Goal: Task Accomplishment & Management: Use online tool/utility

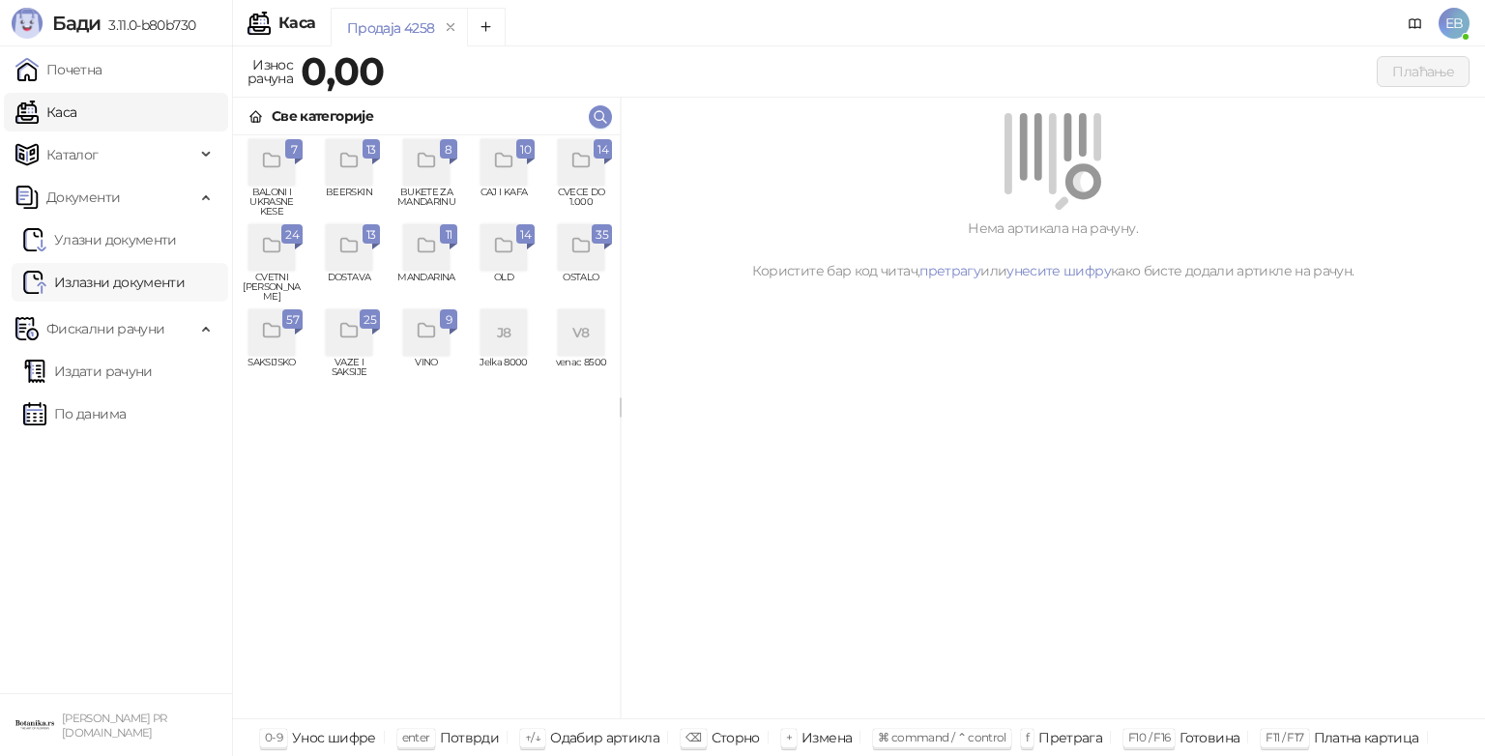
click at [126, 284] on link "Излазни документи" at bounding box center [103, 282] width 161 height 39
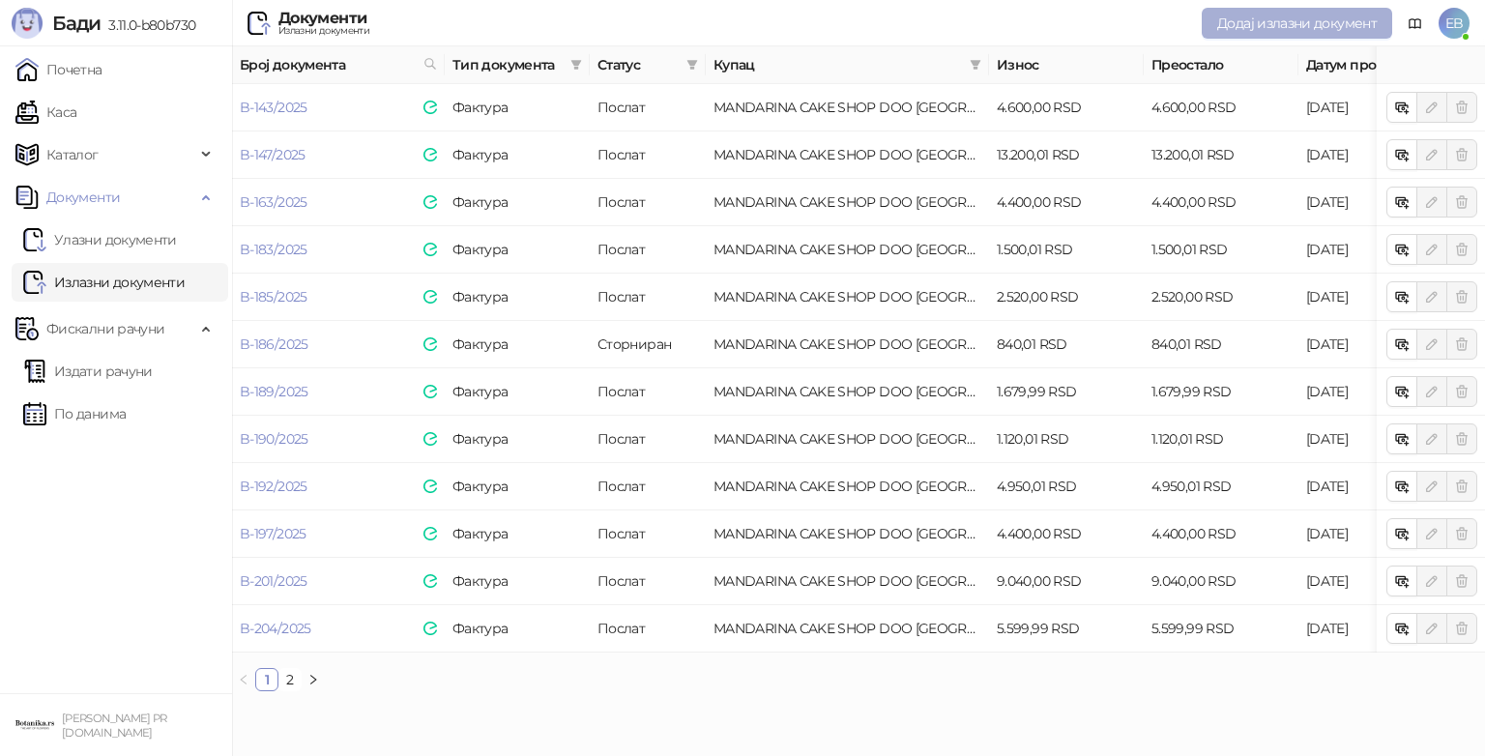
click at [1222, 18] on span "Додај излазни документ" at bounding box center [1296, 22] width 159 height 17
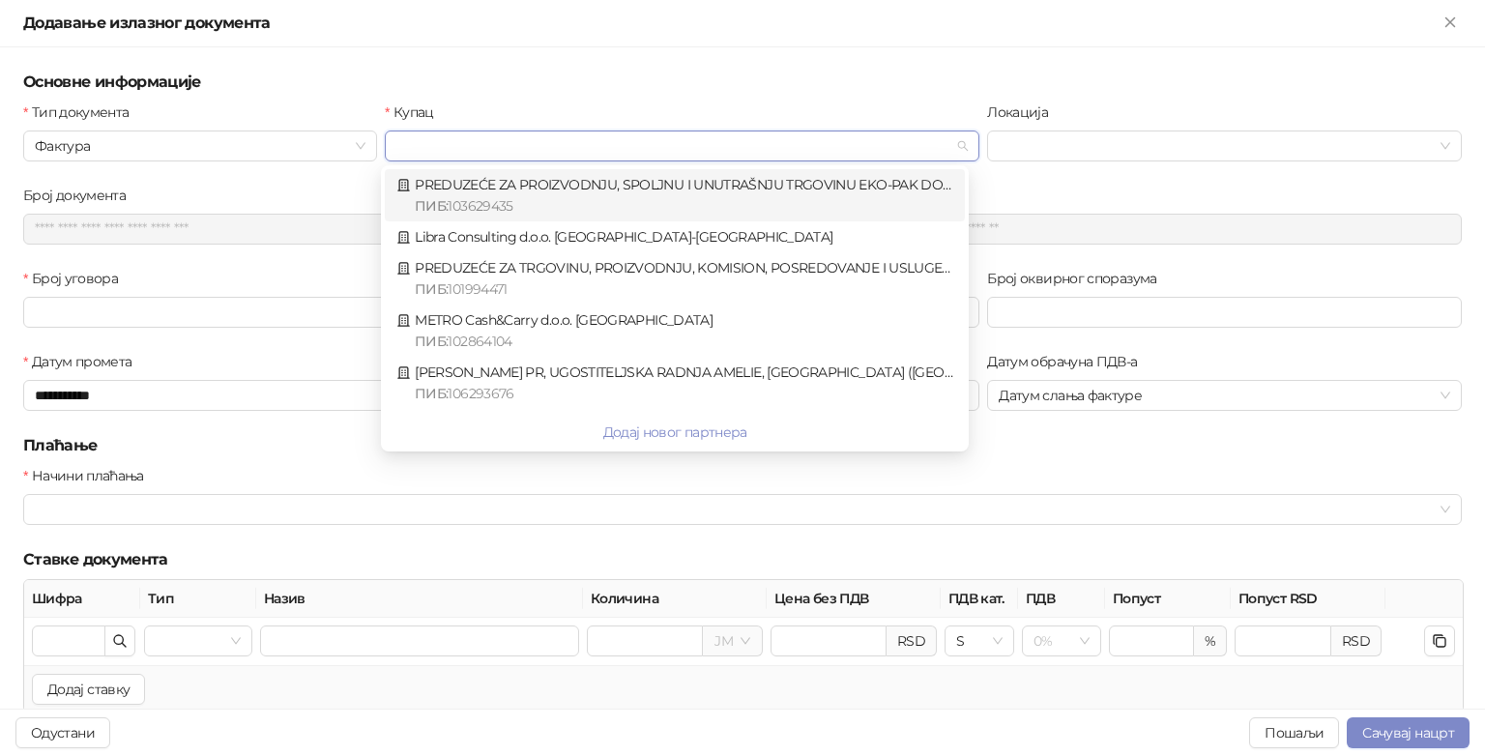
click at [667, 147] on input "Купац" at bounding box center [673, 145] width 554 height 29
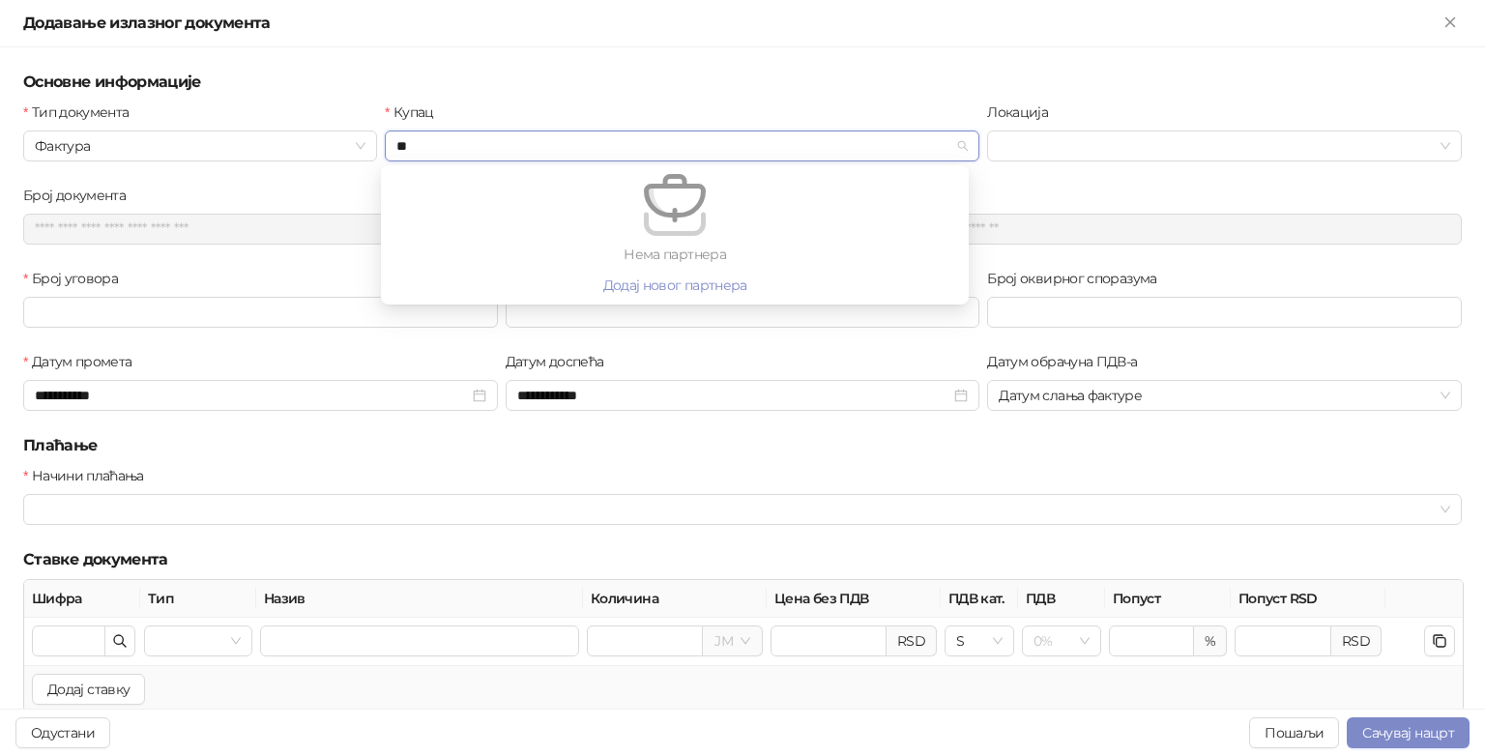
type input "*"
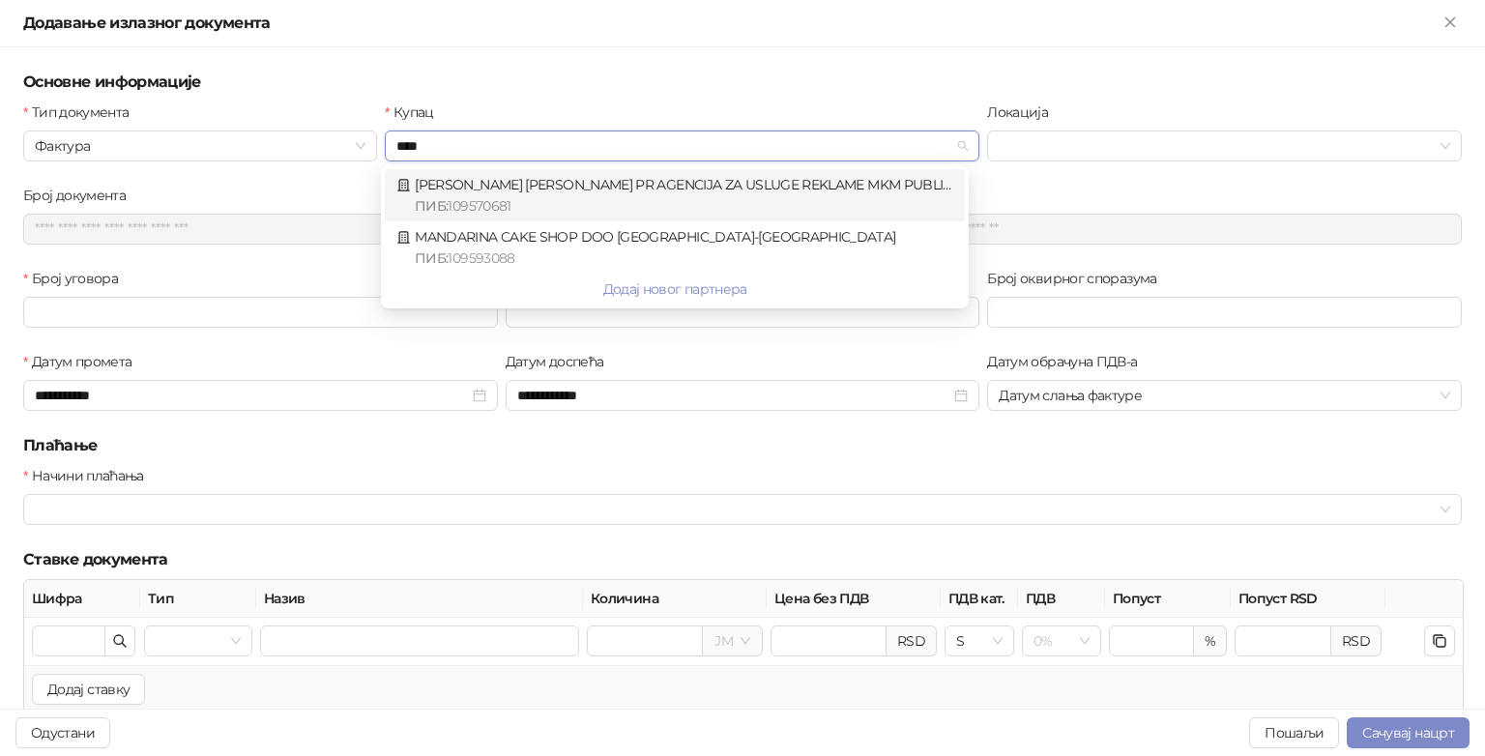
type input "*****"
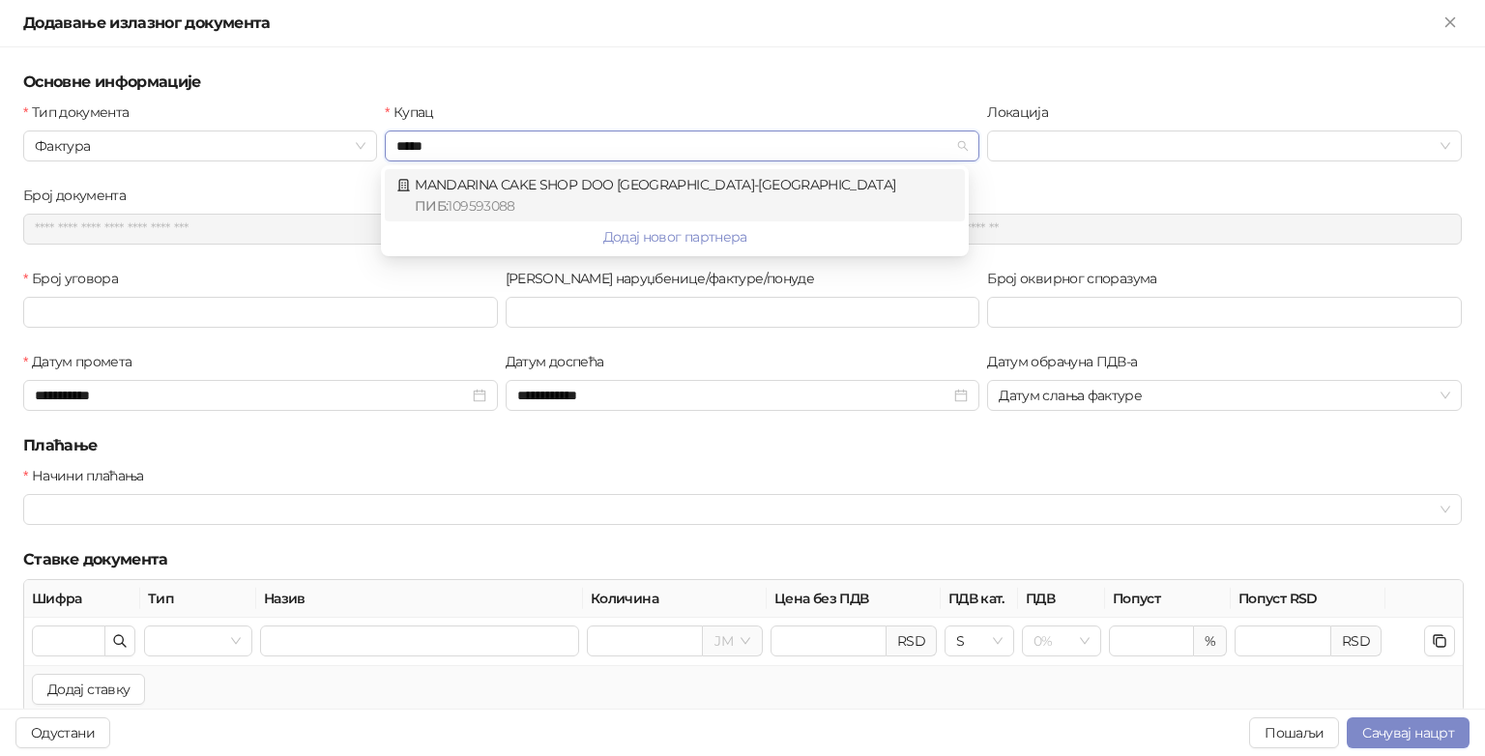
click at [626, 197] on div "ПИБ : 109593088" at bounding box center [684, 205] width 538 height 21
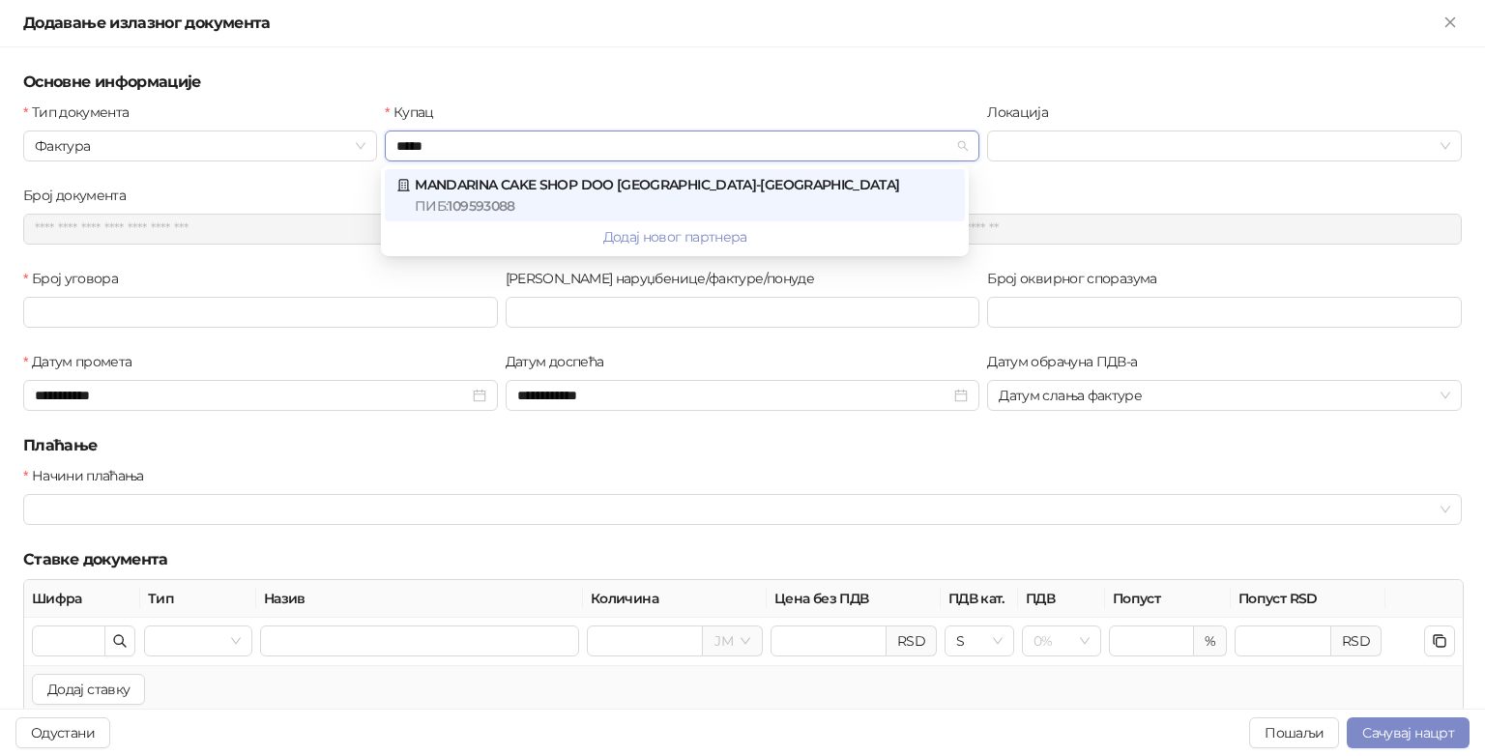
click at [496, 200] on span "109593088" at bounding box center [480, 205] width 67 height 17
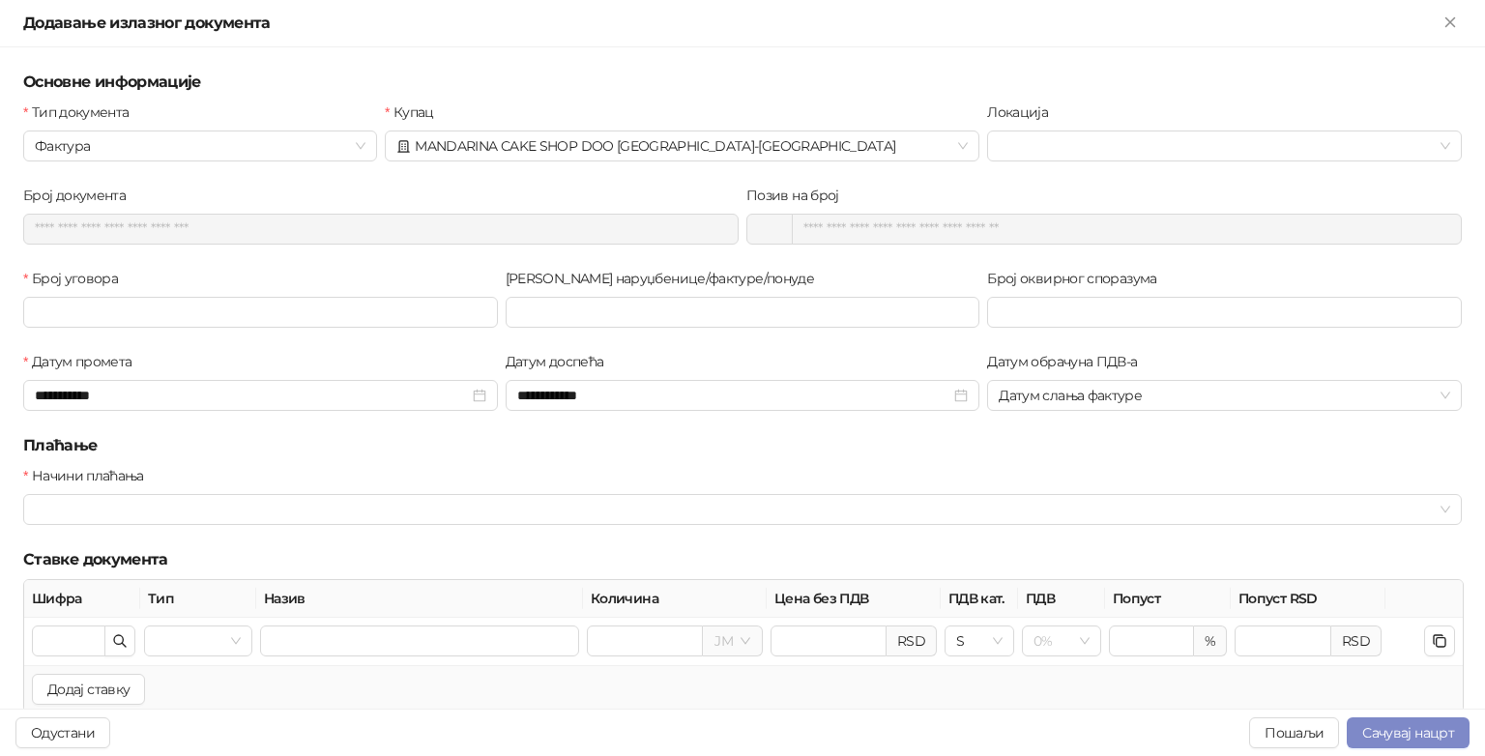
click at [610, 75] on h5 "Основне информације" at bounding box center [742, 82] width 1438 height 23
click at [282, 305] on input "Број уговора" at bounding box center [260, 312] width 475 height 31
click at [586, 81] on h5 "Основне информације" at bounding box center [742, 82] width 1438 height 23
click at [1304, 186] on div "Позив на број" at bounding box center [1103, 199] width 715 height 29
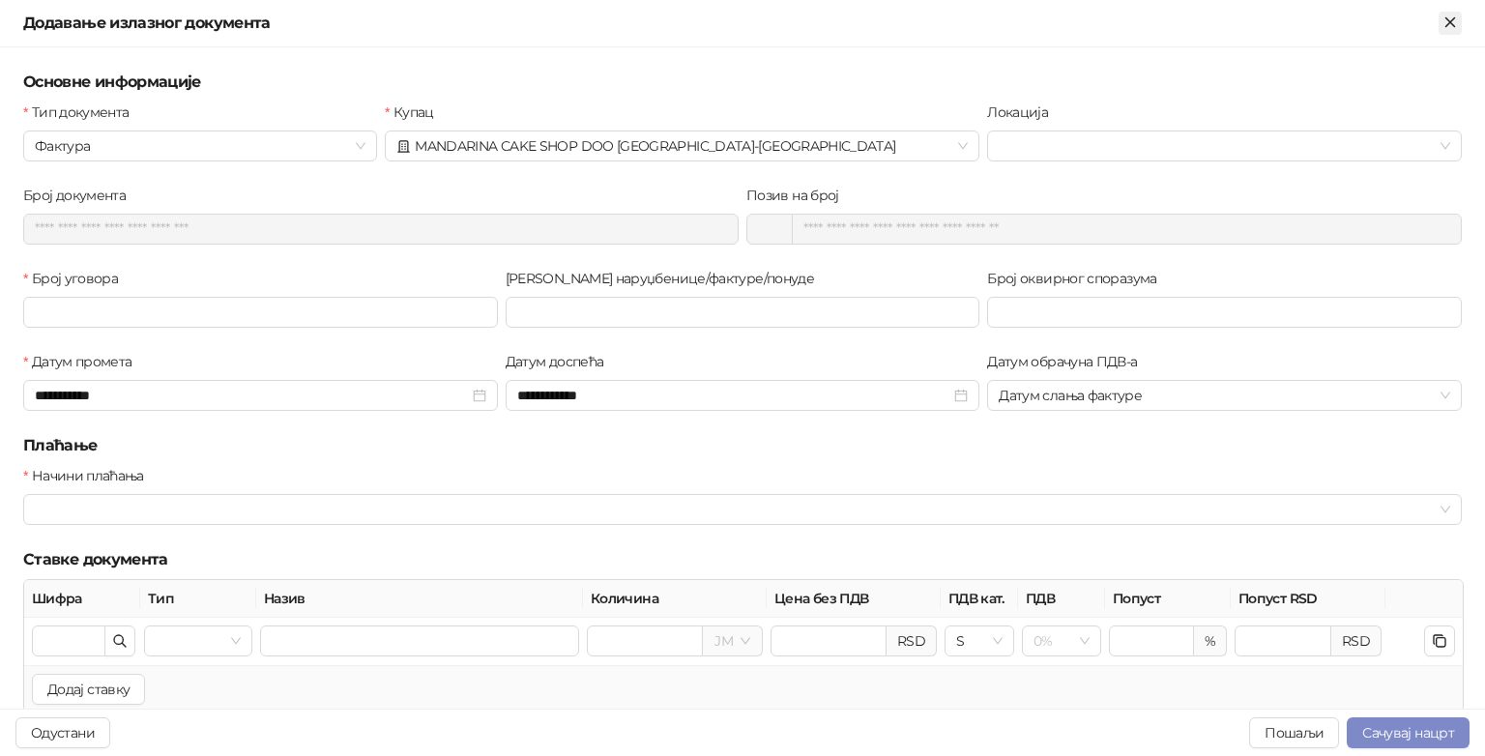
click at [1452, 15] on icon "Close" at bounding box center [1449, 22] width 17 height 17
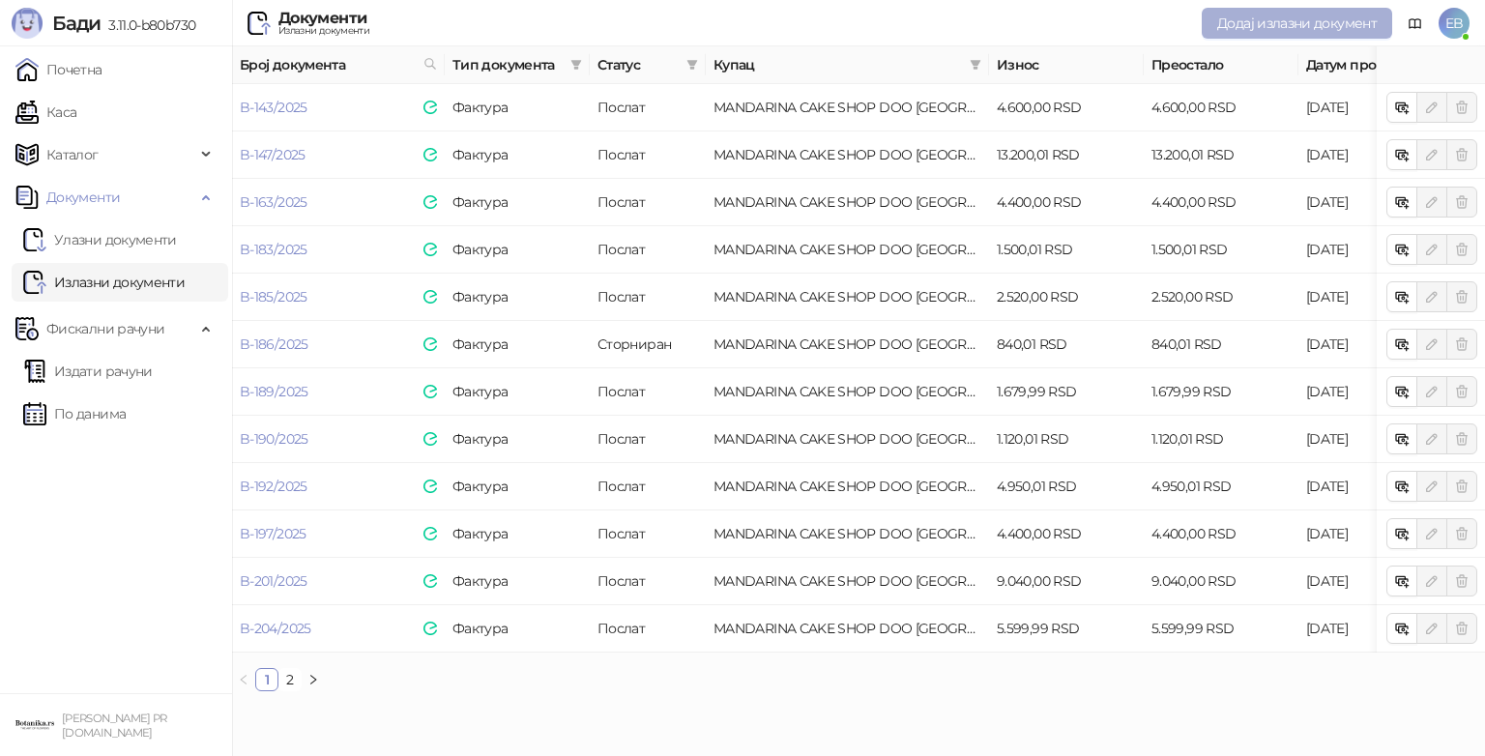
click at [1265, 20] on span "Додај излазни документ" at bounding box center [1296, 22] width 159 height 17
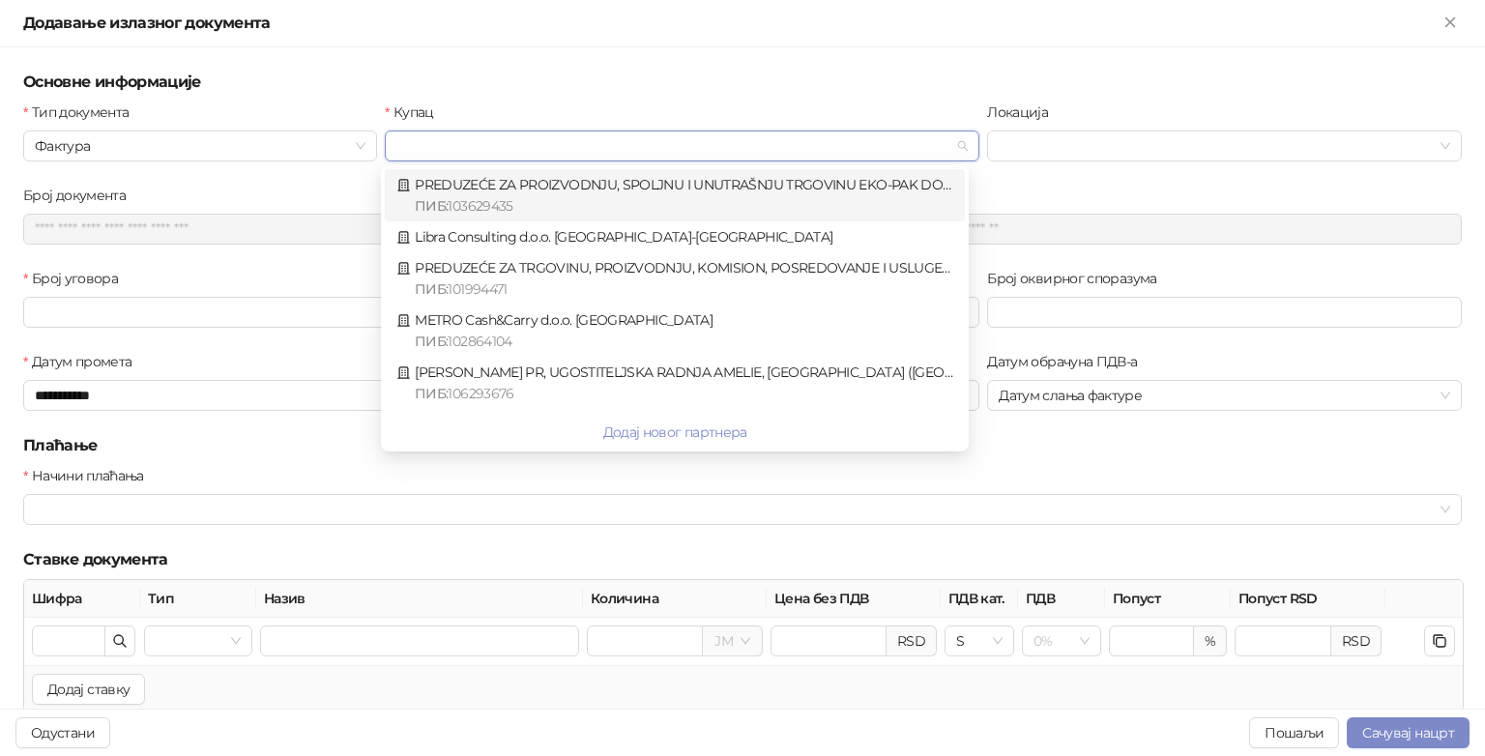
click at [534, 153] on input "Купац" at bounding box center [673, 145] width 554 height 29
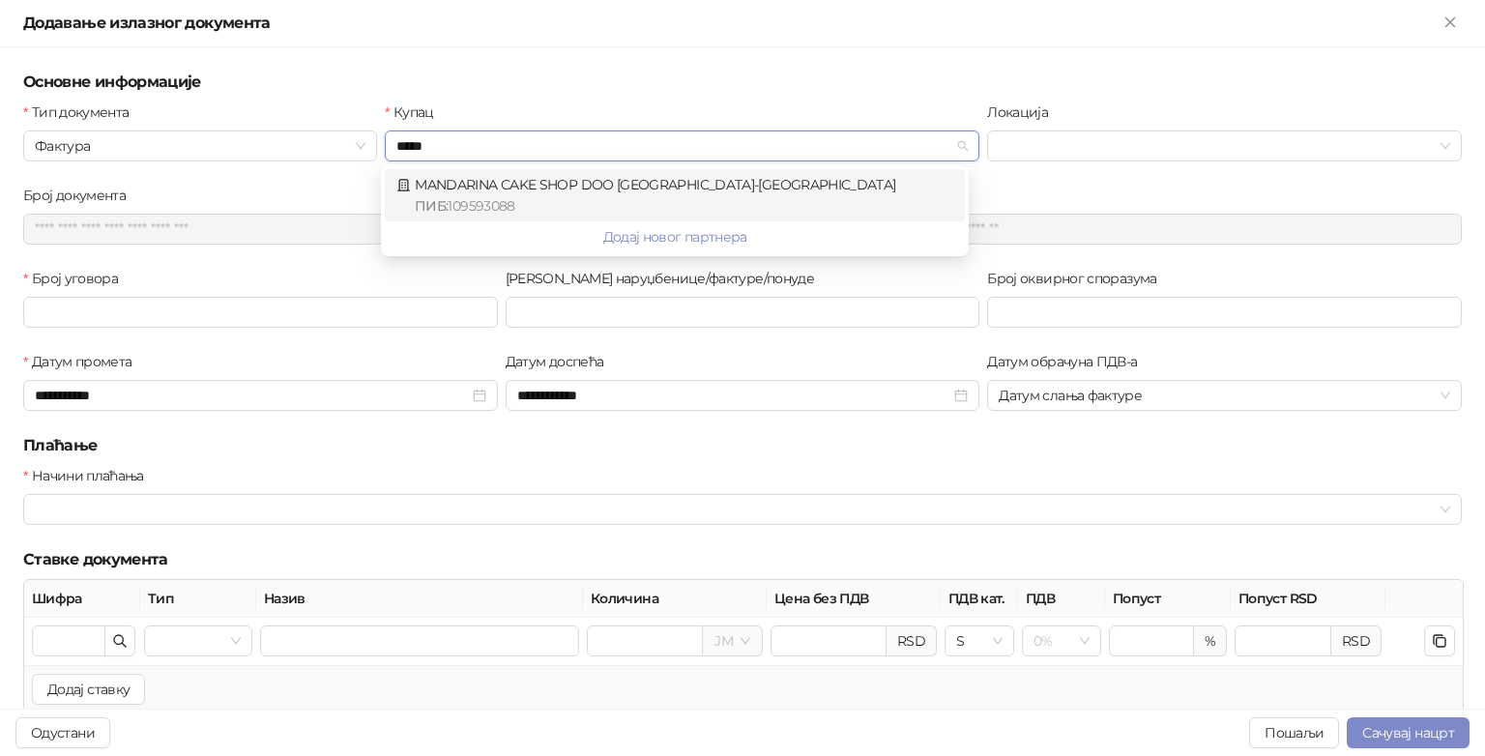
click at [482, 201] on span "109593088" at bounding box center [480, 205] width 67 height 17
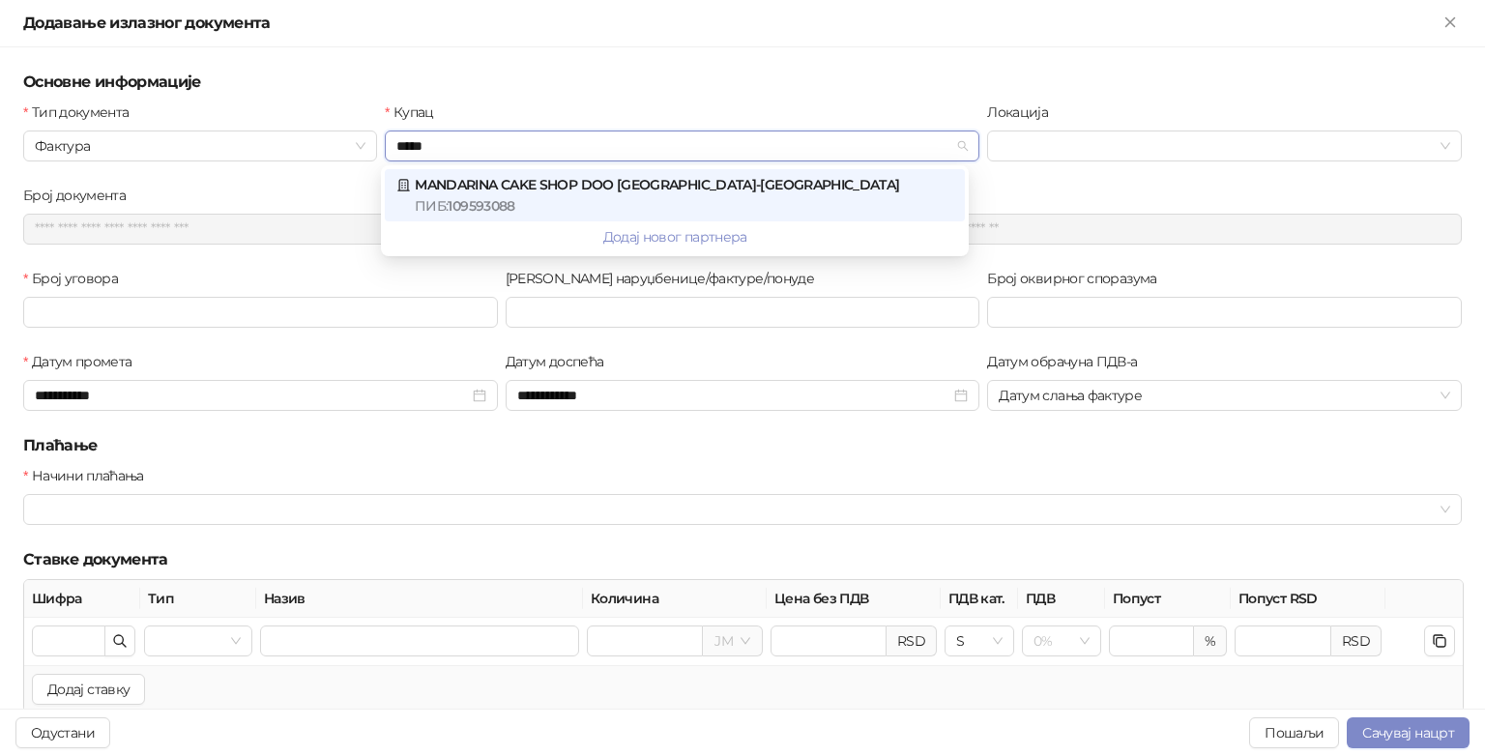
type input "*****"
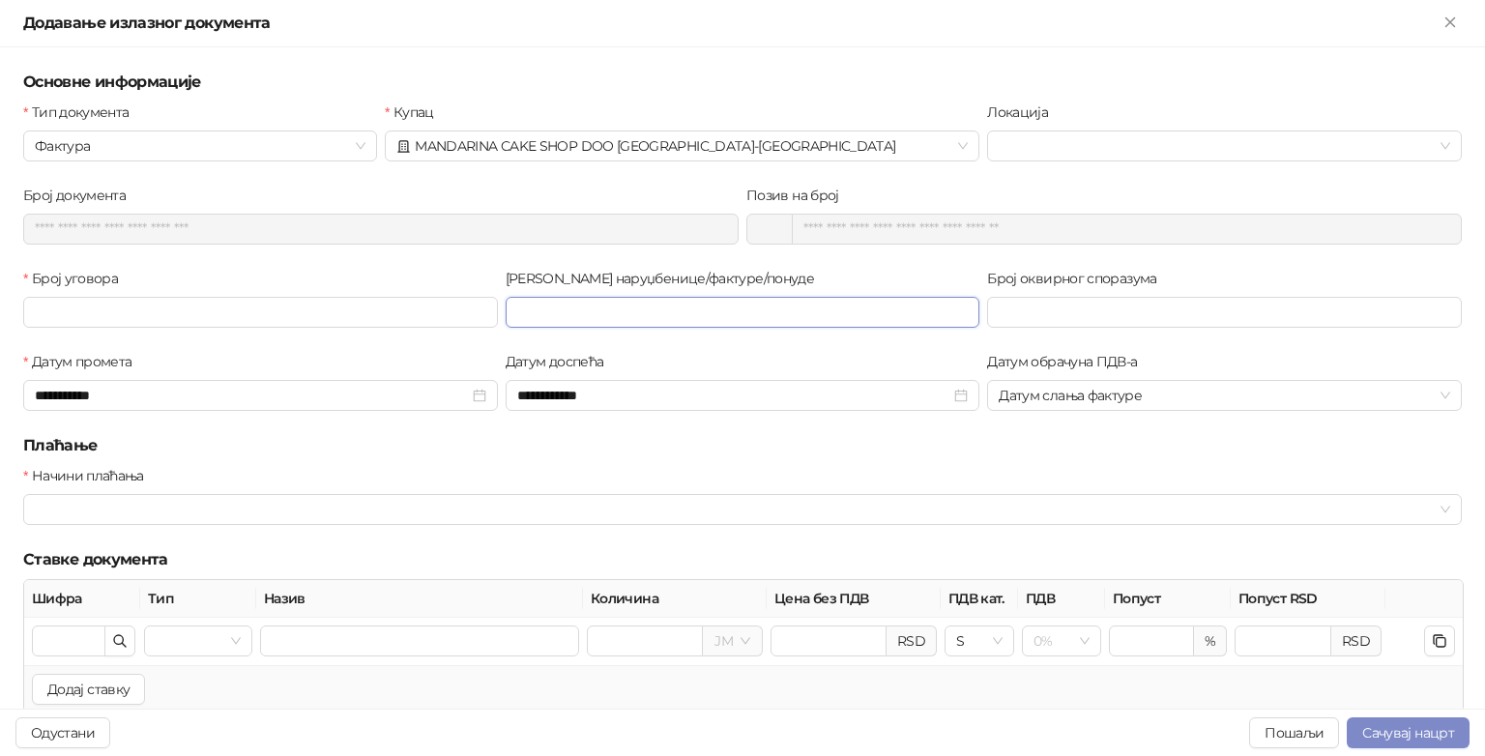
click at [607, 308] on input "Број наруџбенице/фактуре/понуде" at bounding box center [742, 312] width 475 height 31
click at [1448, 23] on icon "Close" at bounding box center [1449, 21] width 9 height 9
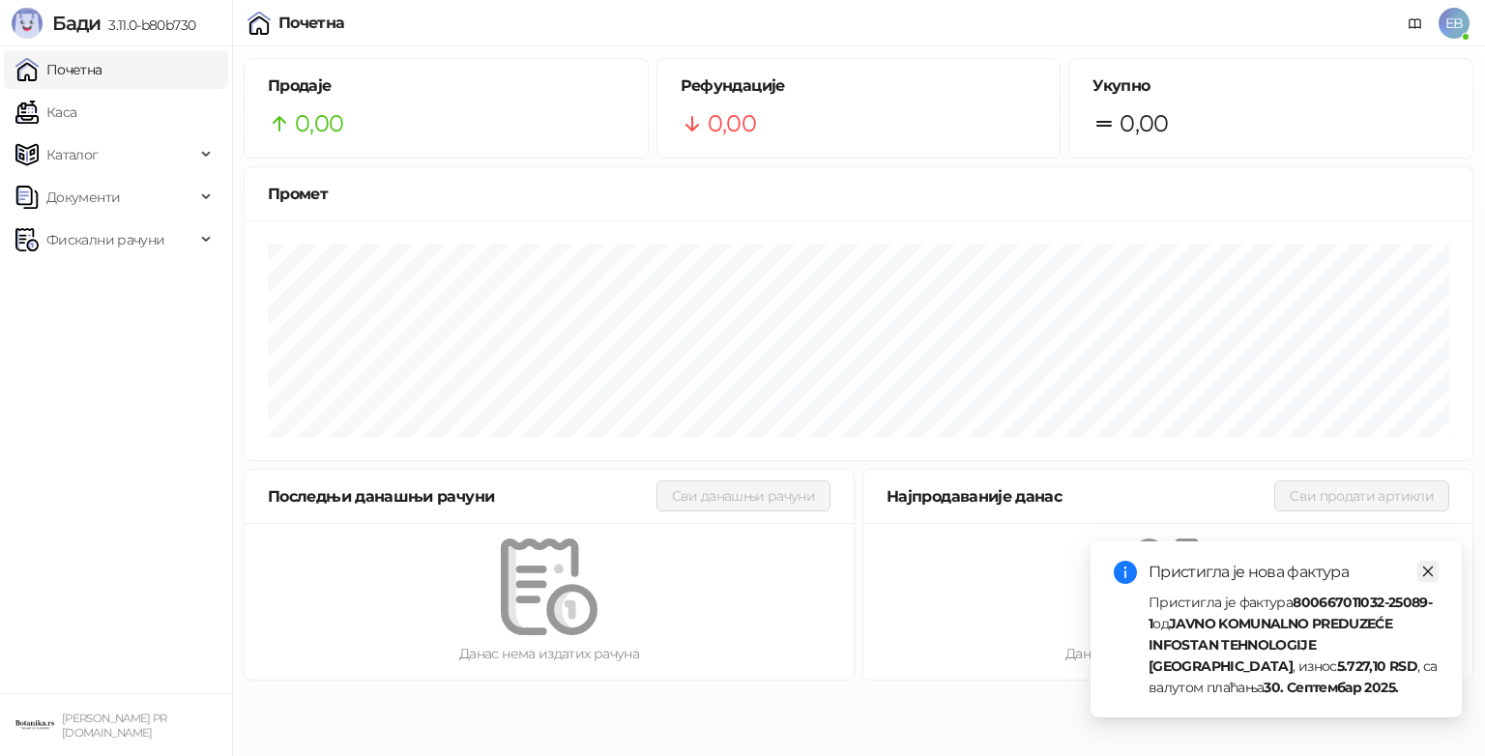
click at [1428, 576] on div "Пристигла је нова фактура Пристигла је фактура 800667011032-25089-1 од JAVNO KO…" at bounding box center [1275, 629] width 371 height 176
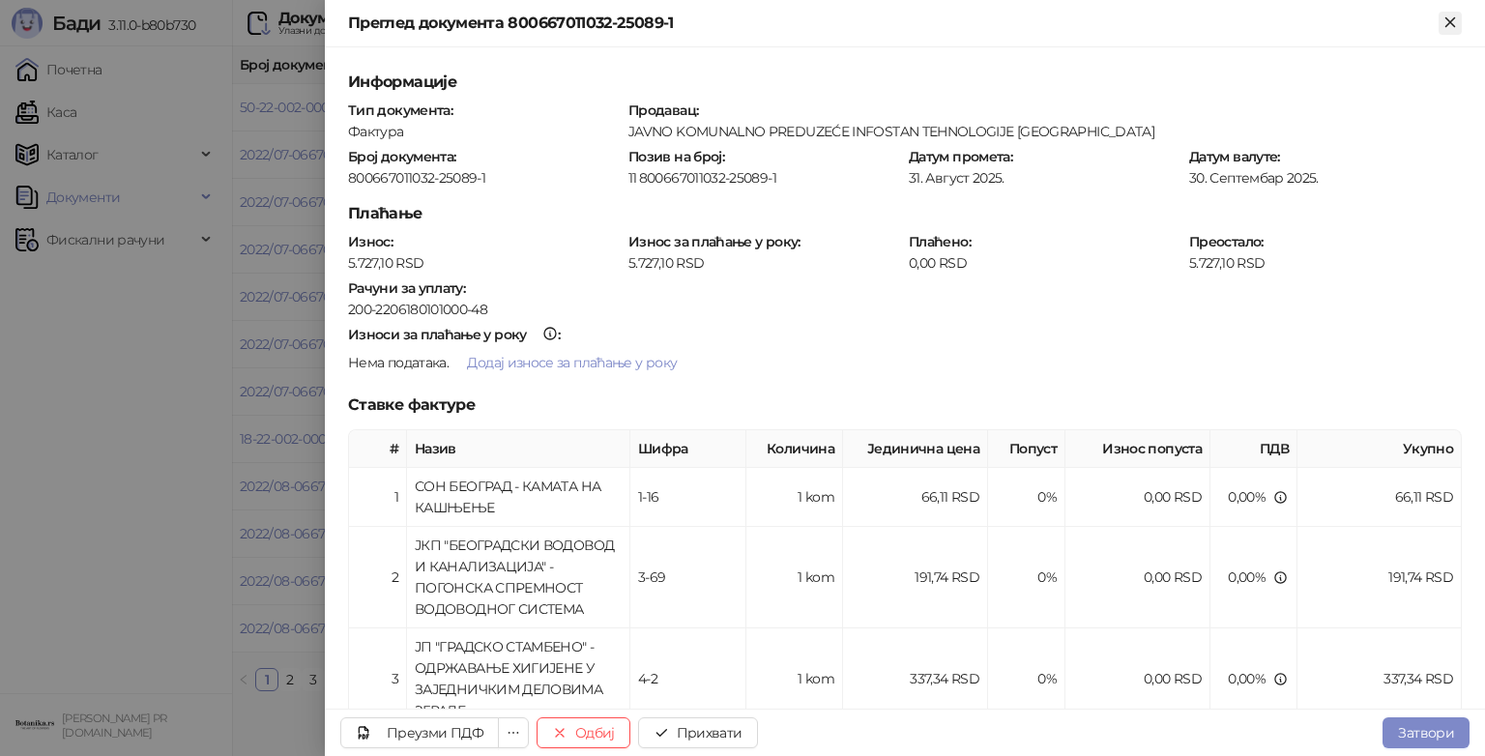
click at [1450, 21] on icon "Close" at bounding box center [1449, 21] width 9 height 9
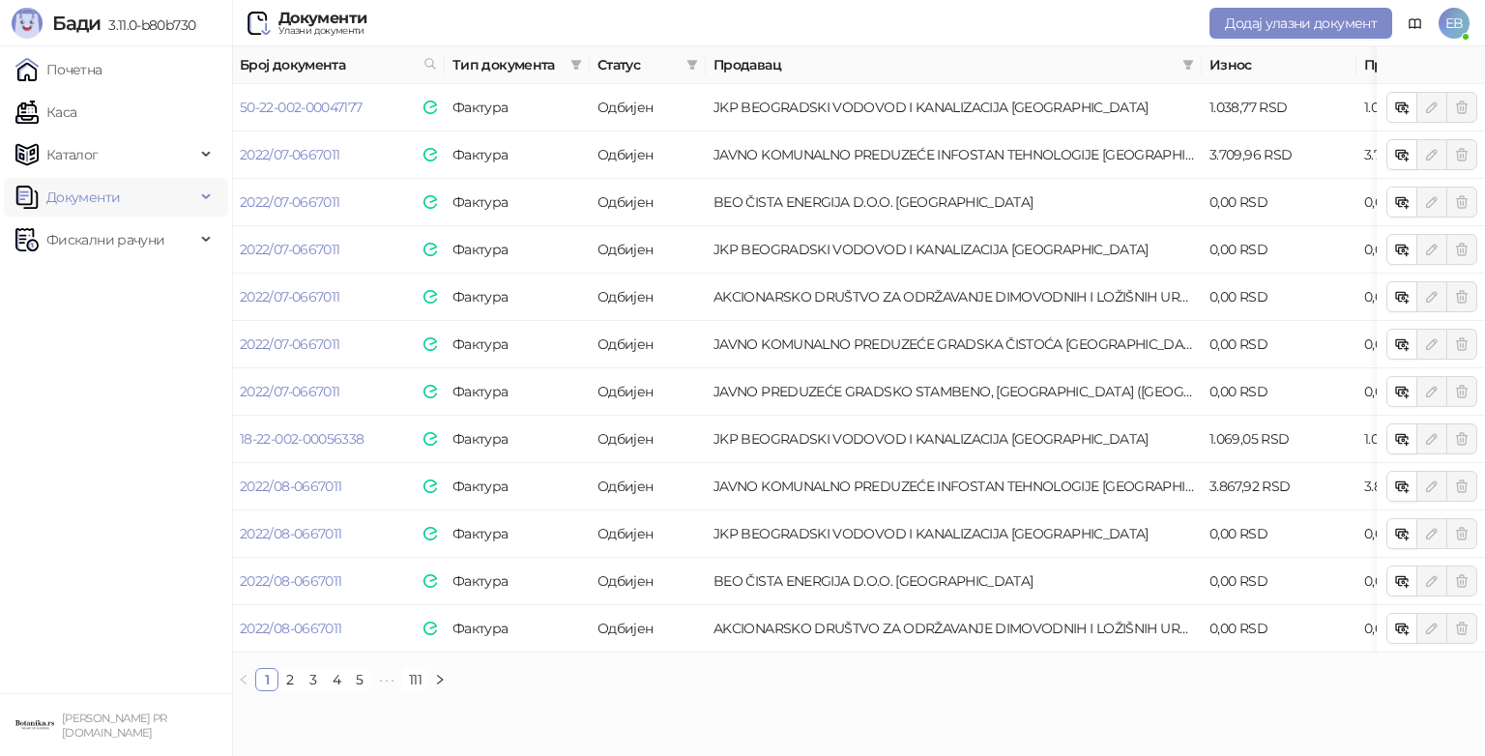
click at [204, 191] on div "Документи" at bounding box center [116, 197] width 224 height 39
click at [129, 278] on link "Излазни документи" at bounding box center [103, 282] width 161 height 39
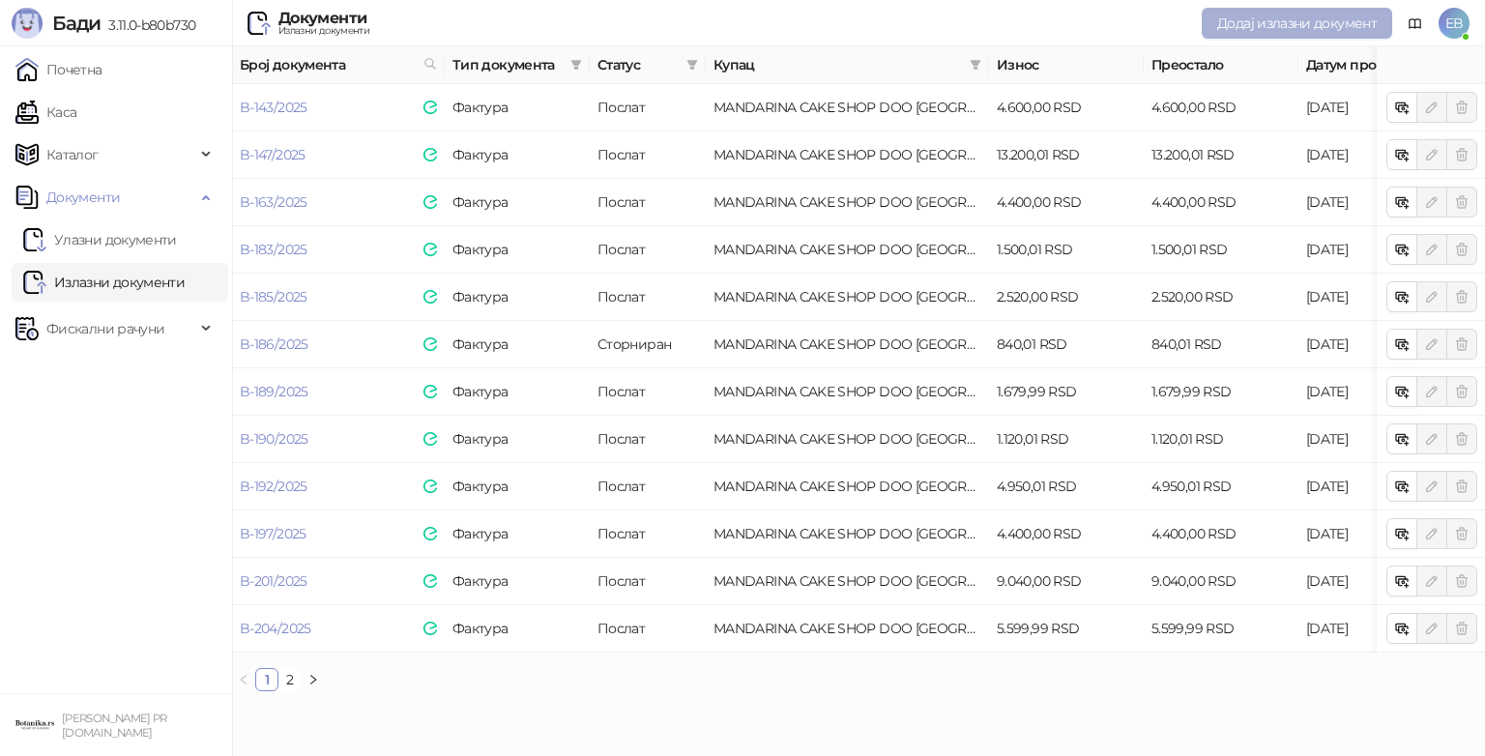
click at [1323, 19] on span "Додај излазни документ" at bounding box center [1296, 22] width 159 height 17
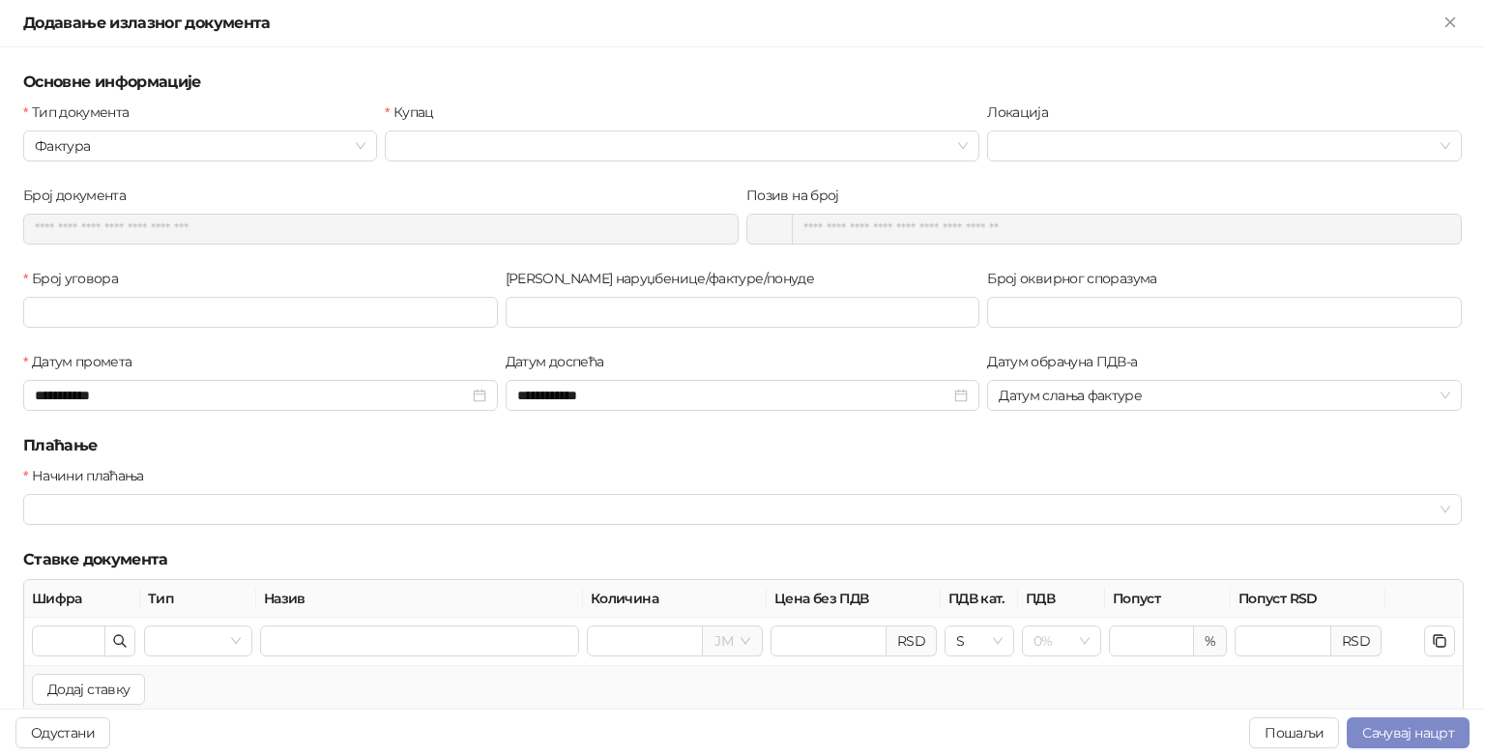
click at [581, 166] on div "Купац" at bounding box center [682, 142] width 602 height 83
click at [569, 149] on input "Купац" at bounding box center [673, 145] width 554 height 29
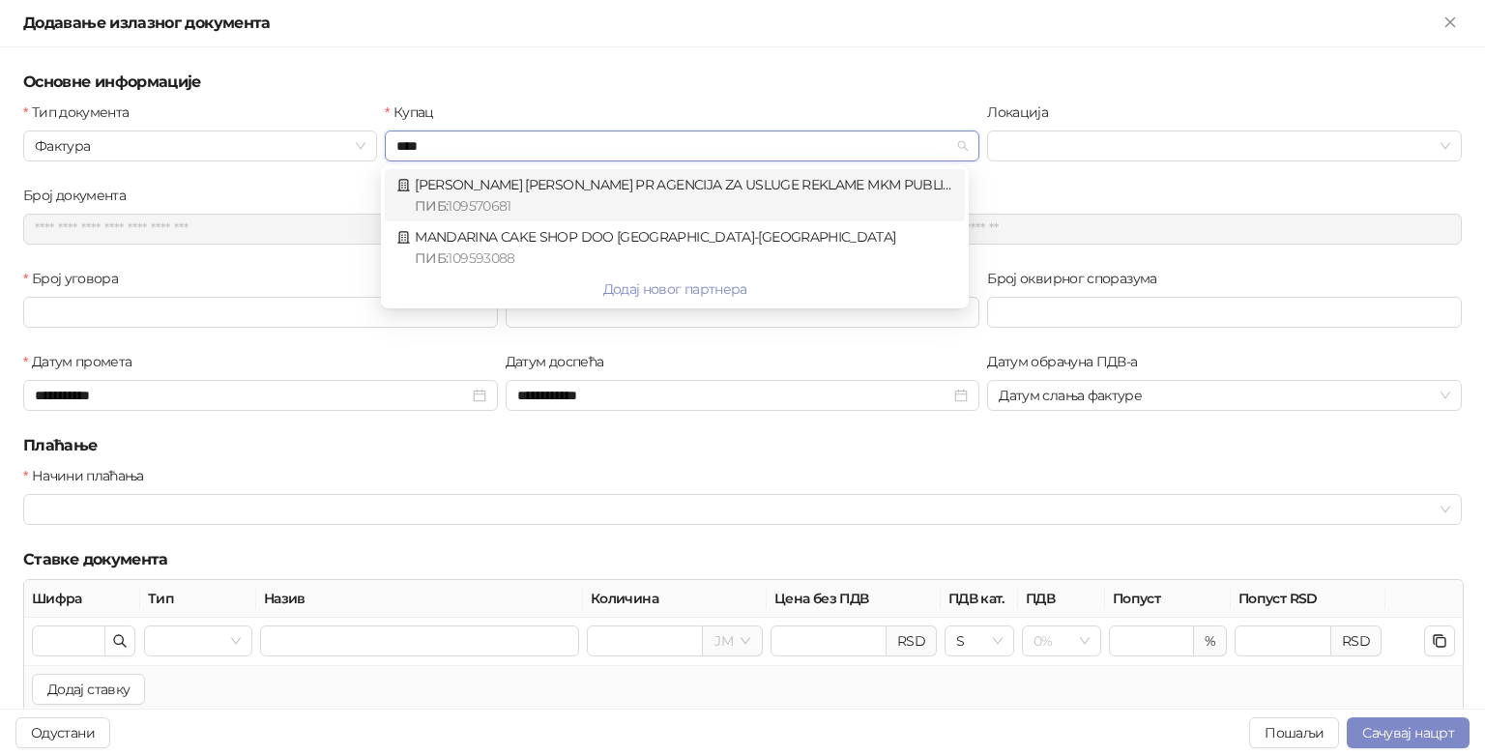
type input "*****"
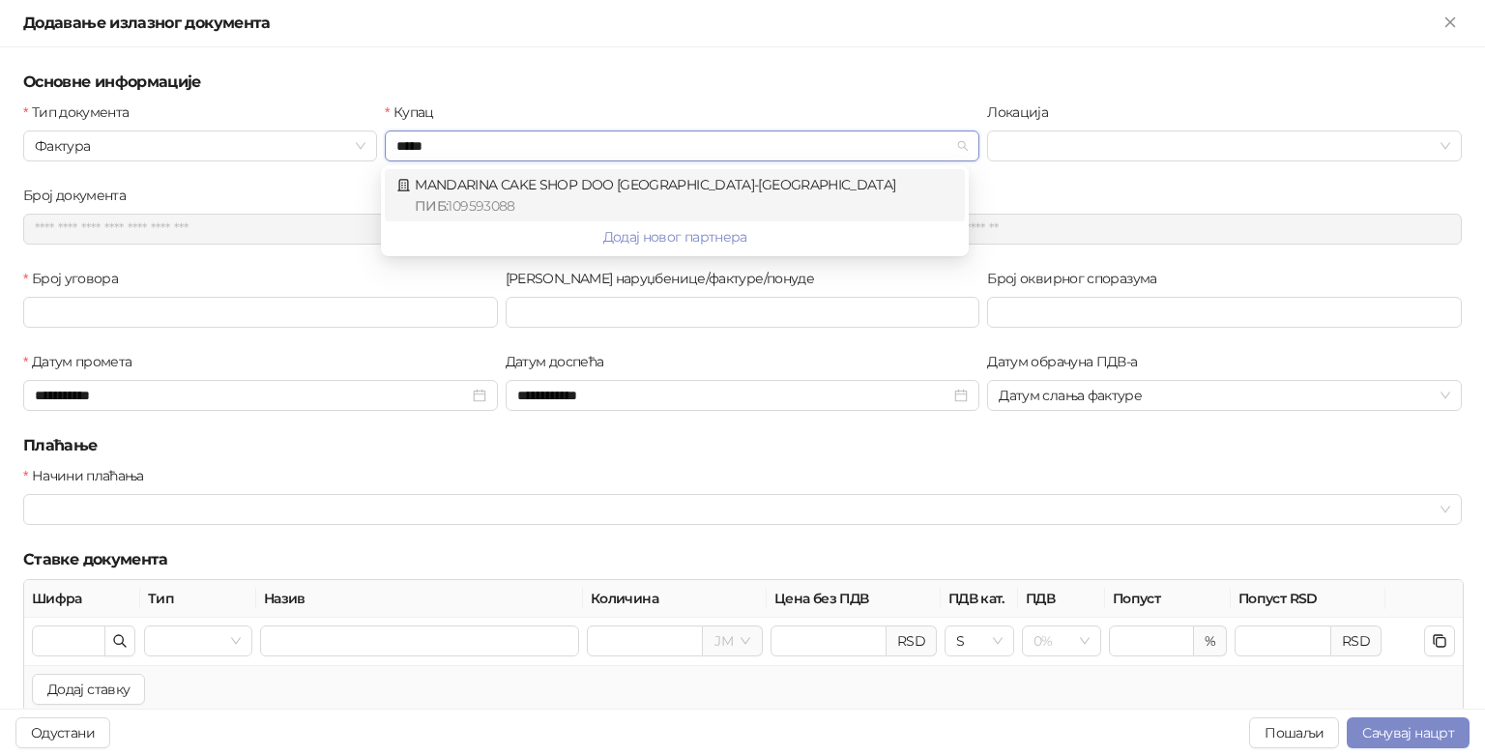
click at [572, 176] on div "MANDARINA CAKE SHOP DOO BEOGRAD-STARI GRAD ПИБ : 109593088" at bounding box center [674, 195] width 557 height 43
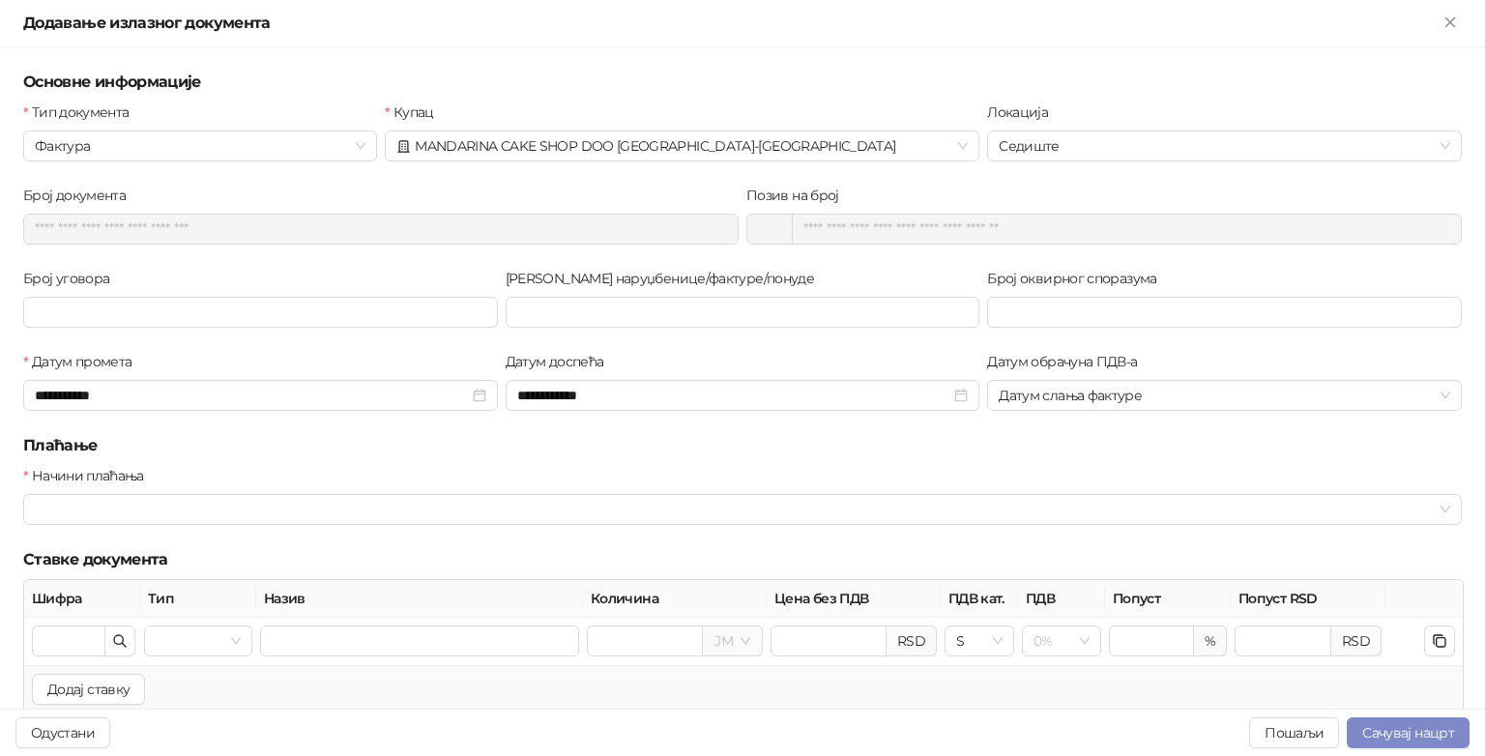
click at [464, 441] on h5 "Плаћање" at bounding box center [742, 445] width 1438 height 23
click at [392, 511] on div at bounding box center [732, 509] width 1410 height 27
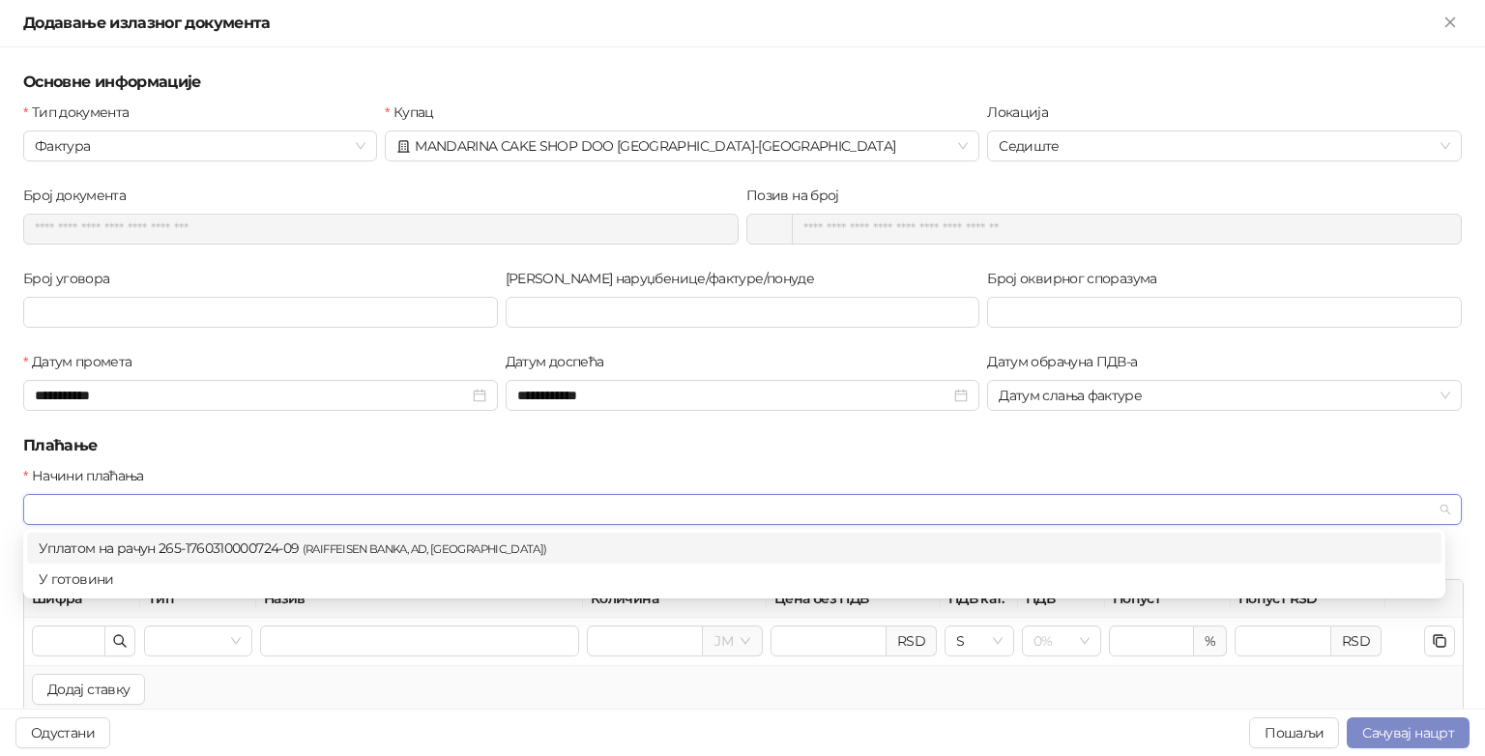
click at [402, 549] on small "( RAIFFEISEN BANKA, AD, BEOGRAD )" at bounding box center [425, 549] width 245 height 14
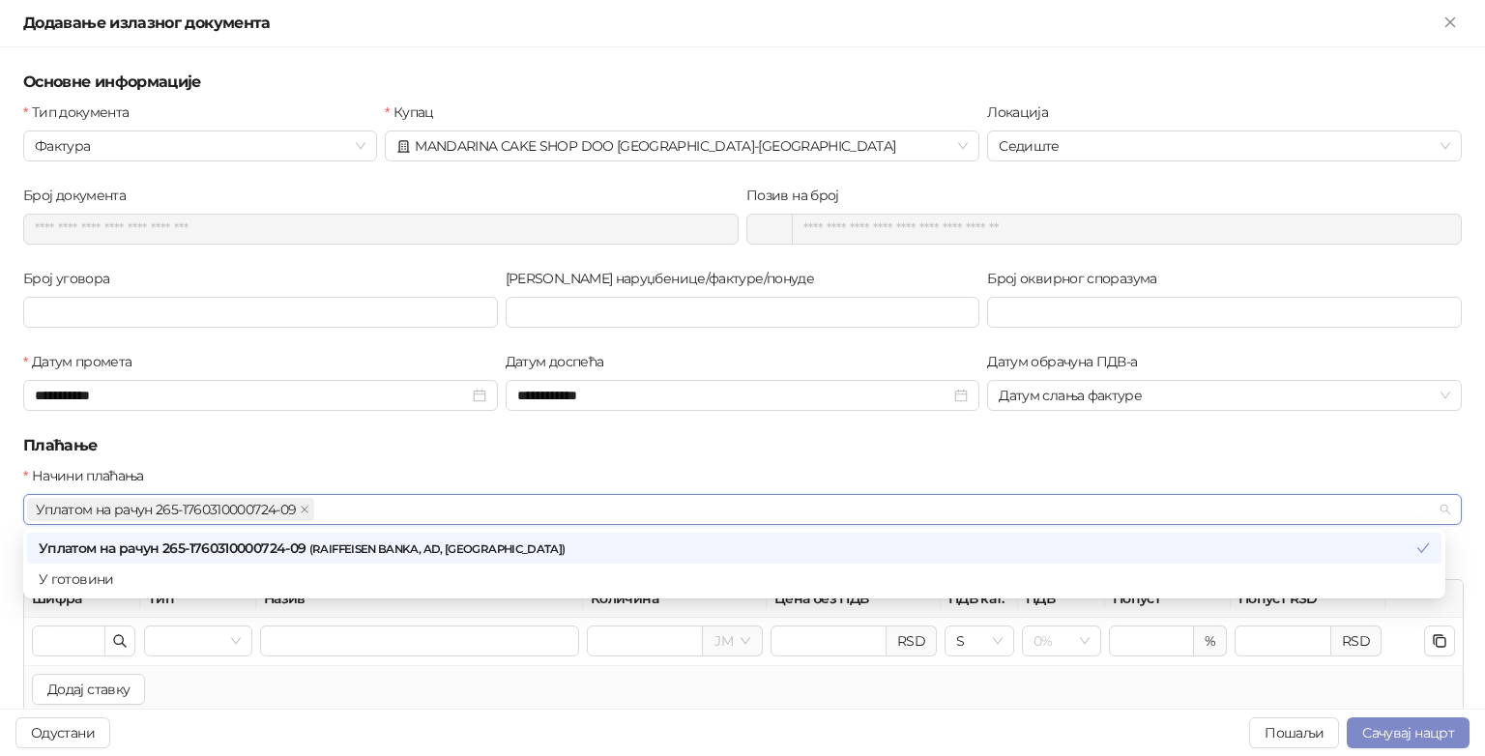
click at [592, 439] on h5 "Плаћање" at bounding box center [742, 445] width 1438 height 23
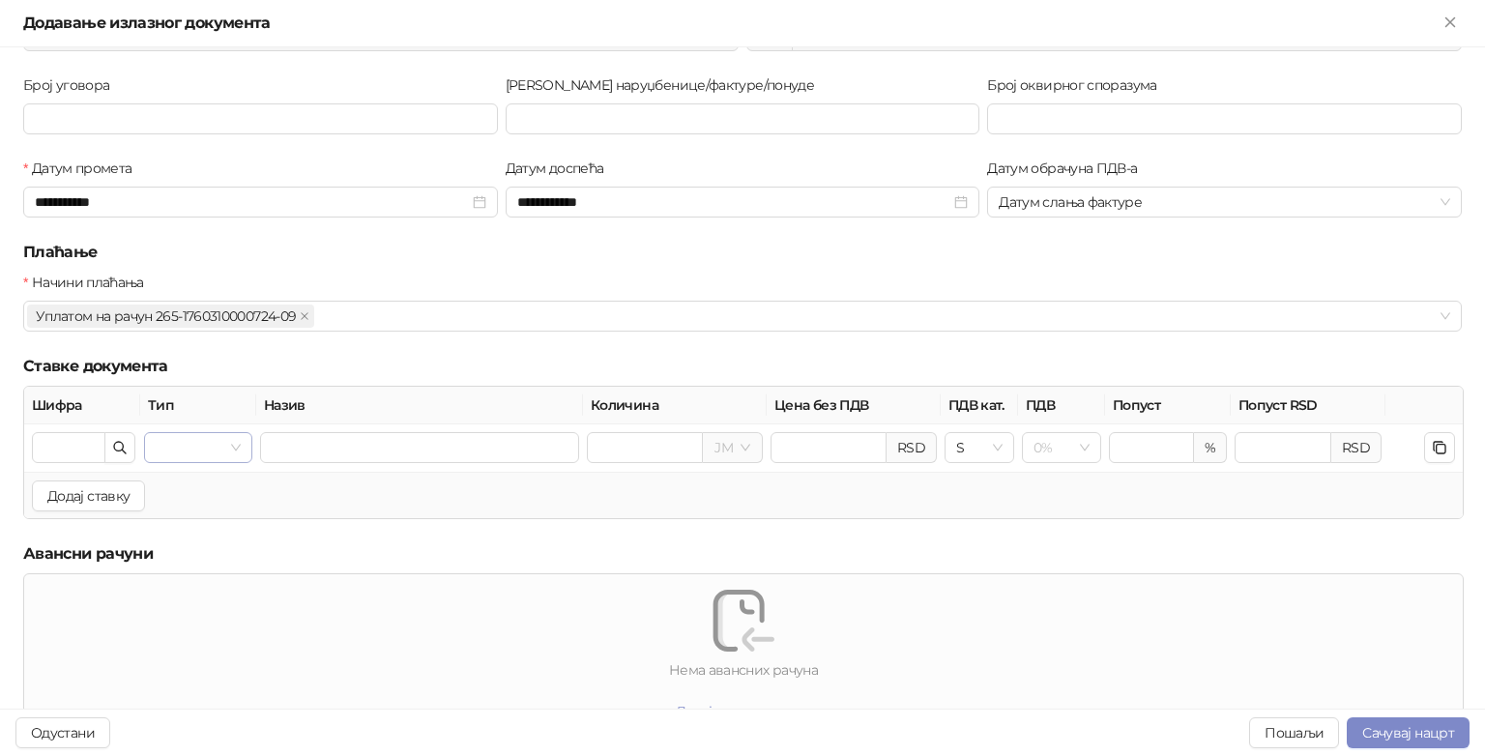
scroll to position [195, 0]
click at [120, 438] on icon "button" at bounding box center [119, 445] width 15 height 15
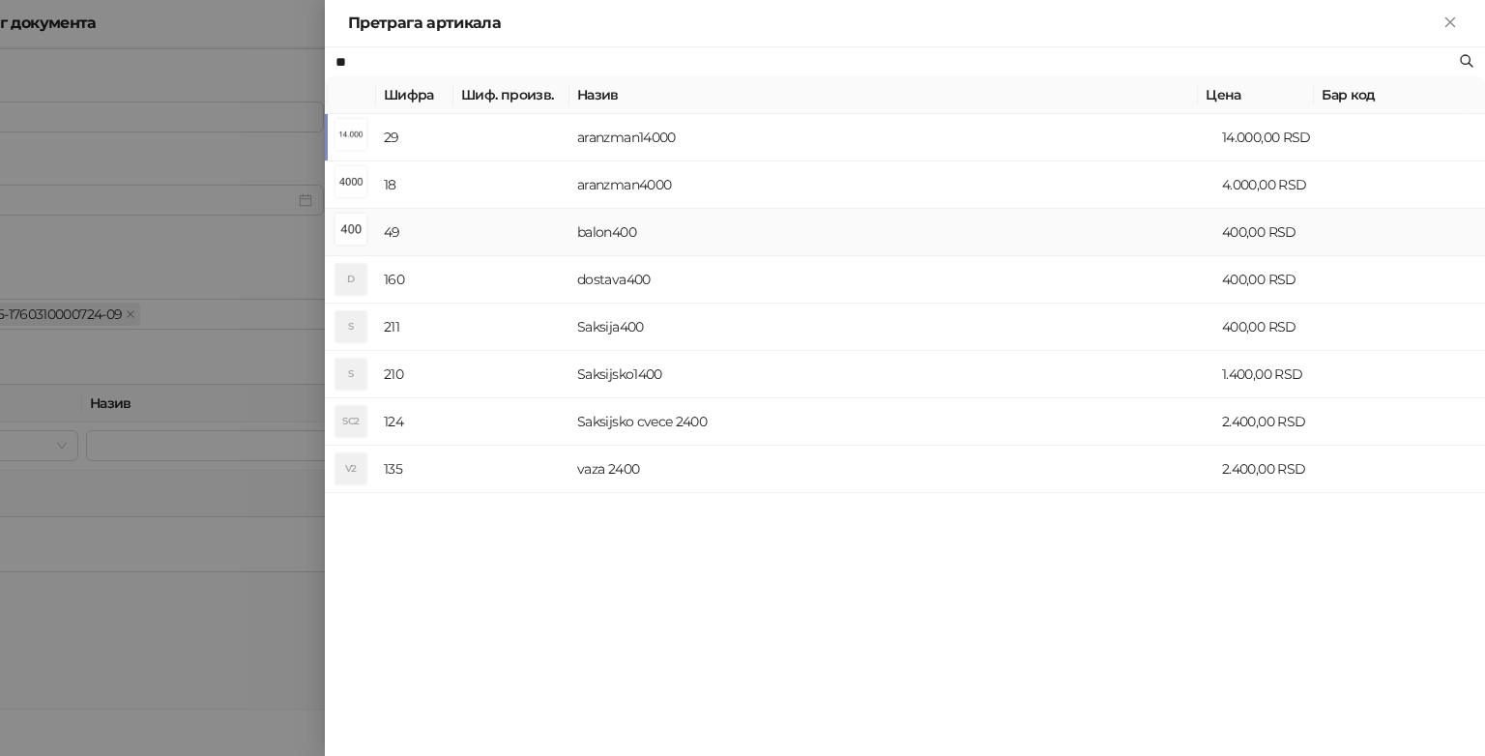
type input "*"
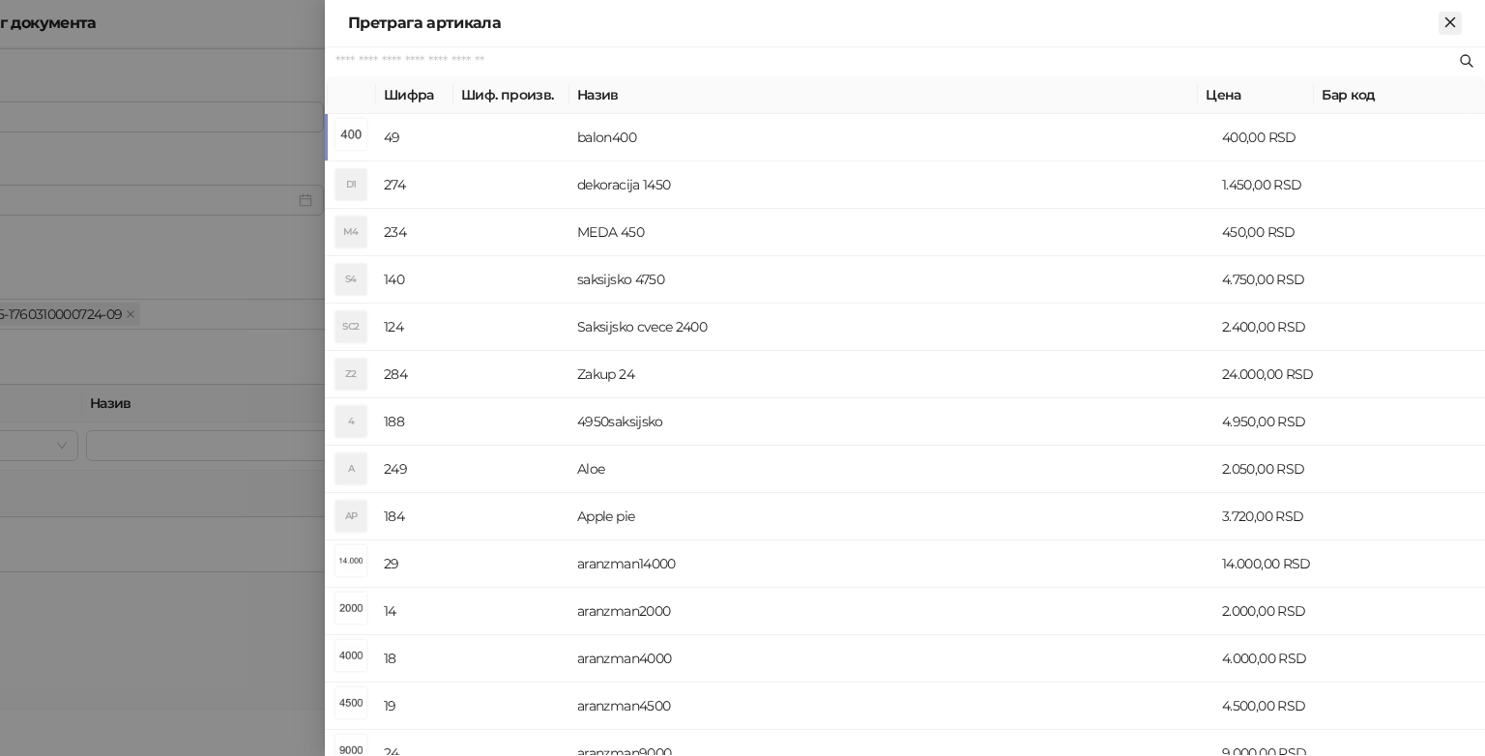
click at [1454, 17] on icon "Close" at bounding box center [1449, 21] width 9 height 9
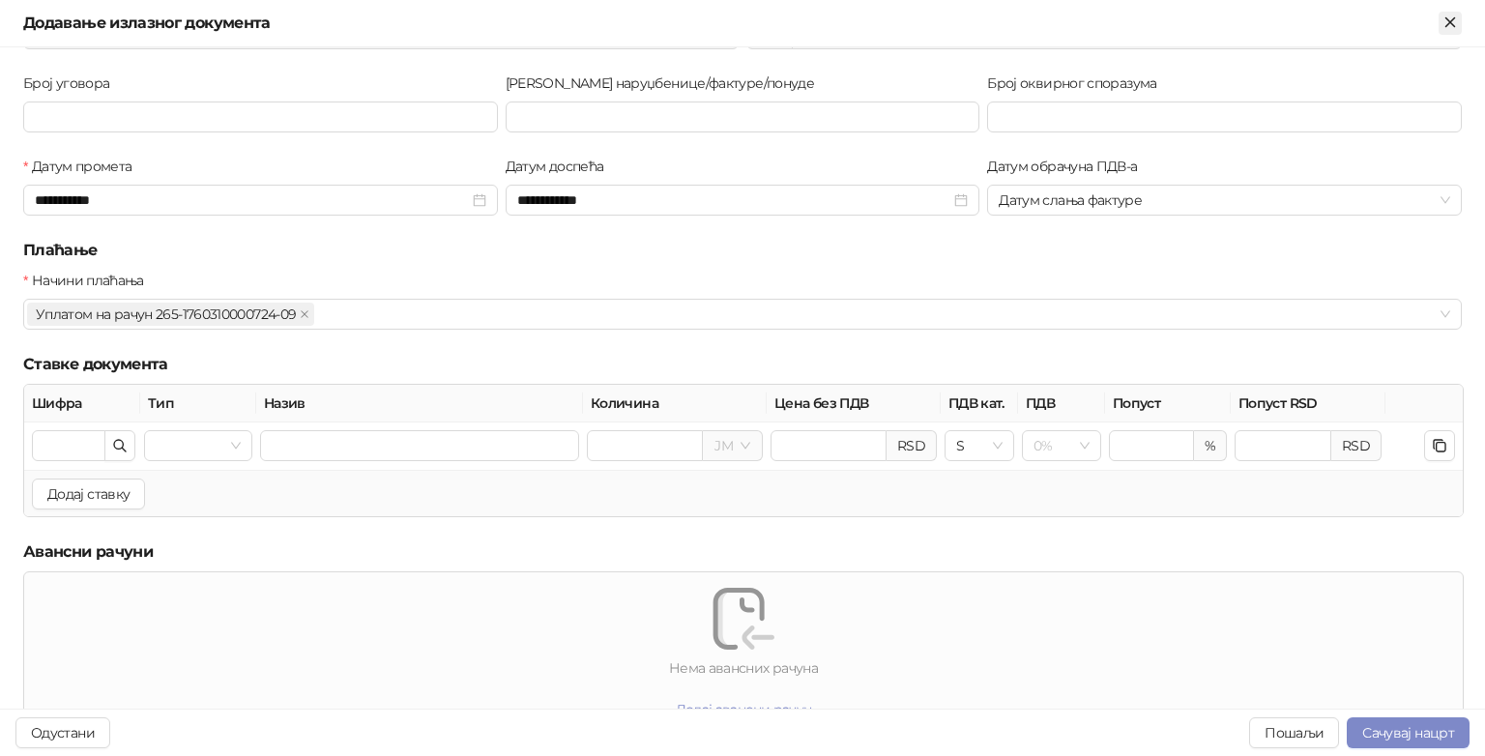
click at [1451, 19] on icon "Close" at bounding box center [1449, 22] width 17 height 17
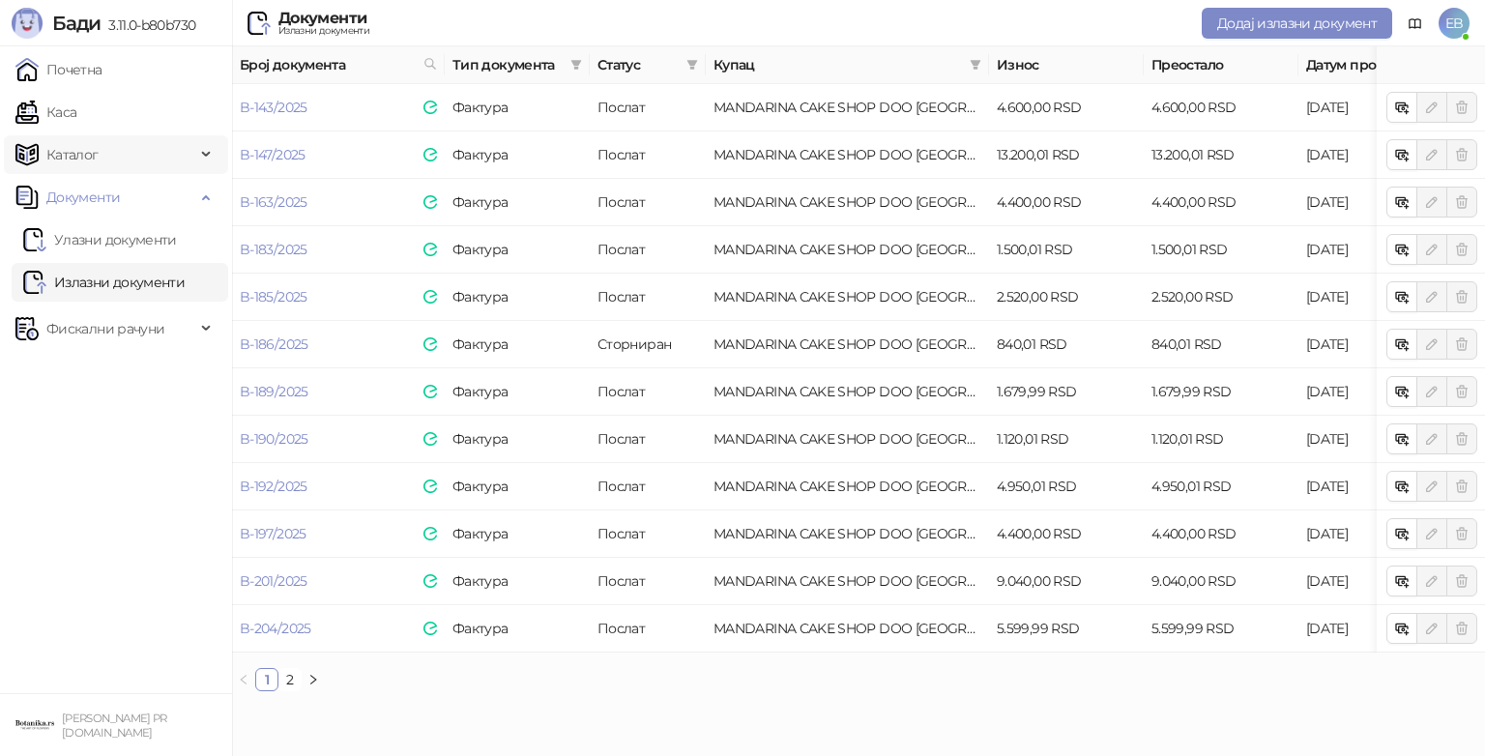
click at [81, 146] on span "Каталог" at bounding box center [72, 154] width 52 height 39
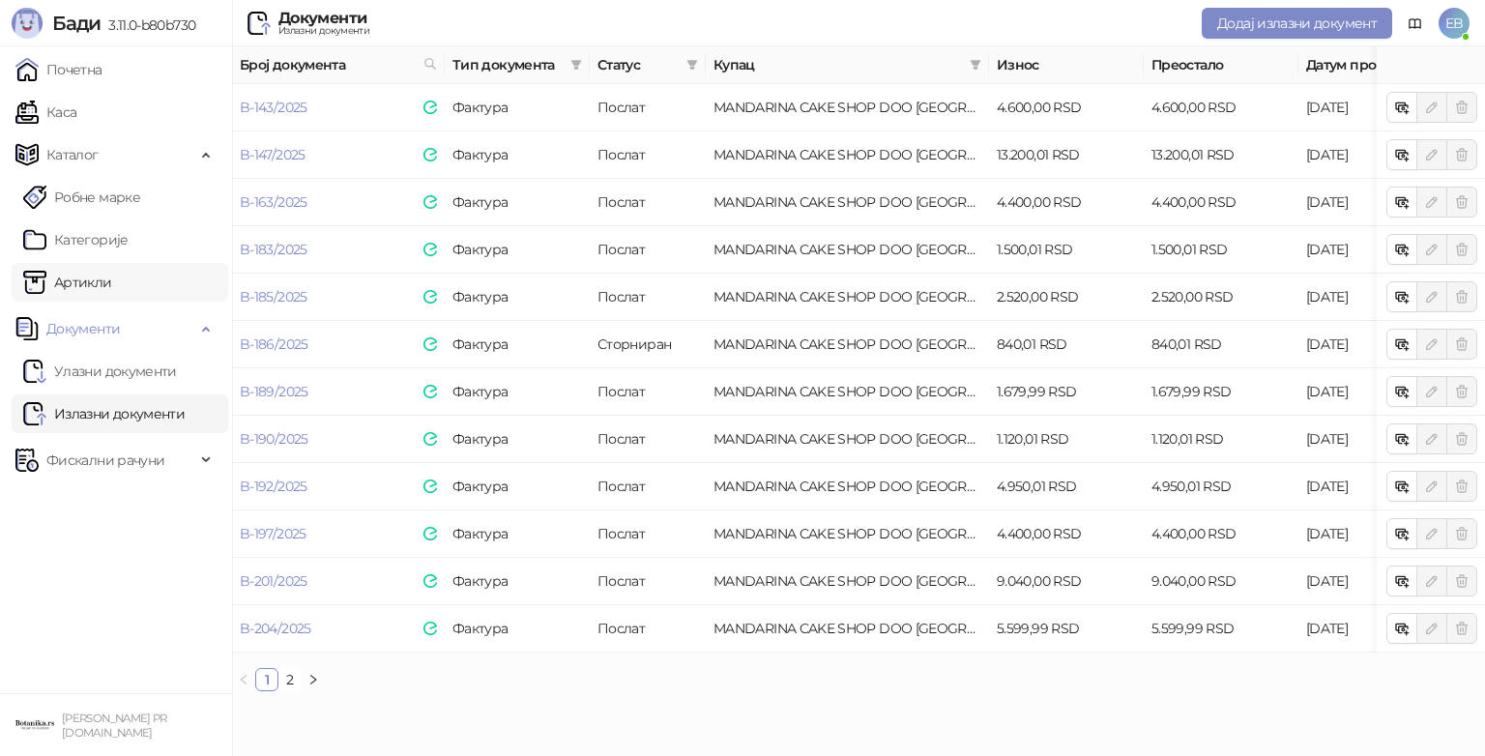
click at [112, 289] on link "Артикли" at bounding box center [67, 282] width 89 height 39
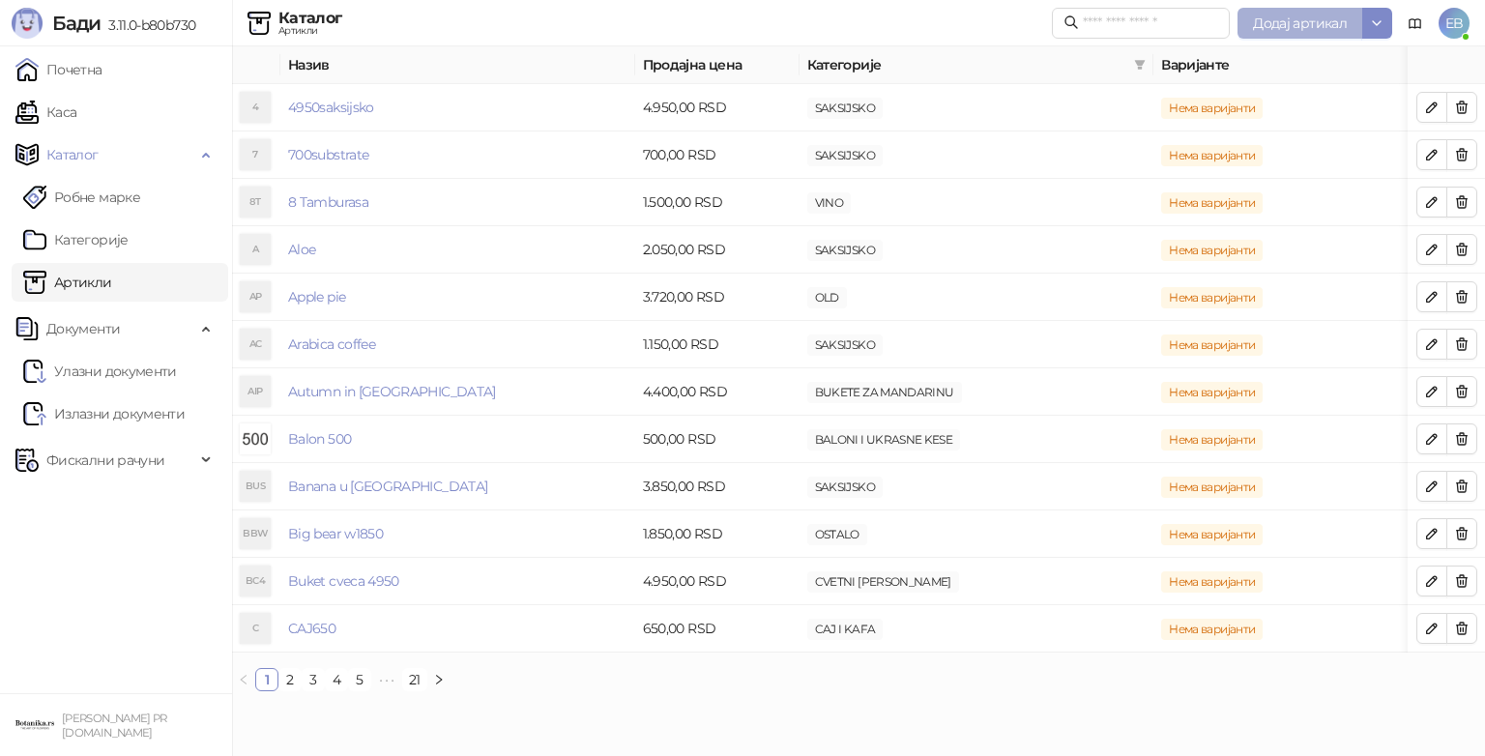
click at [1294, 14] on span "Додај артикал" at bounding box center [1300, 22] width 94 height 17
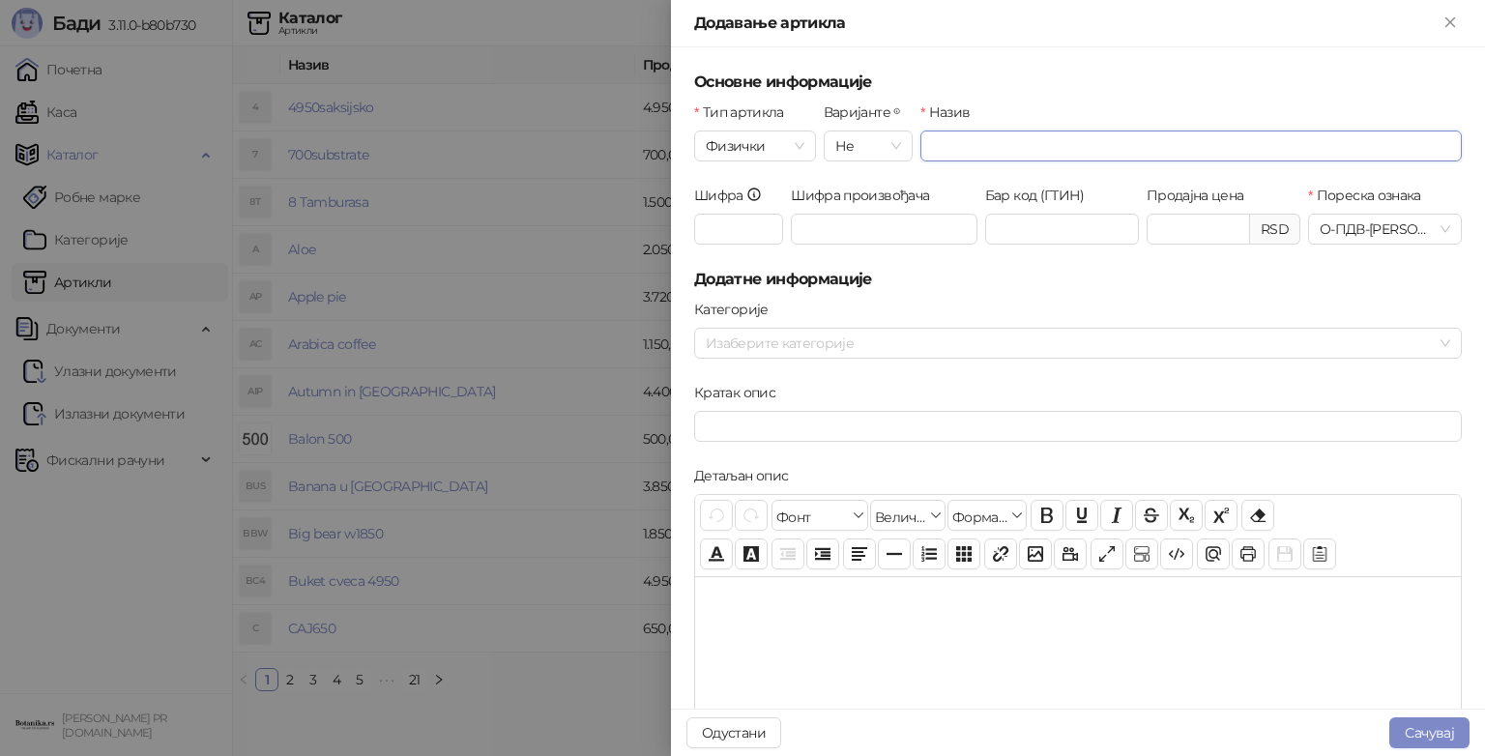
click at [1062, 135] on input "Назив" at bounding box center [1190, 145] width 541 height 31
type input "*********"
click at [1227, 233] on span "Decrease Value" at bounding box center [1237, 234] width 21 height 17
click at [1193, 231] on input "*****" at bounding box center [1197, 229] width 101 height 29
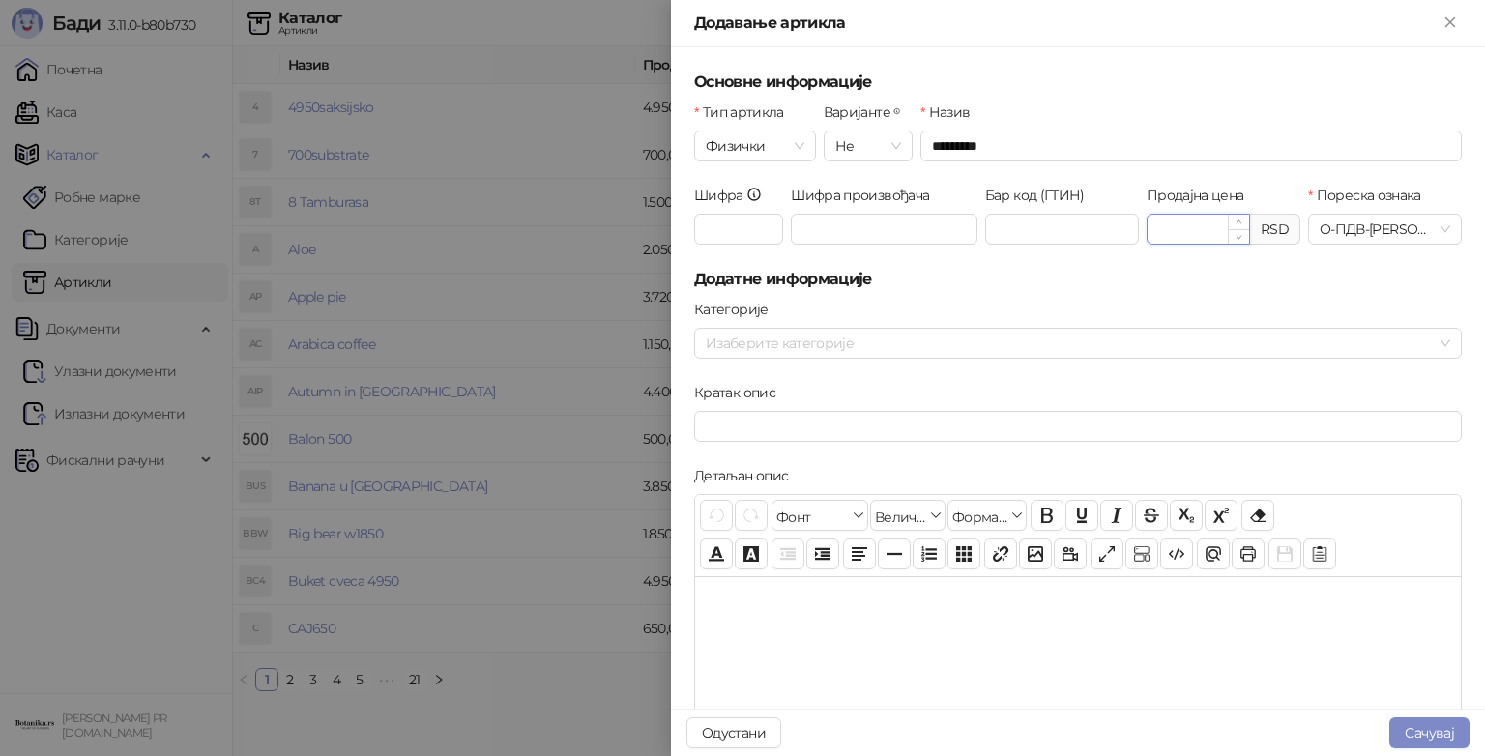
click at [1193, 231] on input "*****" at bounding box center [1197, 229] width 101 height 29
type input "******"
click at [1052, 283] on h5 "Додатне информације" at bounding box center [1077, 279] width 767 height 23
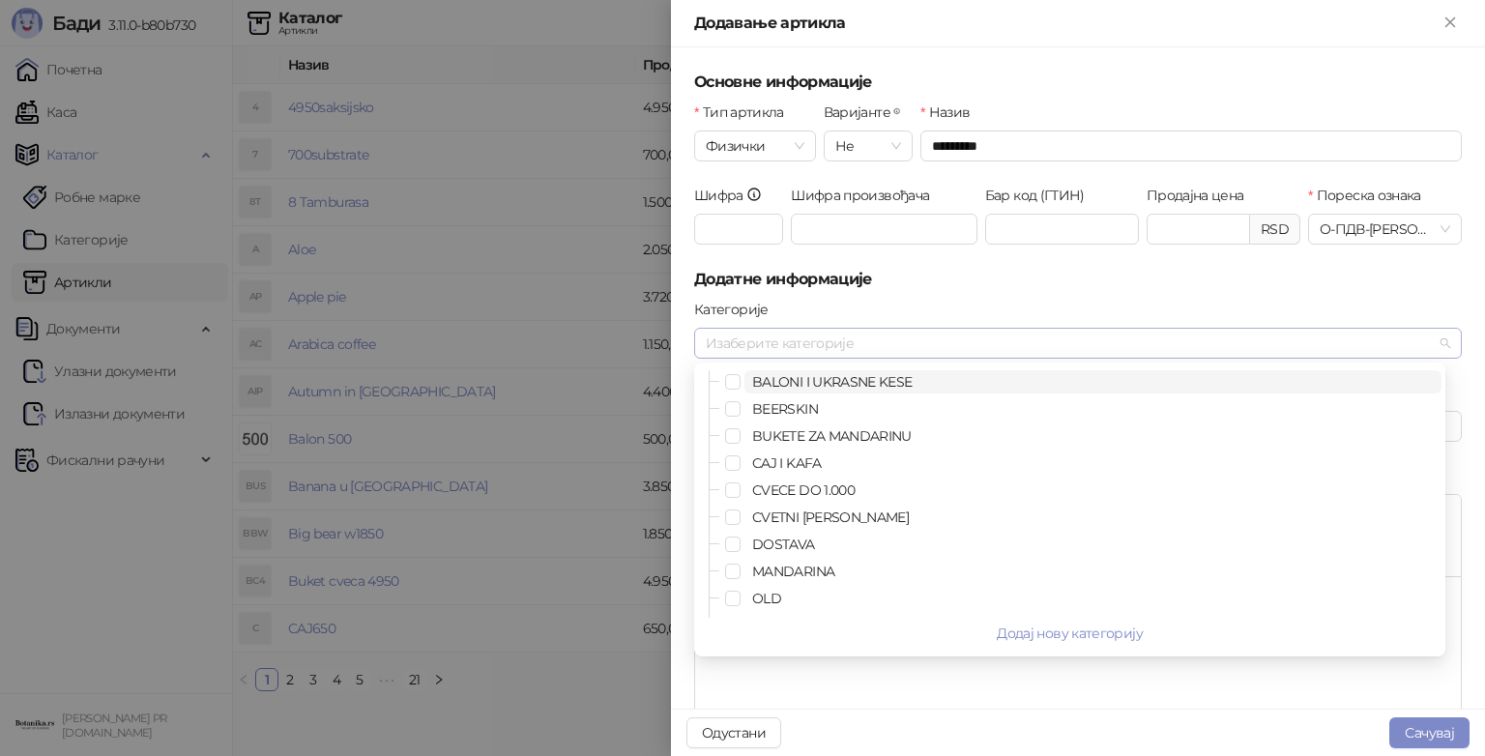
click at [834, 344] on div at bounding box center [1067, 343] width 739 height 27
click at [793, 484] on span "CVECE DO 1.000" at bounding box center [803, 489] width 102 height 17
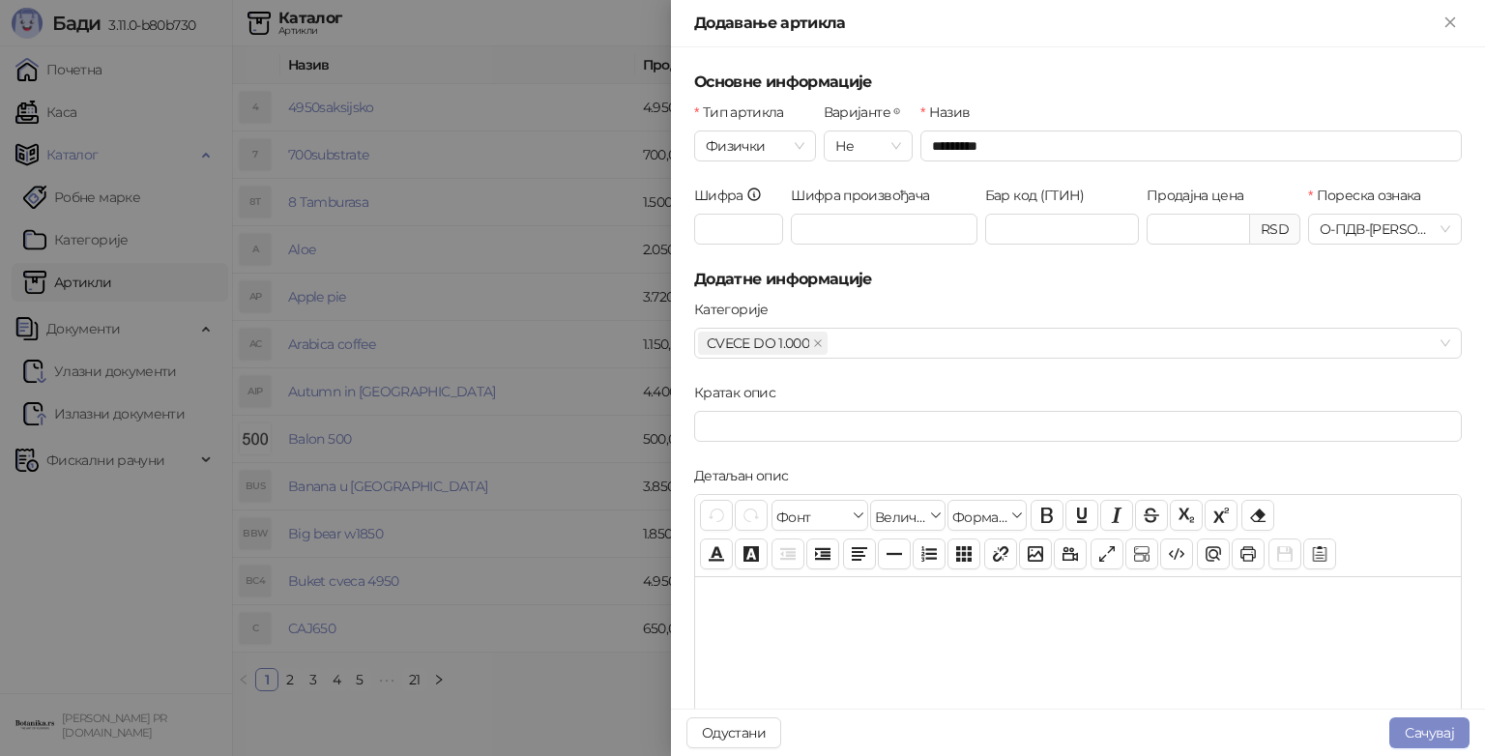
click at [1014, 295] on form "Основне информације Тип артикла Физички Варијанте Не Назив ********* Шифра Шифр…" at bounding box center [1077, 663] width 767 height 1184
click at [1434, 730] on button "Сачувај" at bounding box center [1429, 732] width 80 height 31
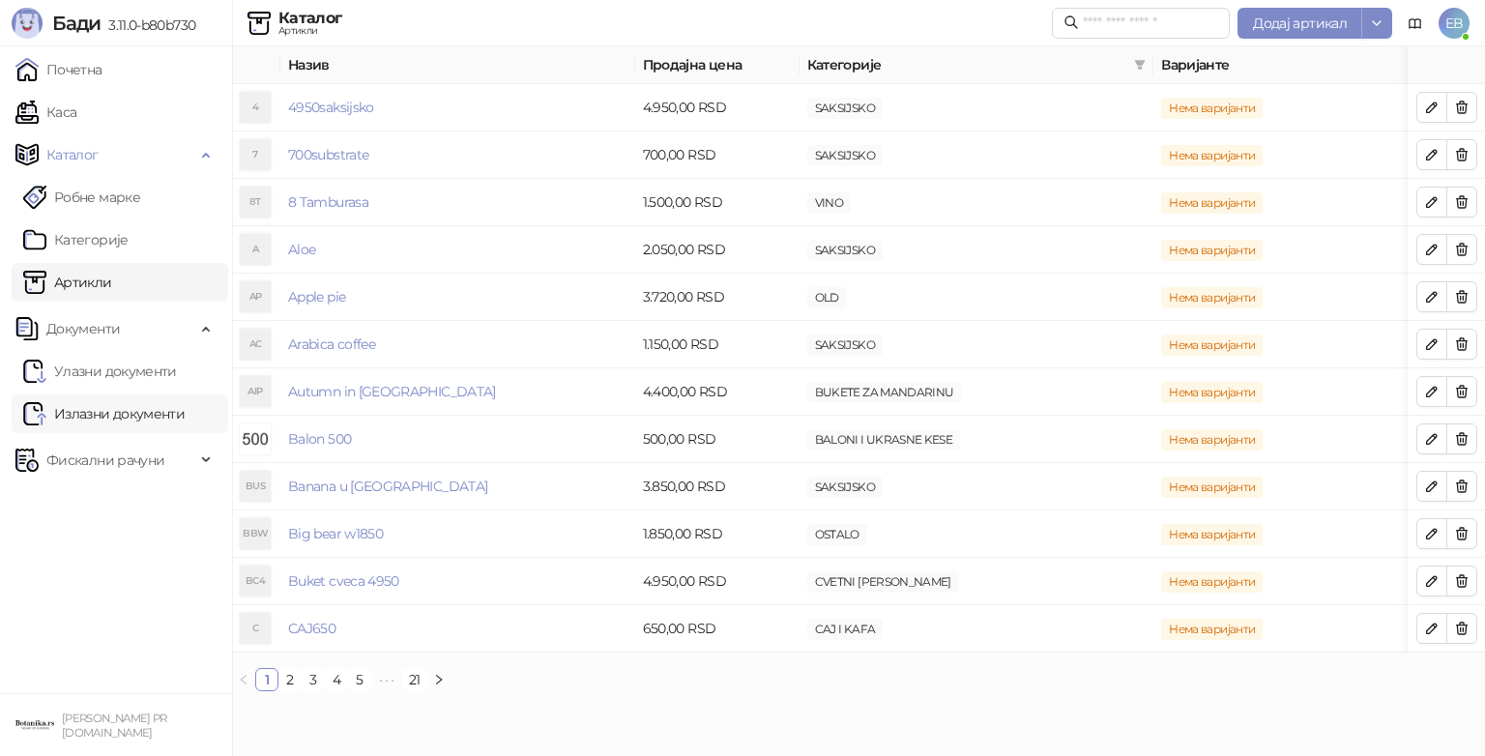
click at [161, 418] on link "Излазни документи" at bounding box center [103, 413] width 161 height 39
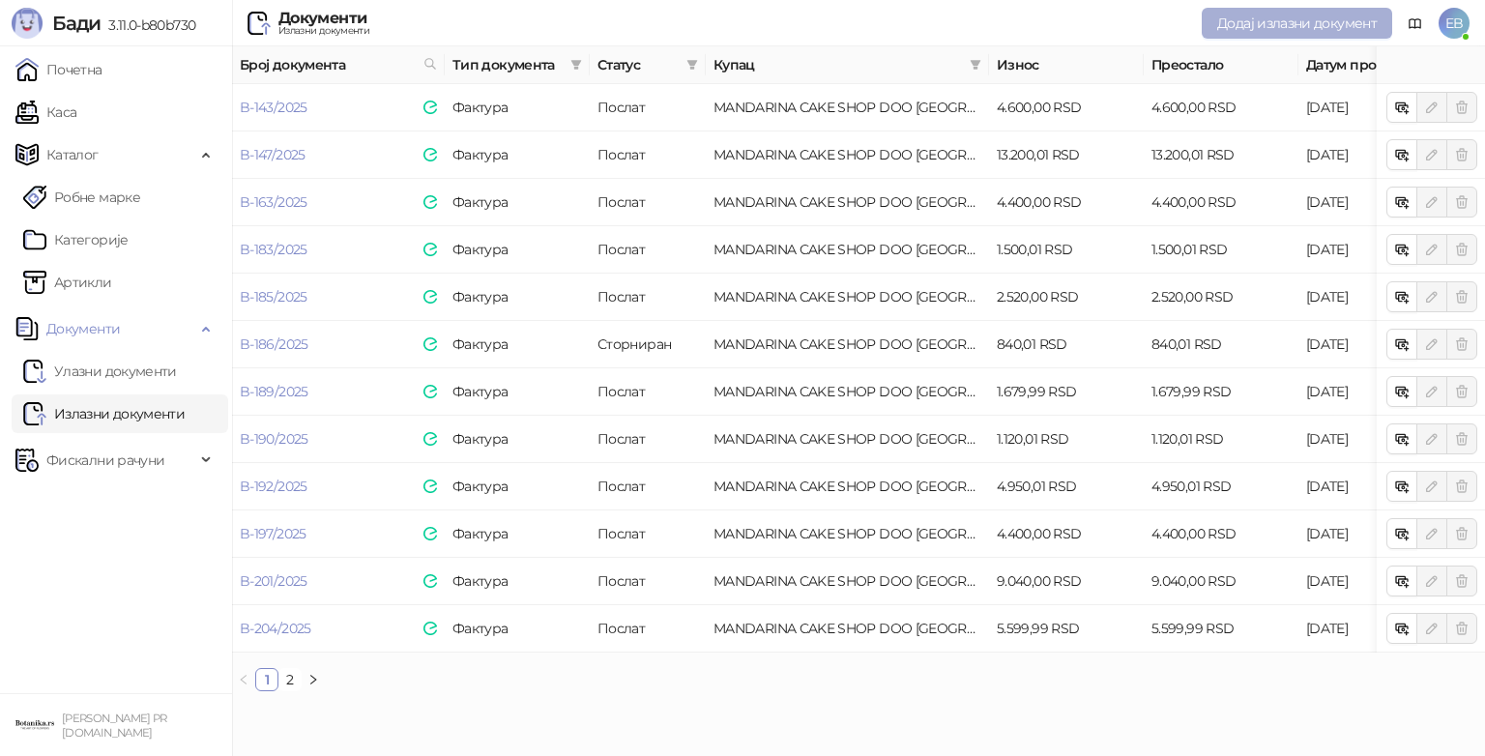
click at [1288, 20] on span "Додај излазни документ" at bounding box center [1296, 22] width 159 height 17
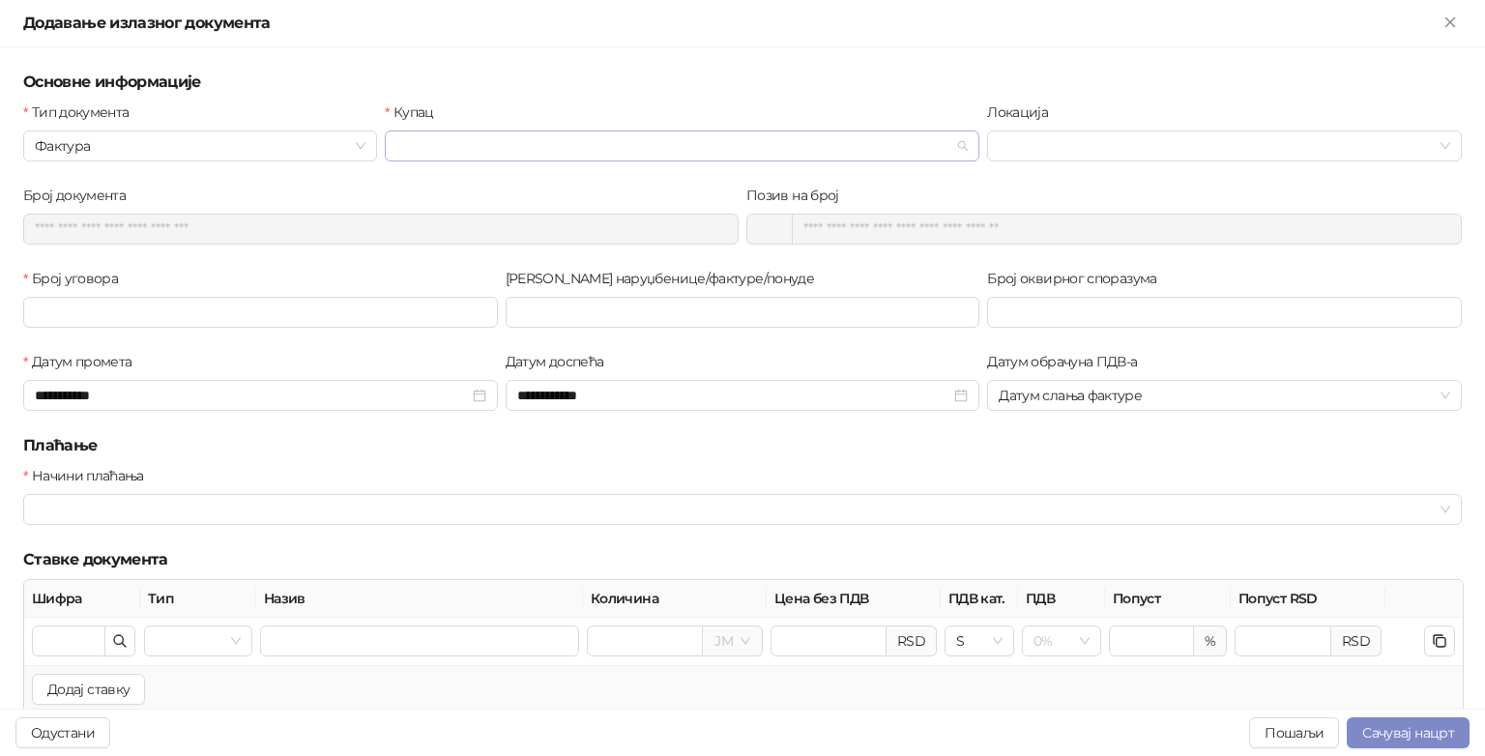
click at [768, 151] on input "Купац" at bounding box center [673, 145] width 554 height 29
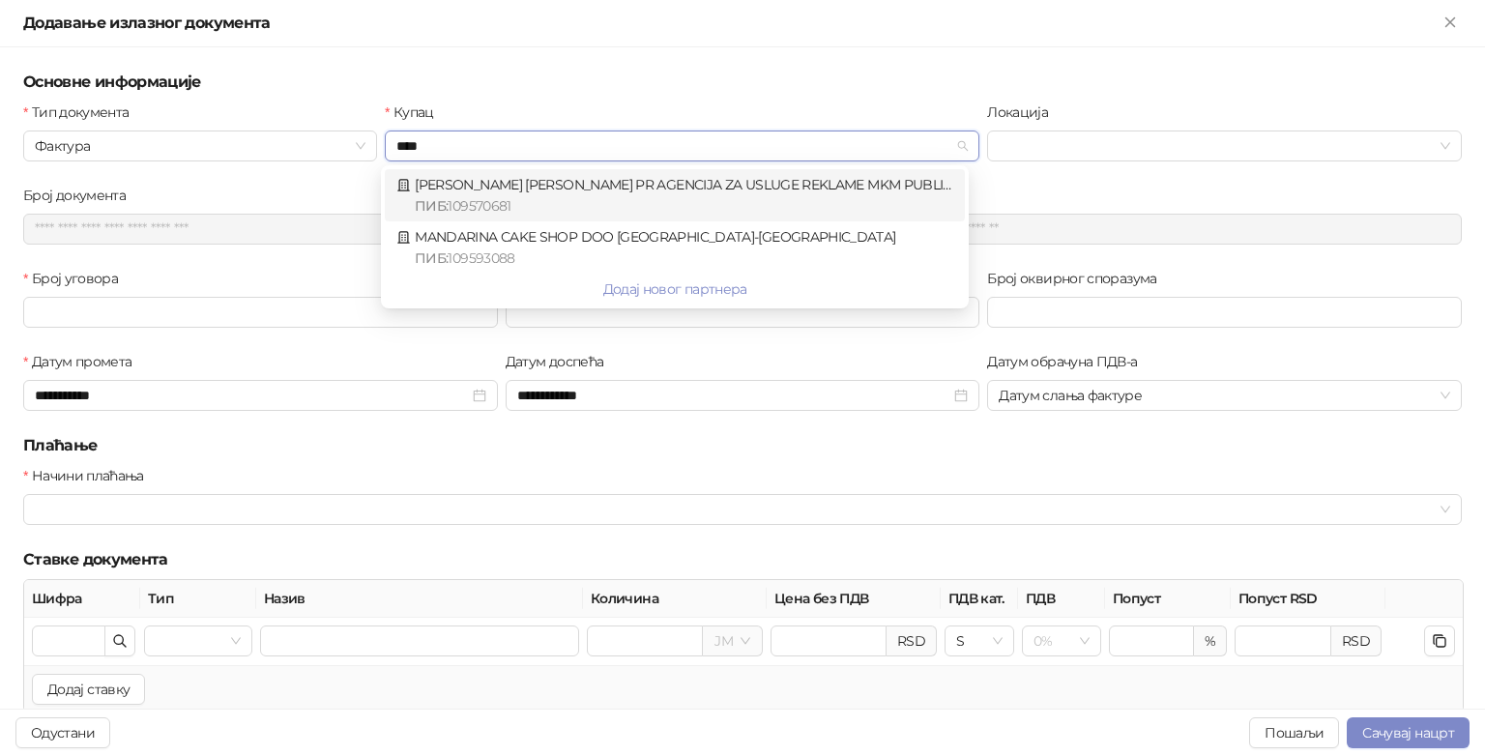
type input "*****"
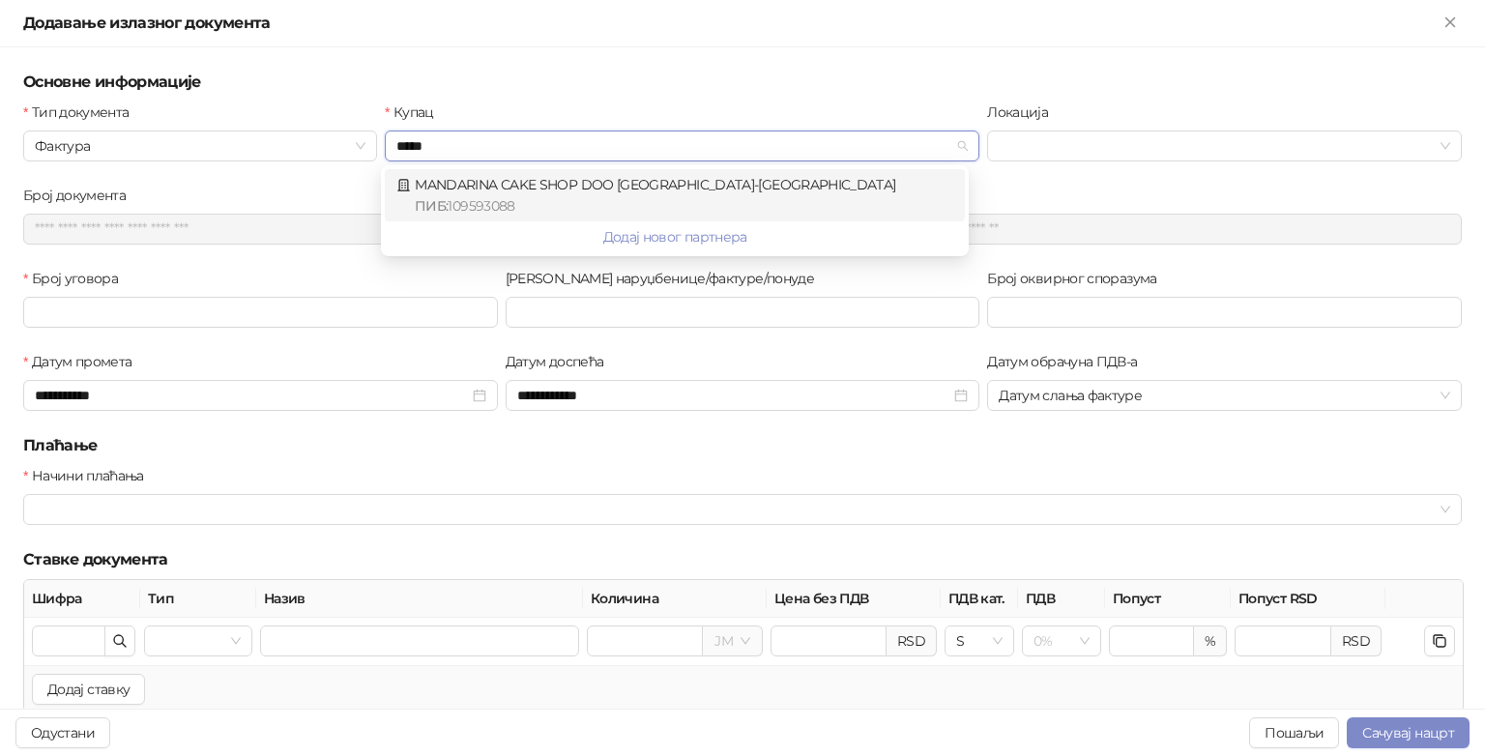
click at [629, 187] on div "MANDARINA CAKE SHOP DOO BEOGRAD-STARI GRAD ПИБ : 109593088" at bounding box center [674, 195] width 557 height 43
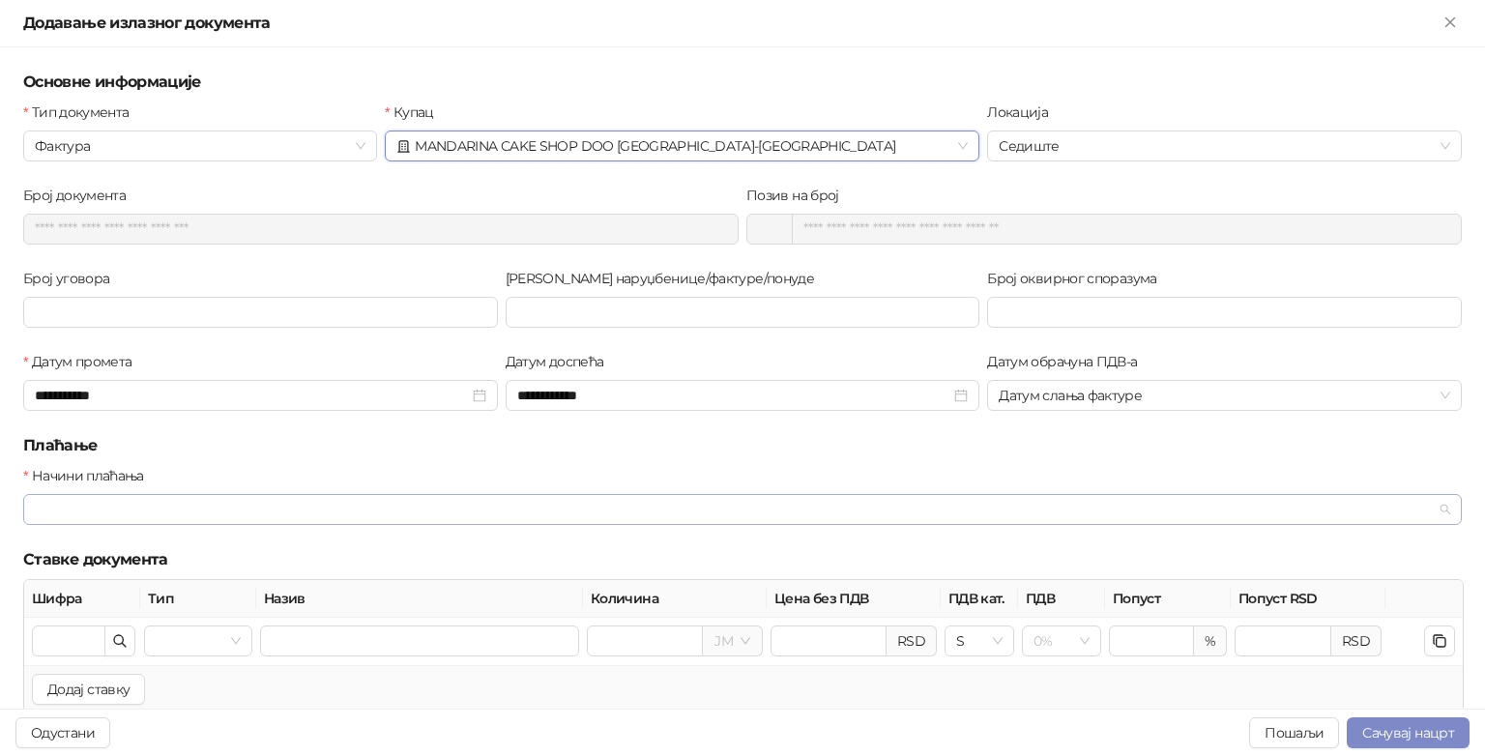
click at [210, 509] on div at bounding box center [732, 509] width 1410 height 27
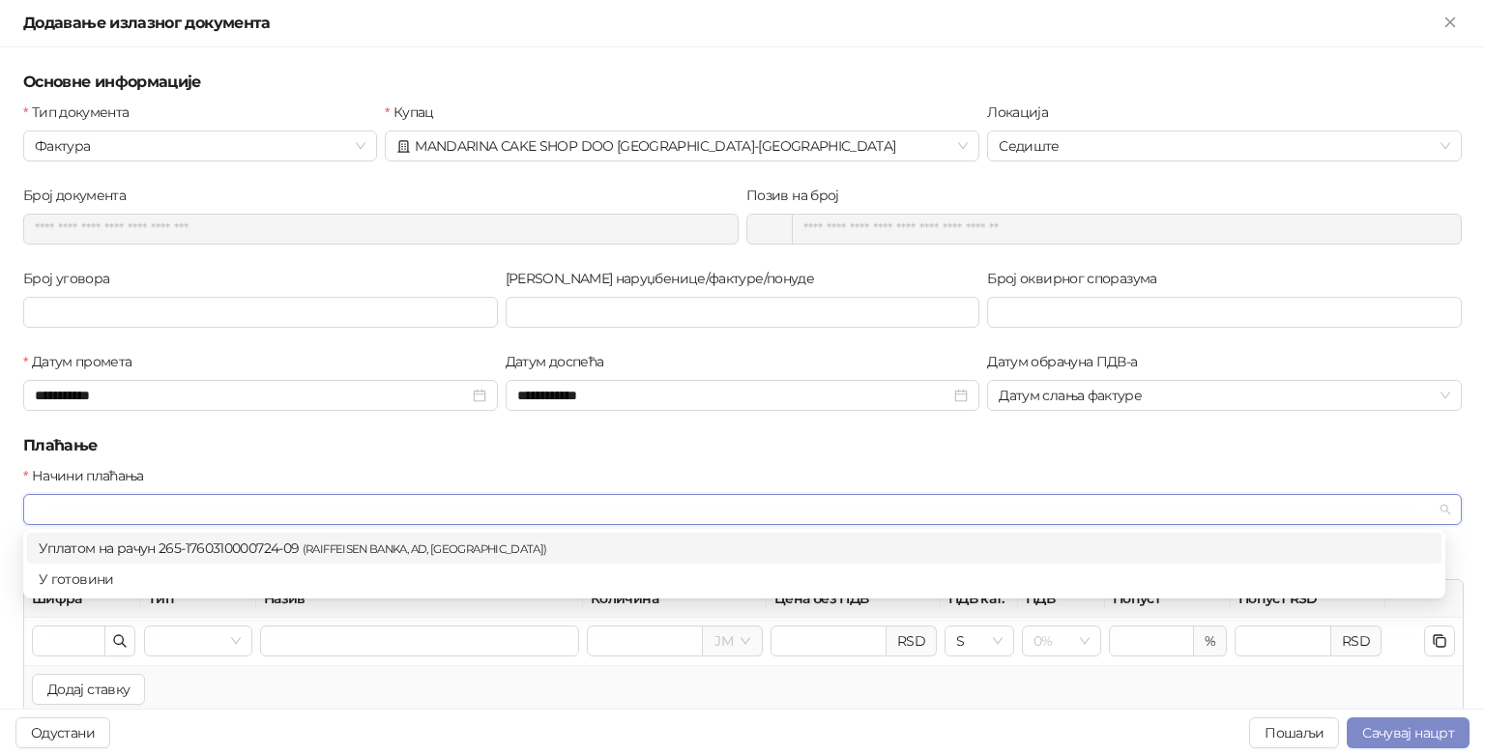
click at [226, 542] on div "Уплатом на рачун 265-1760310000724-09 ( RAIFFEISEN BANKA, AD, BEOGRAD )" at bounding box center [734, 547] width 1391 height 21
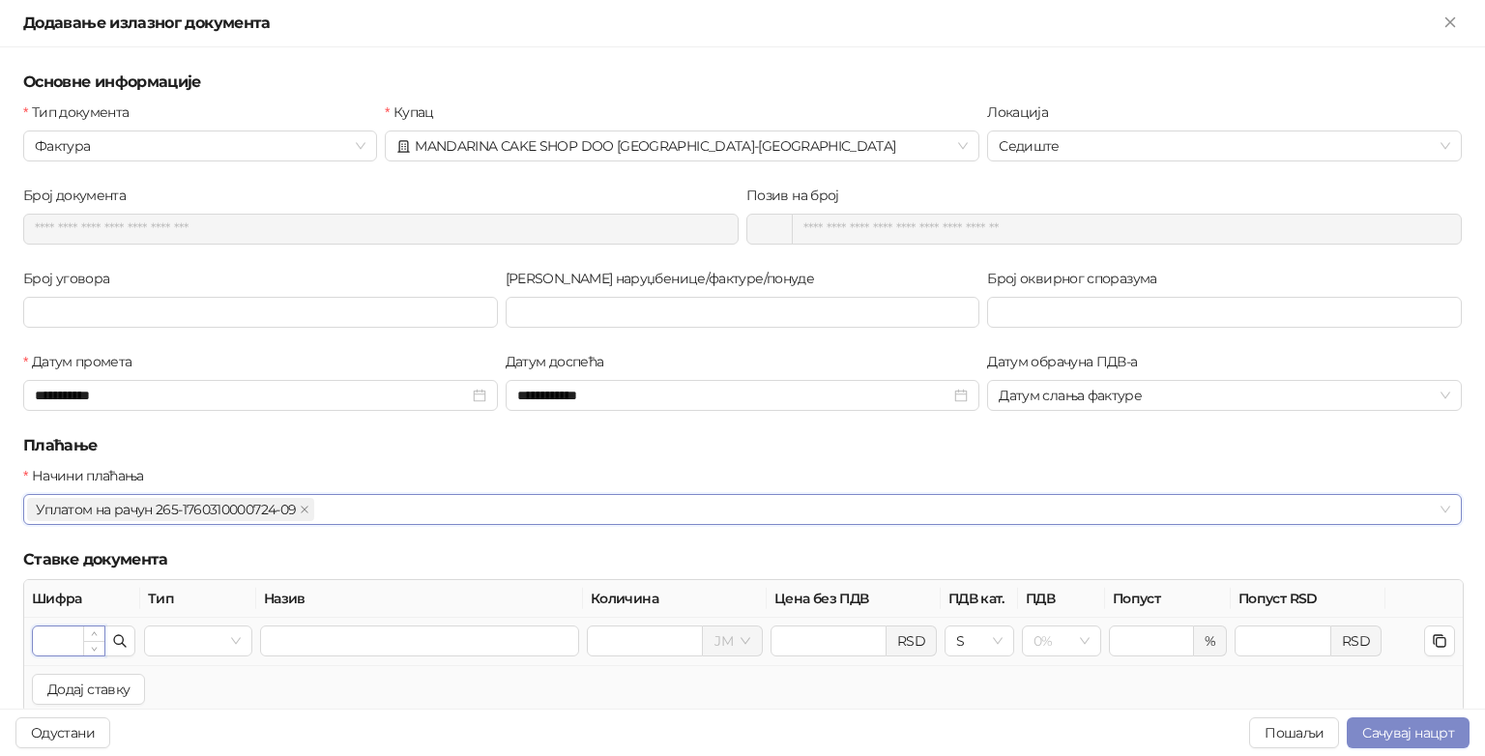
click at [66, 642] on input "Шифра" at bounding box center [69, 640] width 72 height 29
click at [122, 645] on icon "button" at bounding box center [119, 640] width 15 height 15
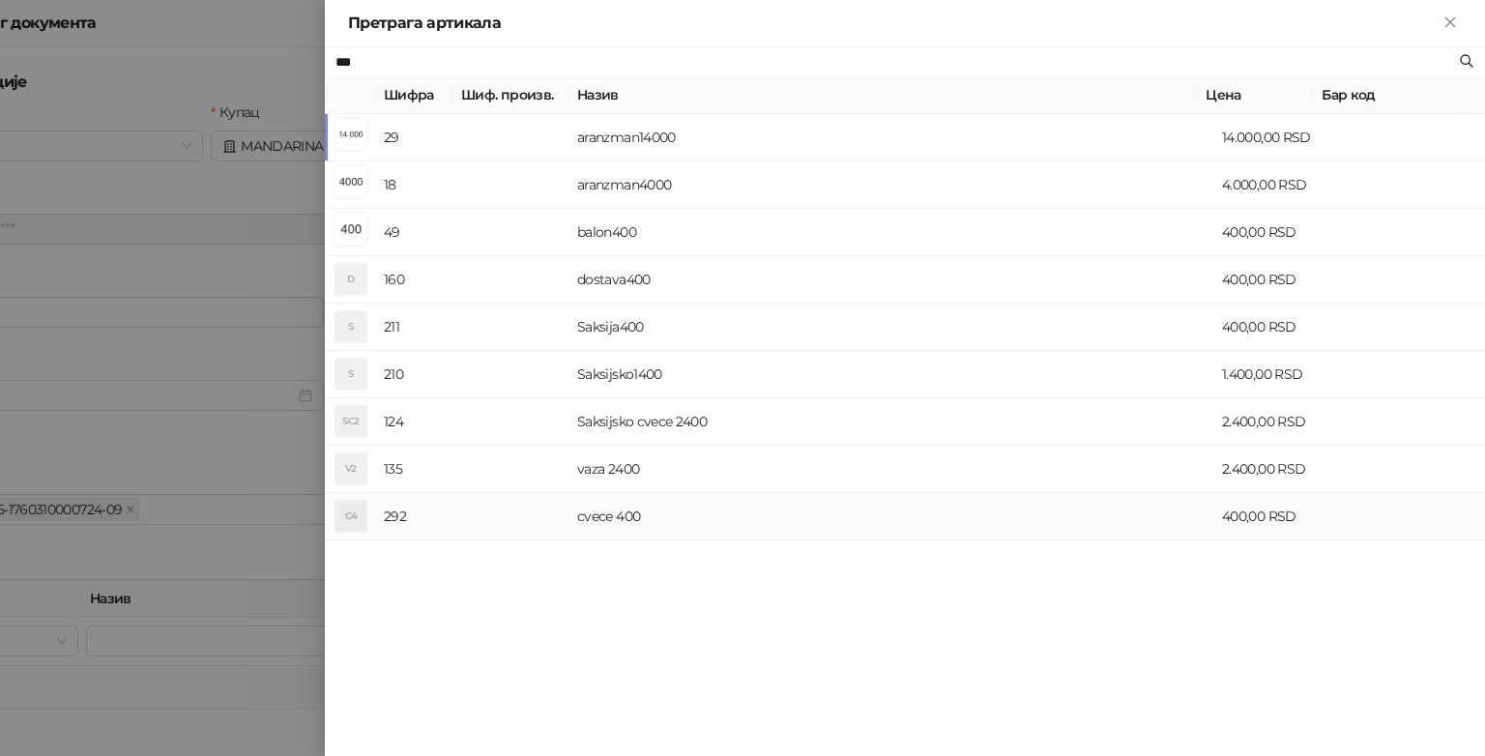
type input "***"
click at [611, 537] on td "cvece 400" at bounding box center [891, 516] width 645 height 47
type input "***"
type input "*********"
type input "******"
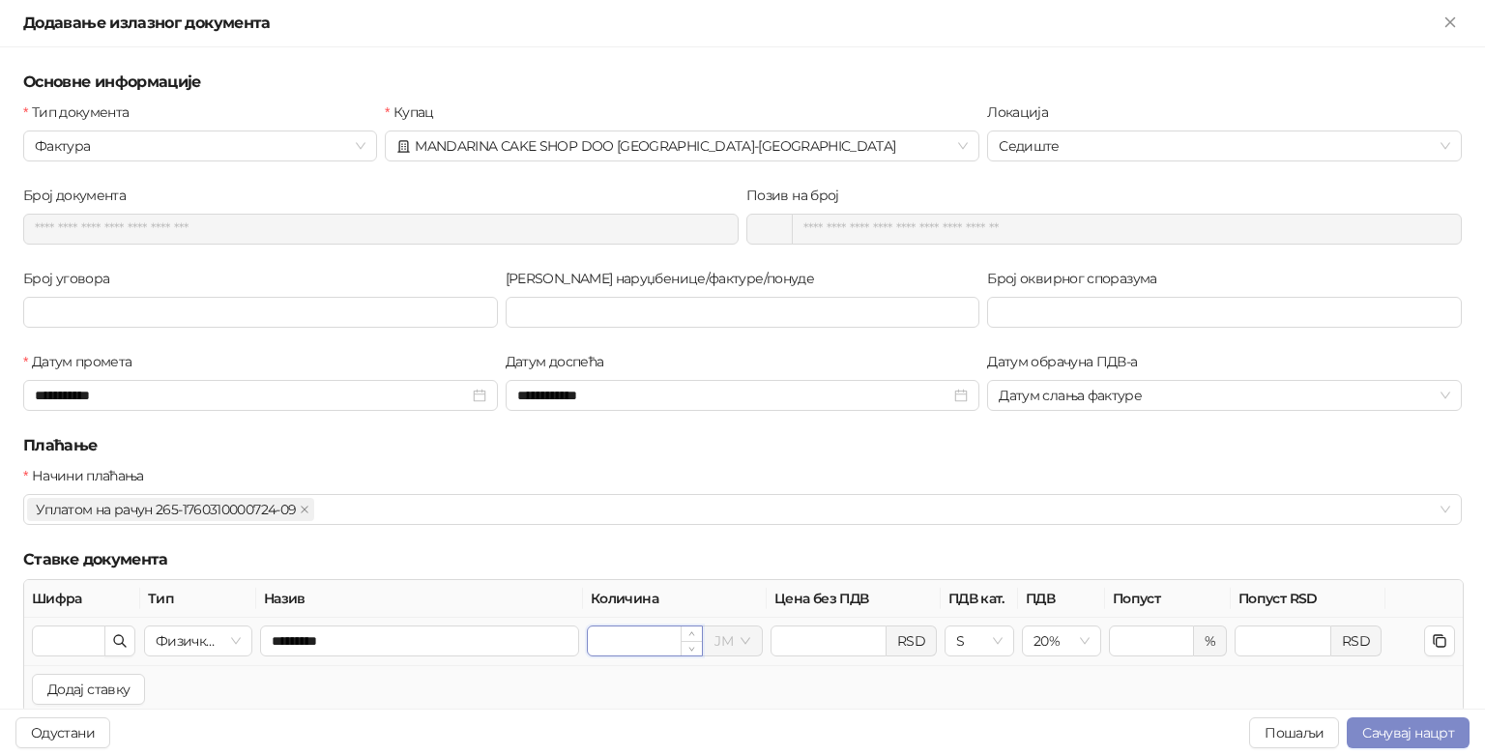
click at [605, 637] on input "*" at bounding box center [645, 640] width 114 height 29
click at [727, 640] on span at bounding box center [732, 640] width 36 height 29
type input "*"
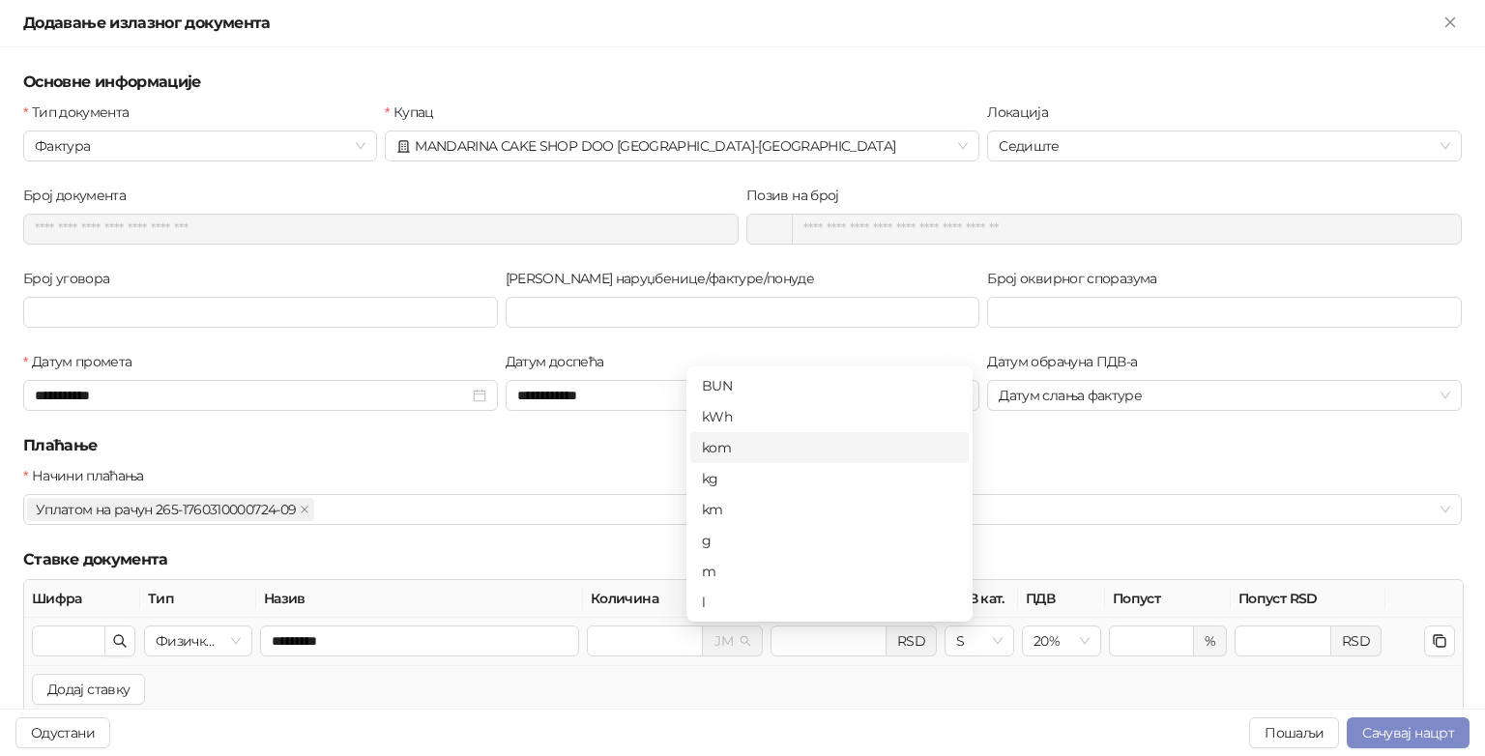
click at [781, 448] on div "kom" at bounding box center [829, 447] width 255 height 21
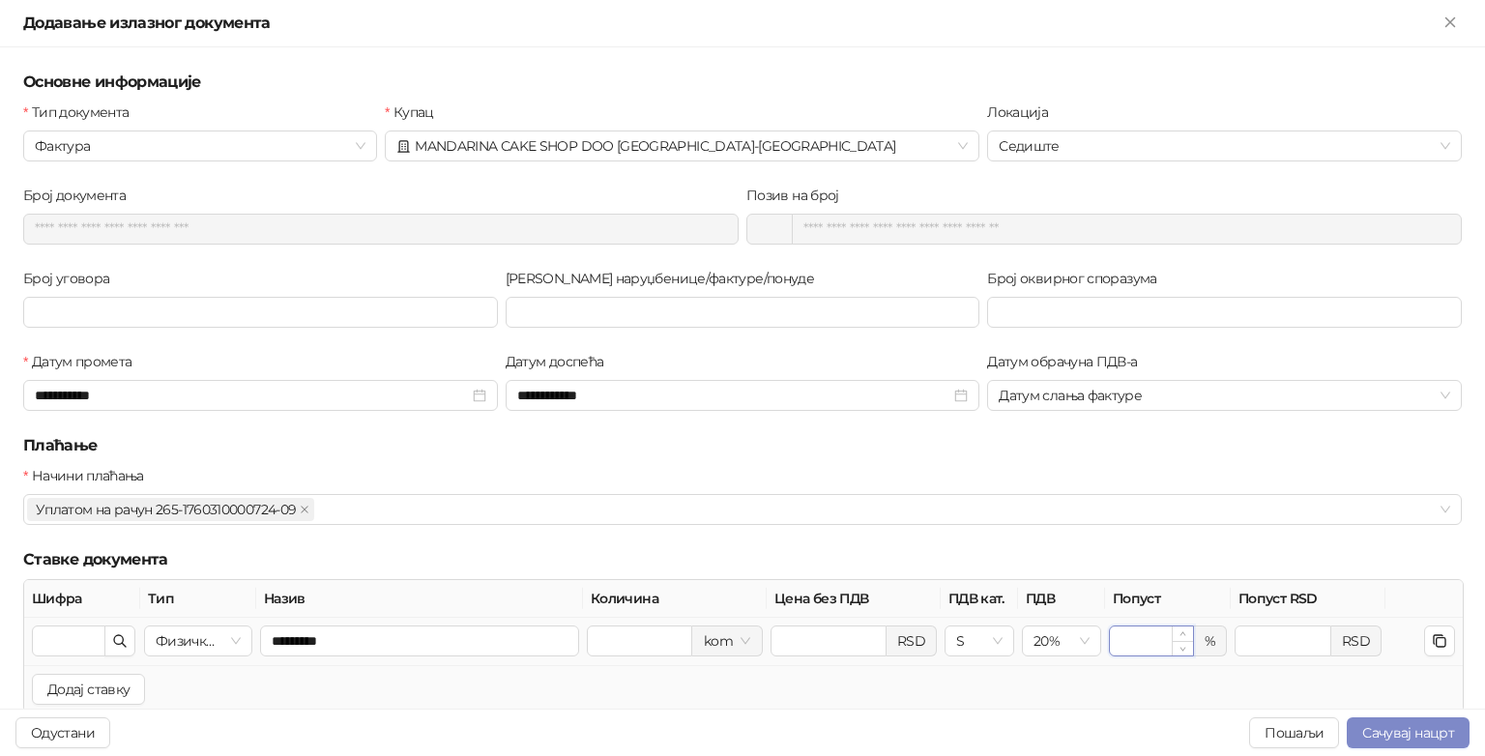
click at [1154, 642] on input "*" at bounding box center [1151, 640] width 83 height 29
type input "**"
type input "******"
type input "**"
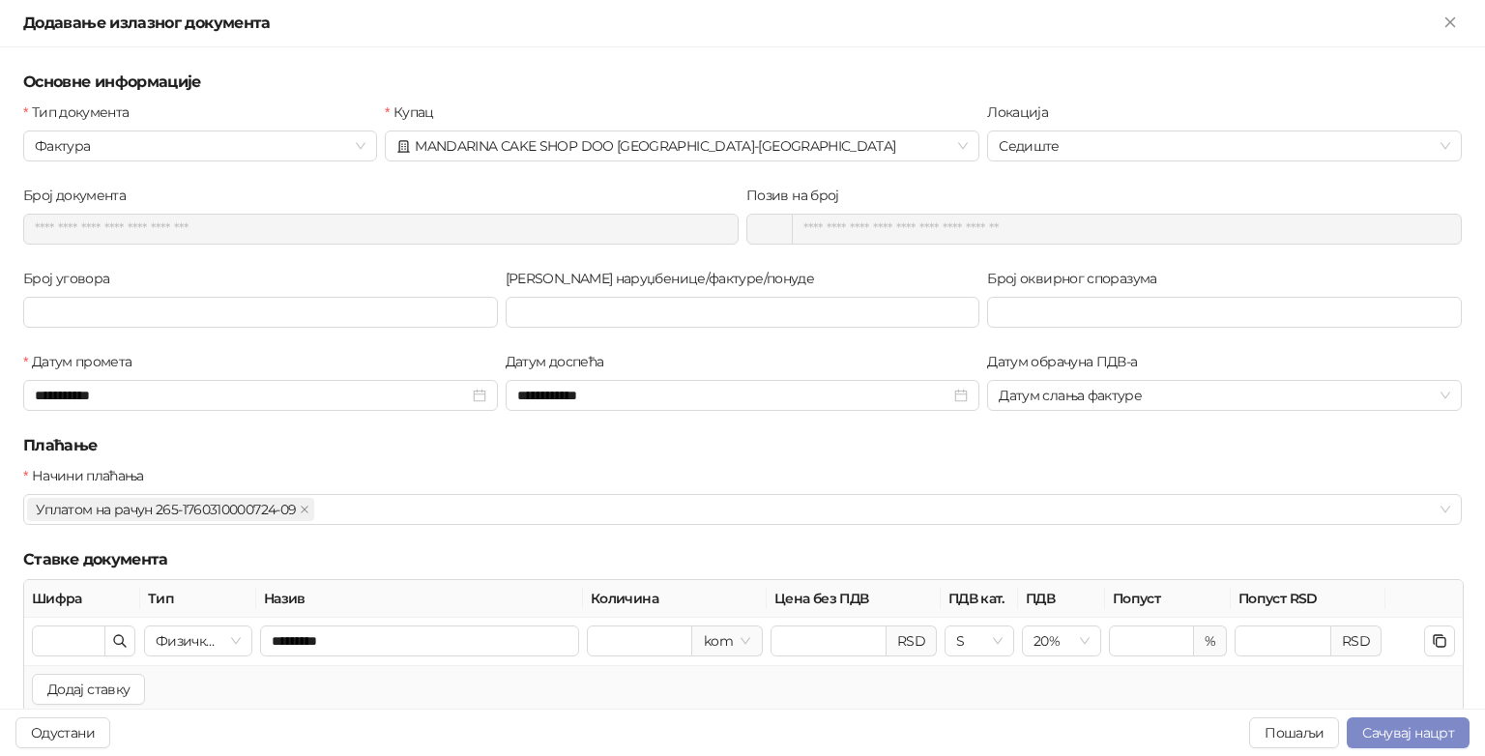
click at [986, 538] on div "Начини плаћања Уплатом на рачун 265-1760310000724-09 + 0 ..." at bounding box center [742, 506] width 1446 height 83
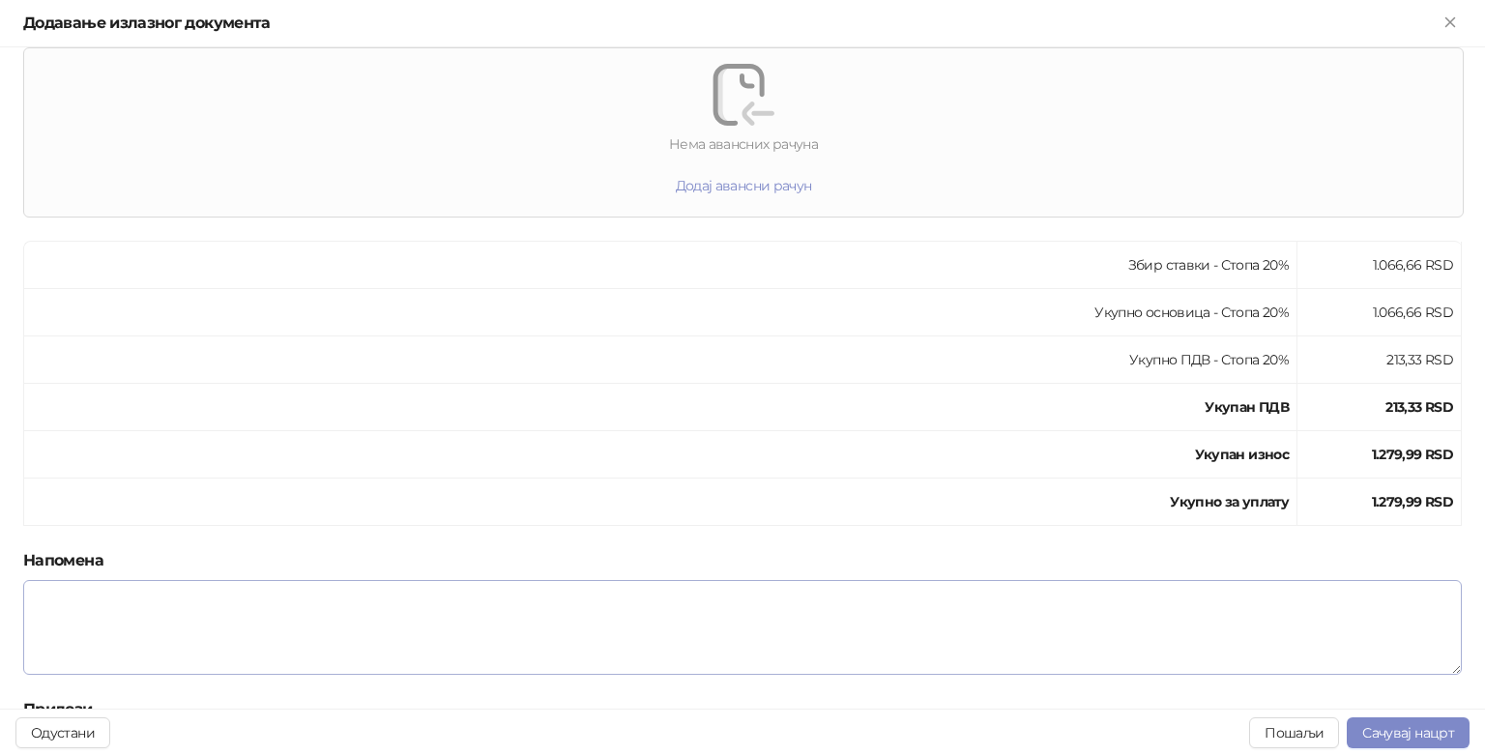
scroll to position [753, 0]
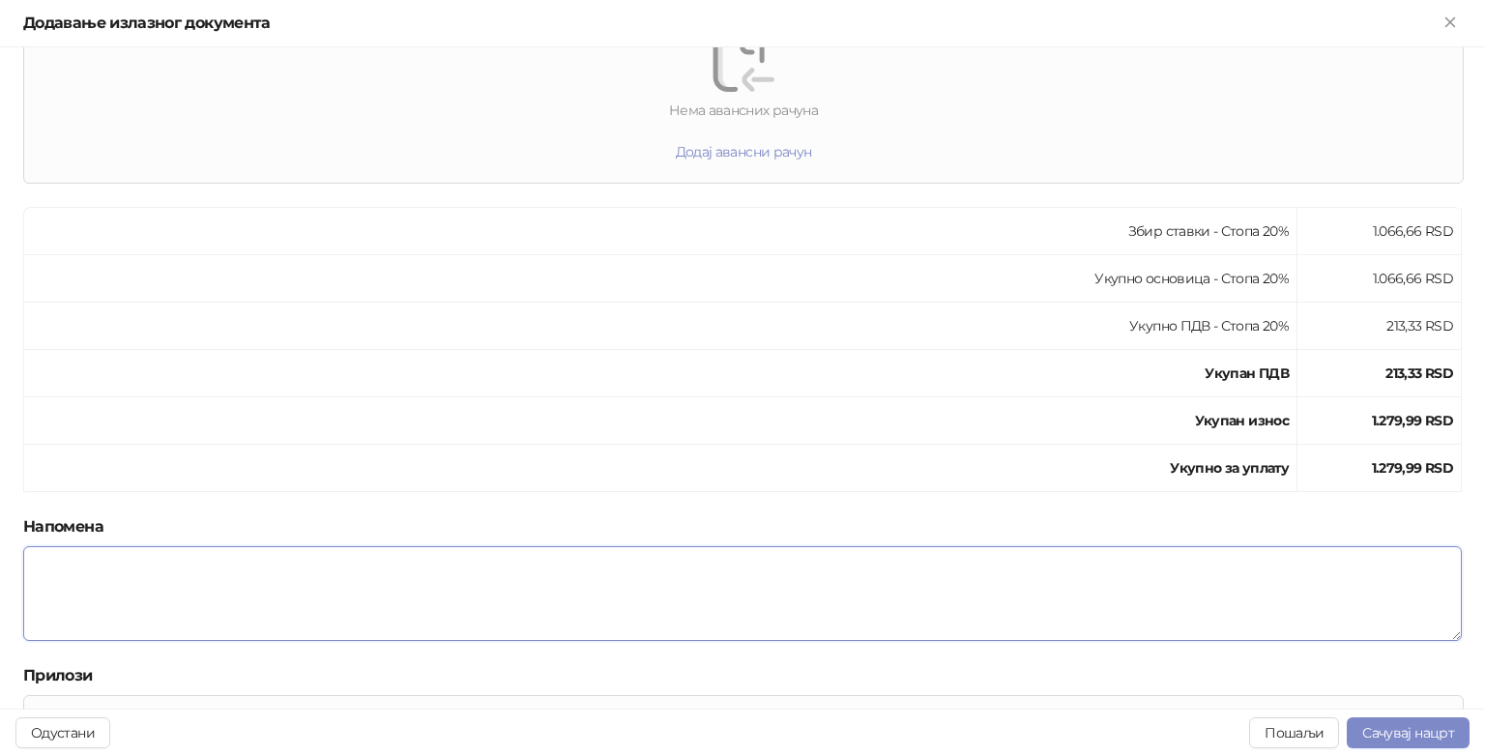
click at [315, 592] on textarea at bounding box center [742, 593] width 1438 height 95
type textarea "*"
type textarea "**********"
click at [586, 512] on div "Збир ставки - Стопа 20% 1.066,66 RSD Укупно основица - Стопа 20% 1.066,66 RSD У…" at bounding box center [742, 361] width 1446 height 308
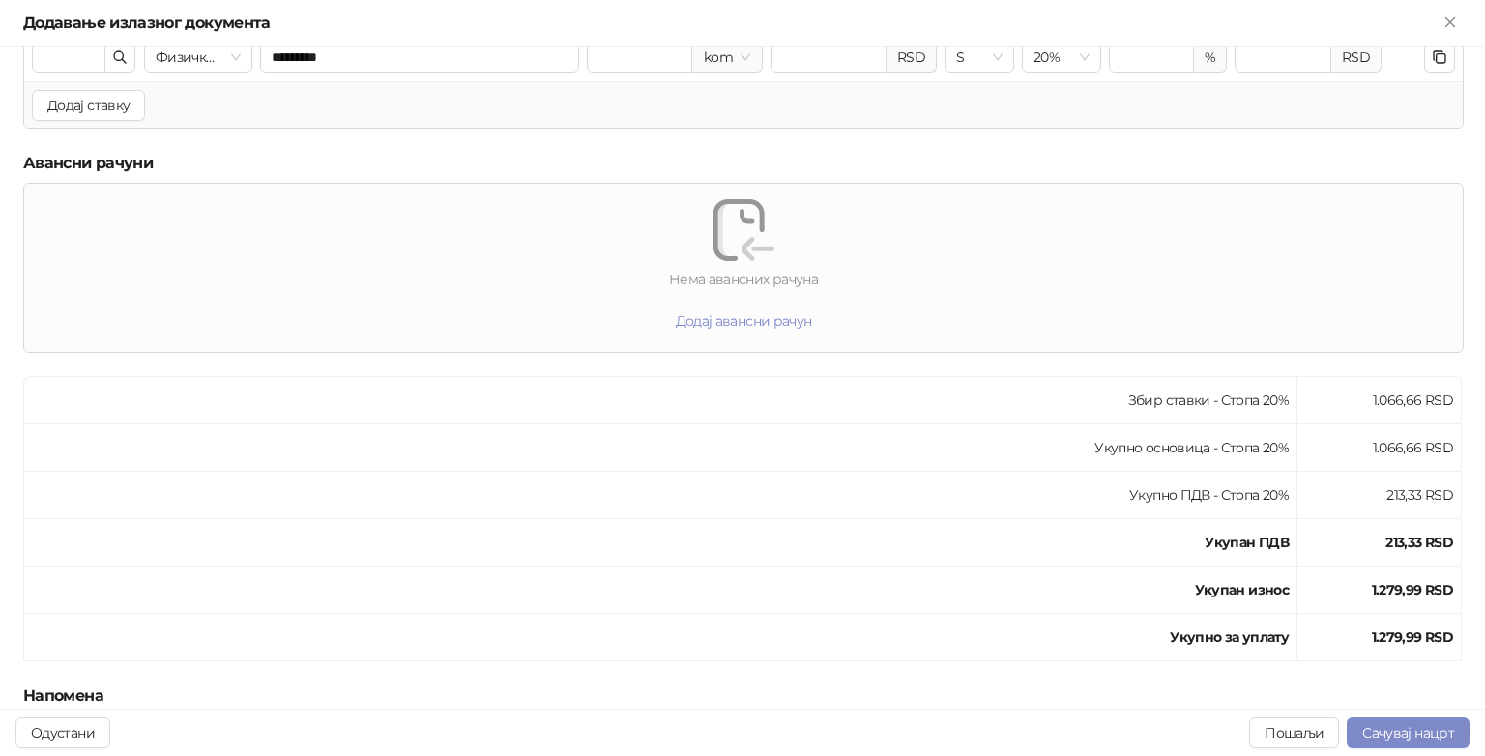
scroll to position [993, 0]
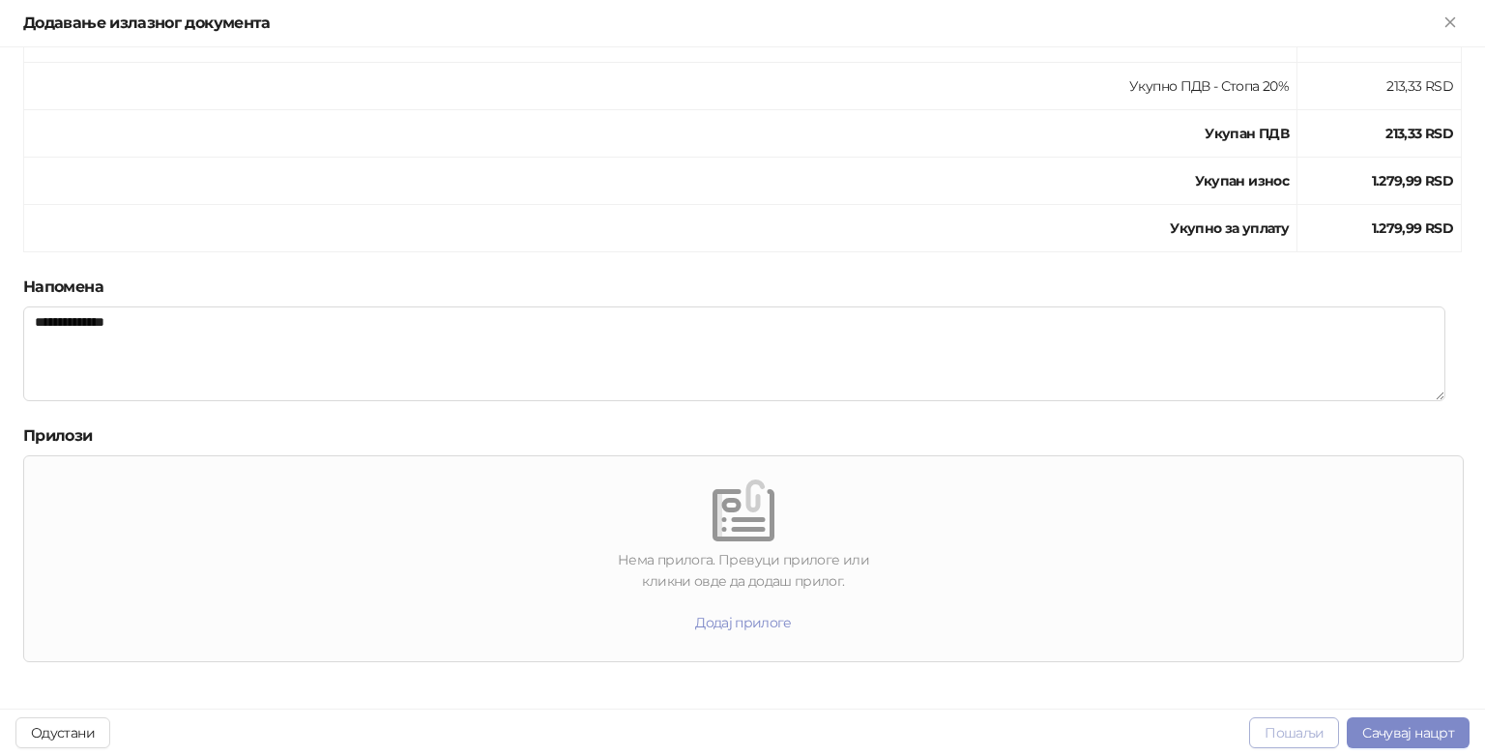
click at [1285, 729] on button "Пошаљи" at bounding box center [1294, 732] width 90 height 31
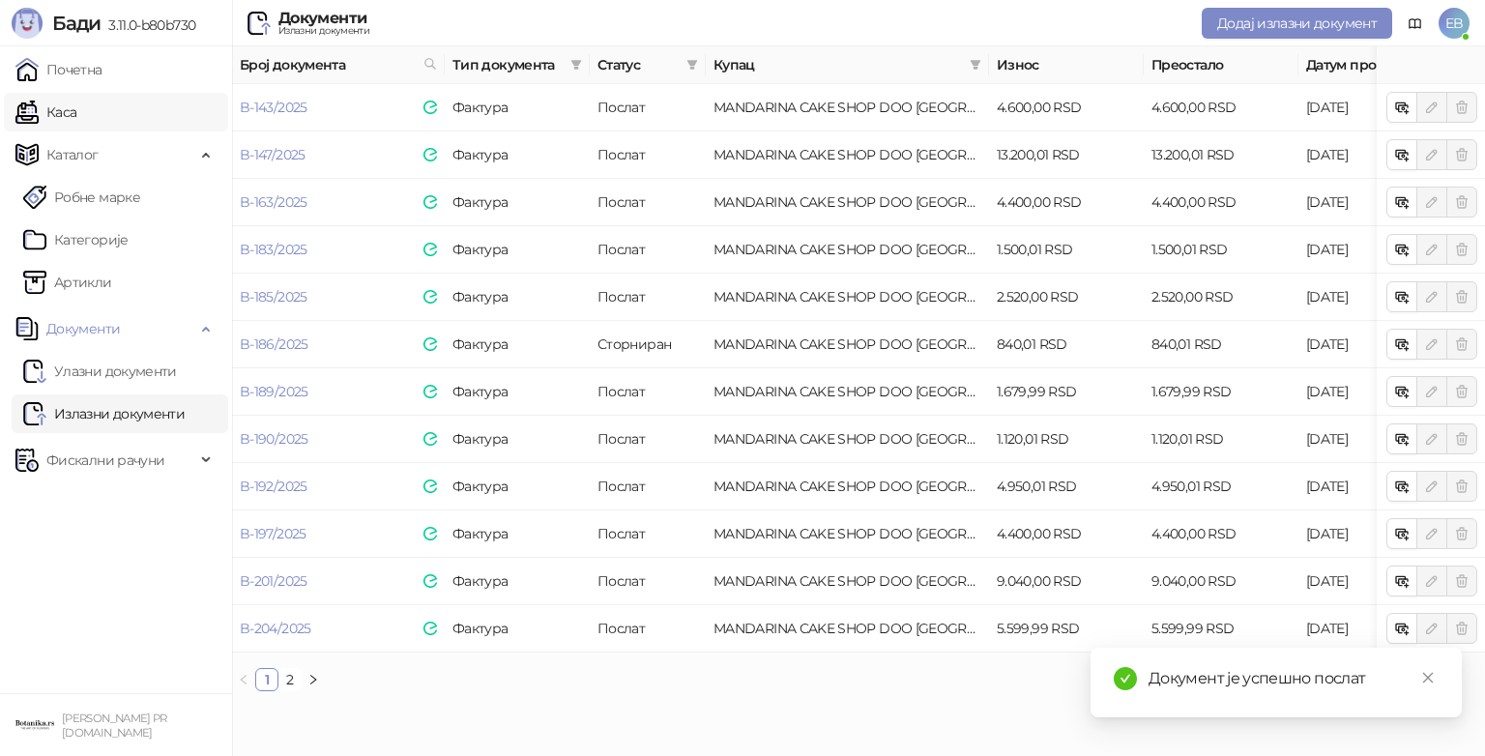
click at [76, 109] on link "Каса" at bounding box center [45, 112] width 61 height 39
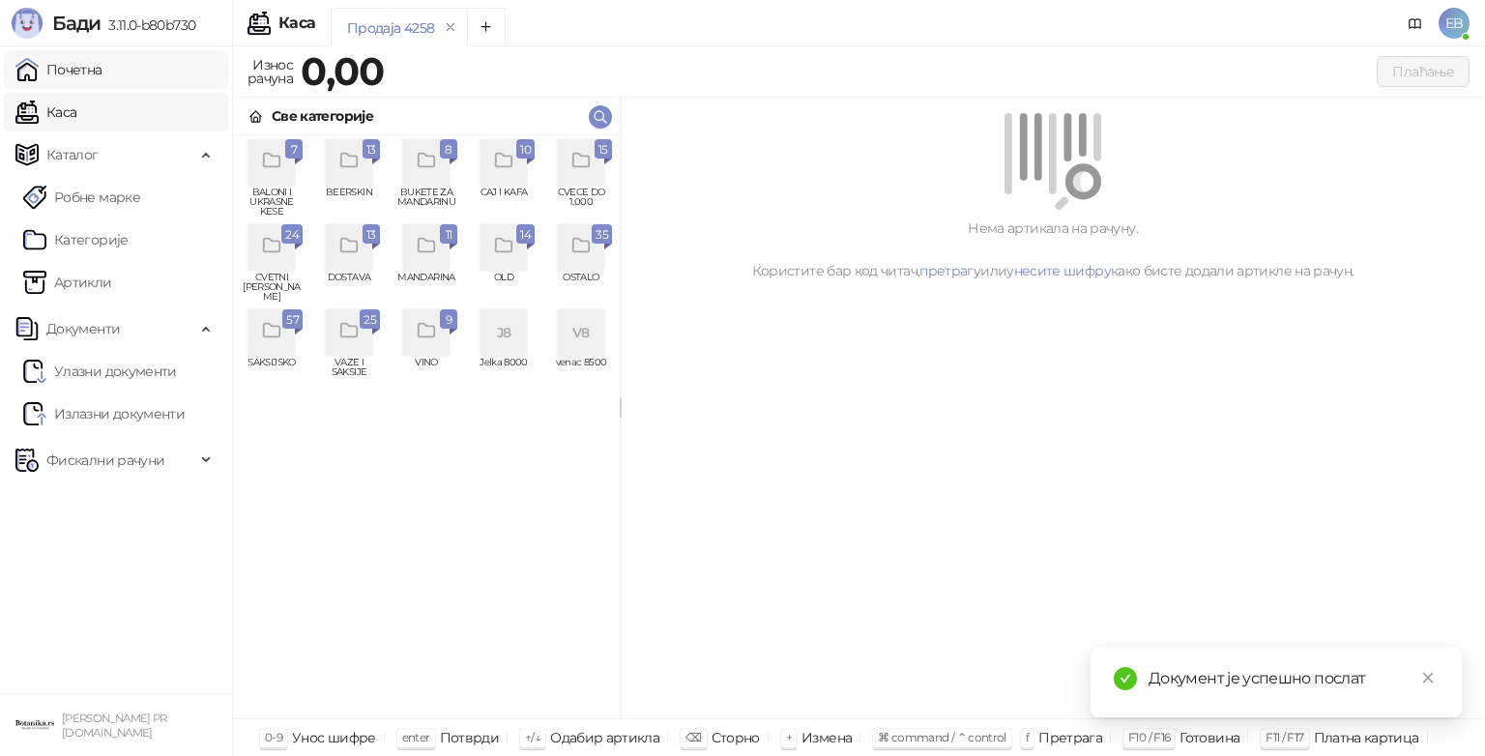
click at [92, 69] on link "Почетна" at bounding box center [58, 69] width 87 height 39
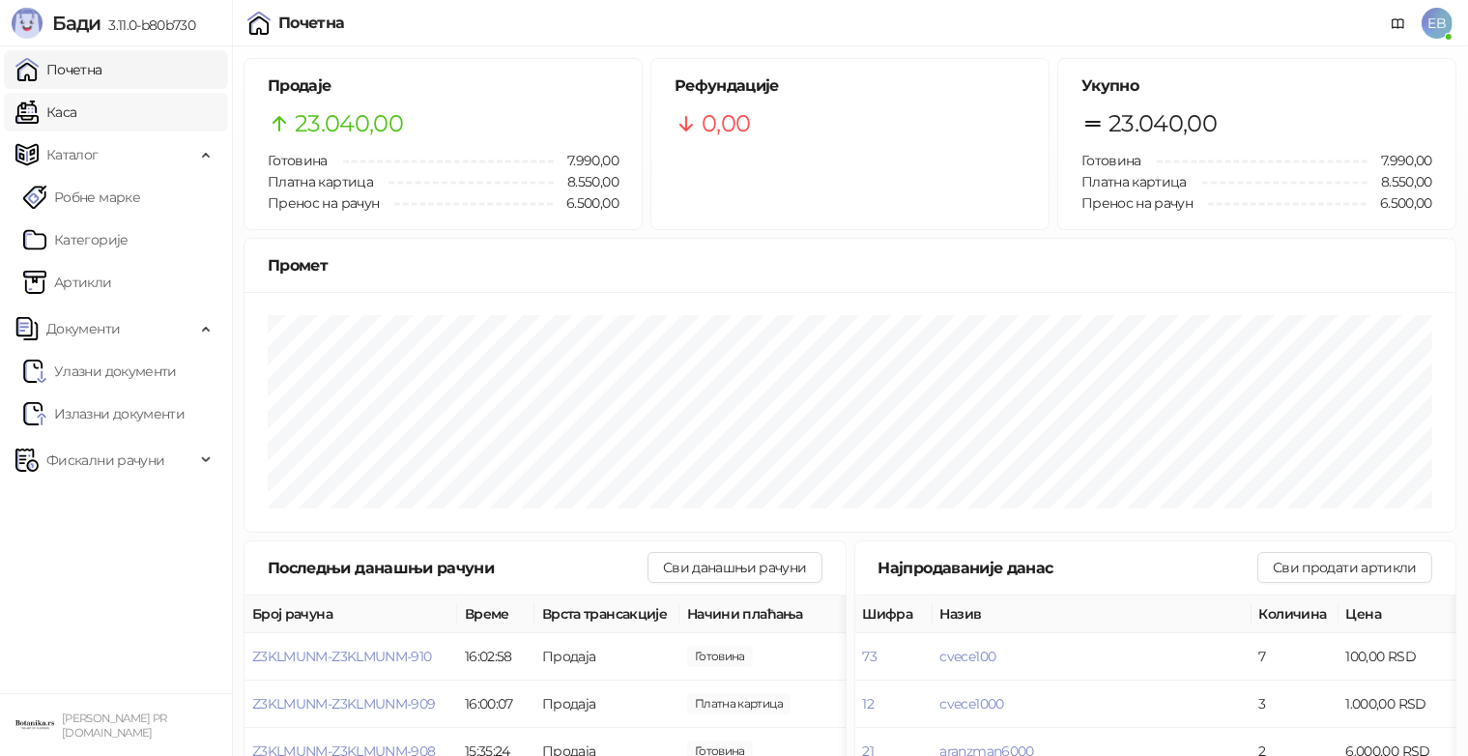
click at [76, 101] on link "Каса" at bounding box center [45, 112] width 61 height 39
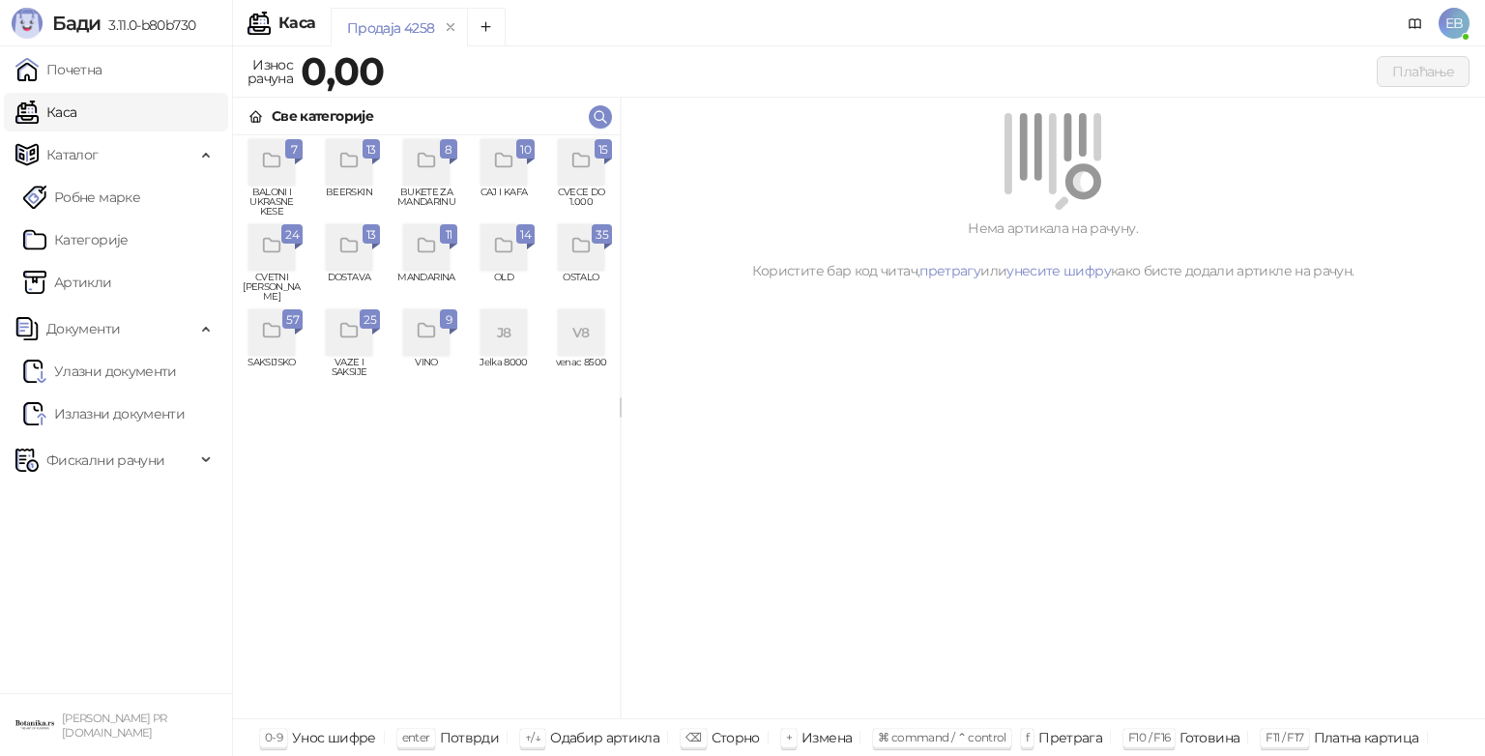
click at [275, 241] on icon "grid" at bounding box center [271, 246] width 16 height 14
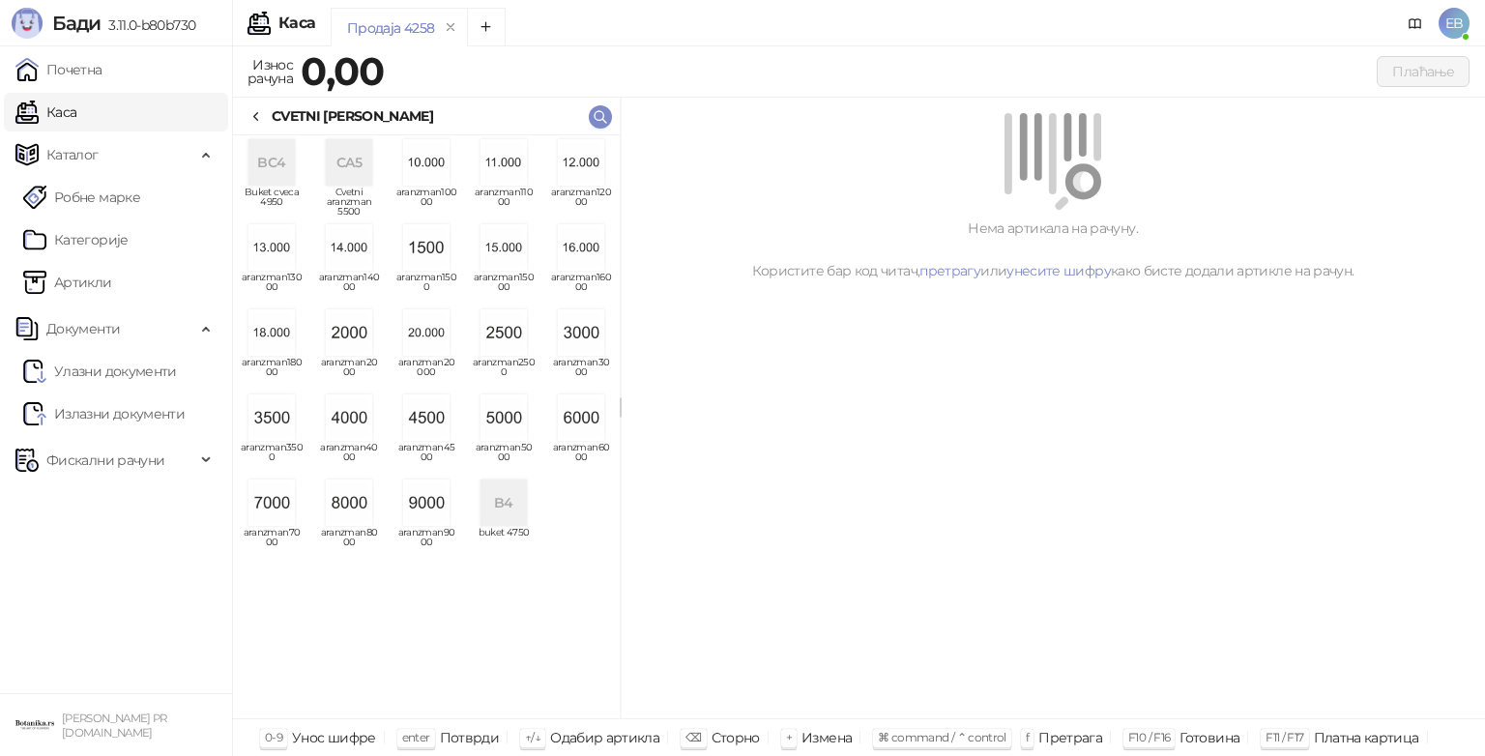
click at [429, 421] on img "grid" at bounding box center [426, 417] width 46 height 46
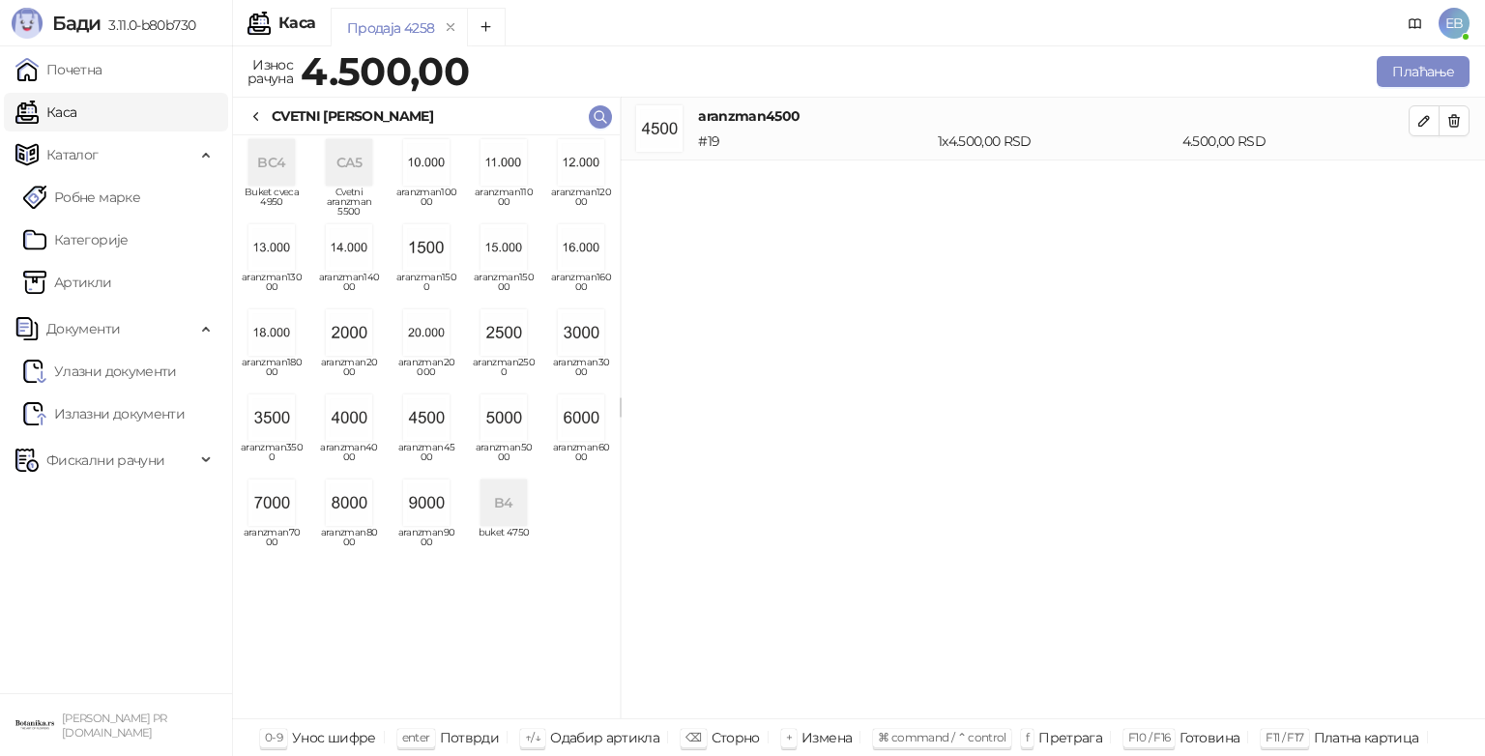
click at [259, 120] on icon at bounding box center [255, 116] width 15 height 15
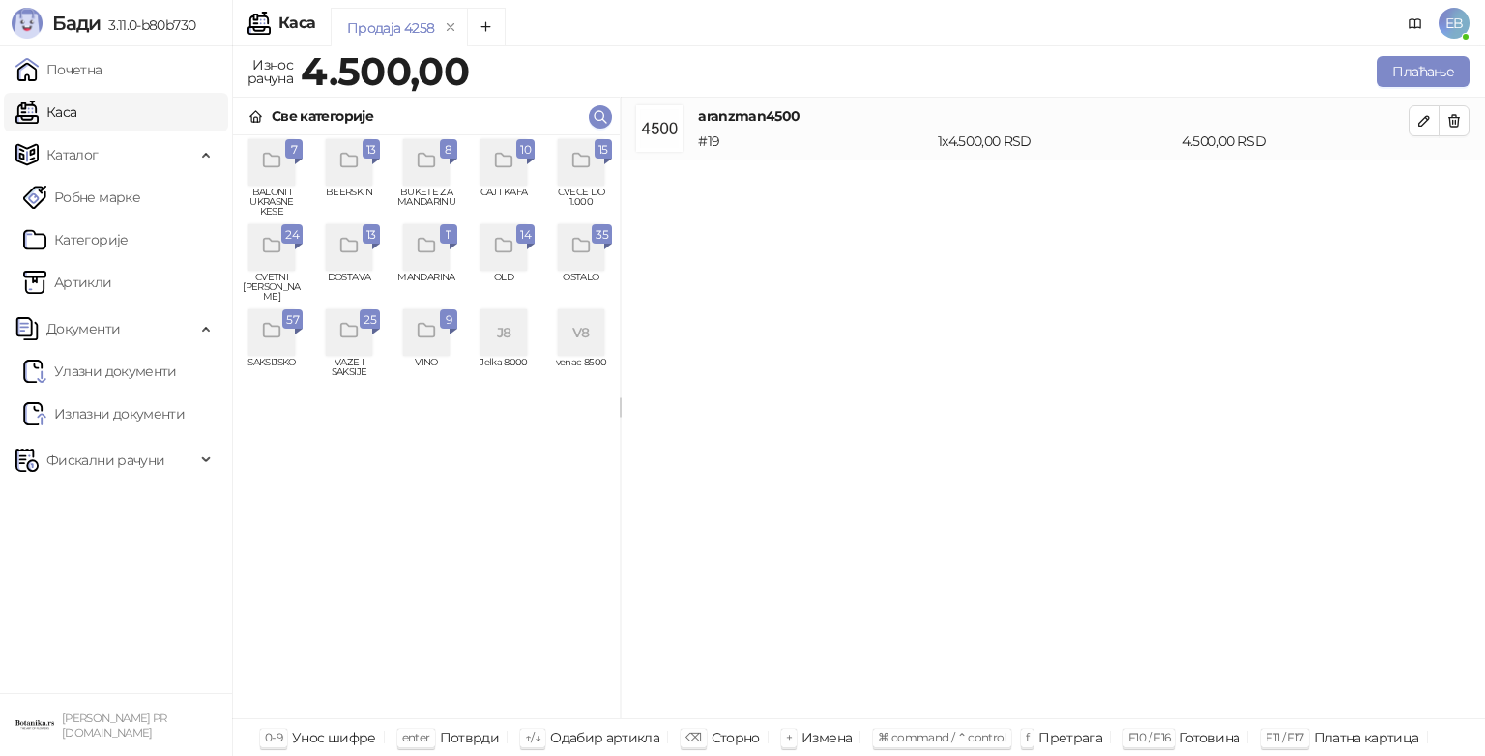
click at [591, 170] on div "grid" at bounding box center [581, 162] width 46 height 46
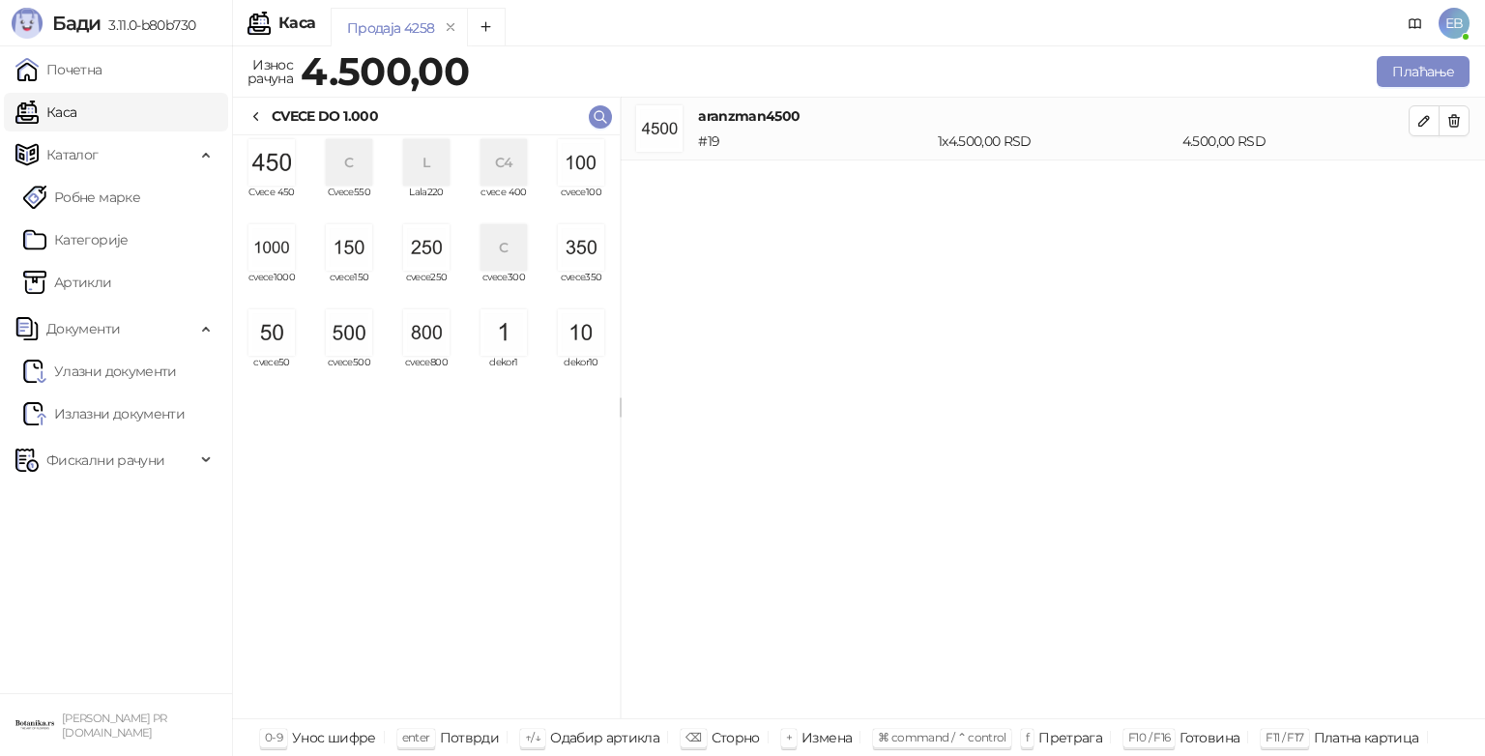
click at [283, 345] on img "grid" at bounding box center [271, 332] width 46 height 46
click at [1431, 73] on button "Плаћање" at bounding box center [1422, 71] width 93 height 31
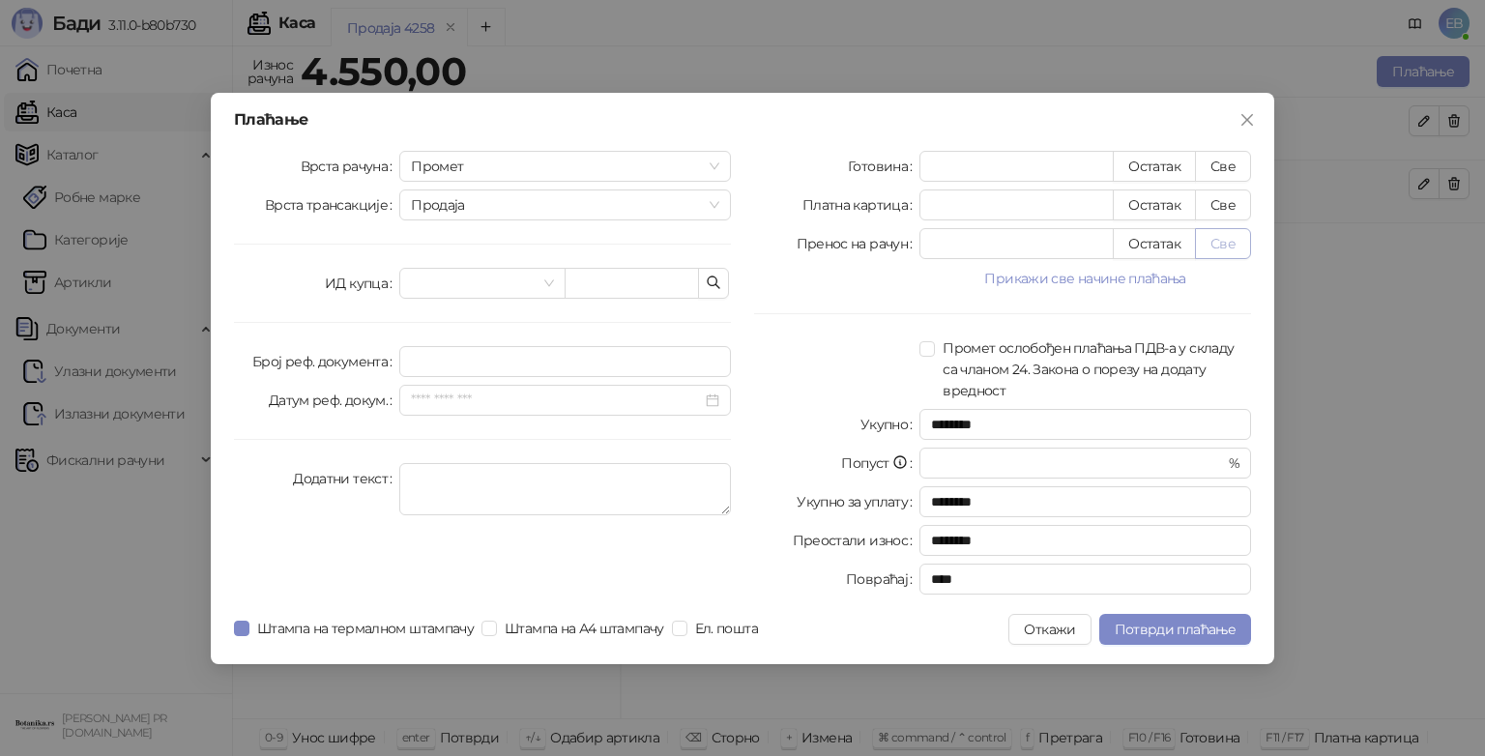
click at [1224, 241] on button "Све" at bounding box center [1223, 243] width 56 height 31
type input "****"
click at [1202, 629] on span "Потврди плаћање" at bounding box center [1174, 628] width 121 height 17
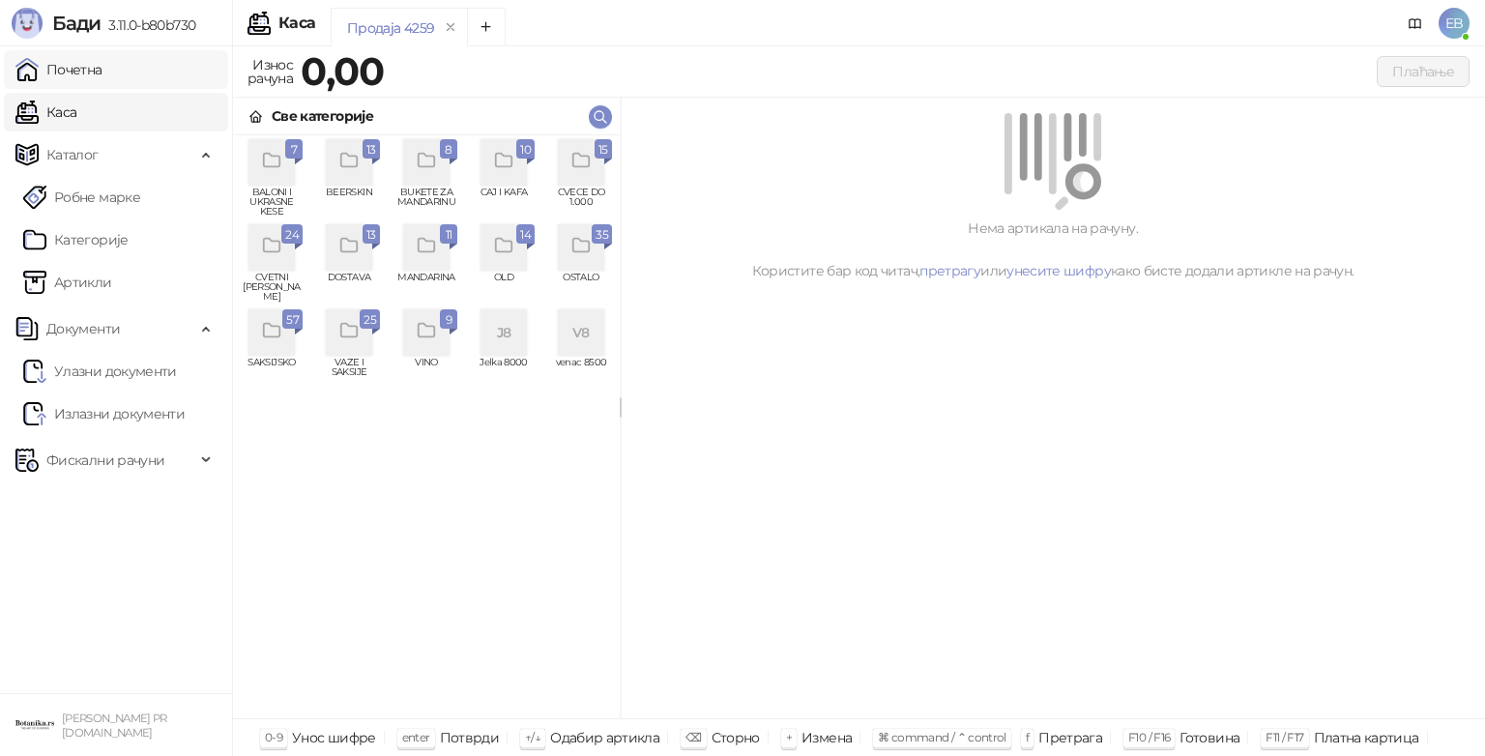
click at [81, 85] on link "Почетна" at bounding box center [58, 69] width 87 height 39
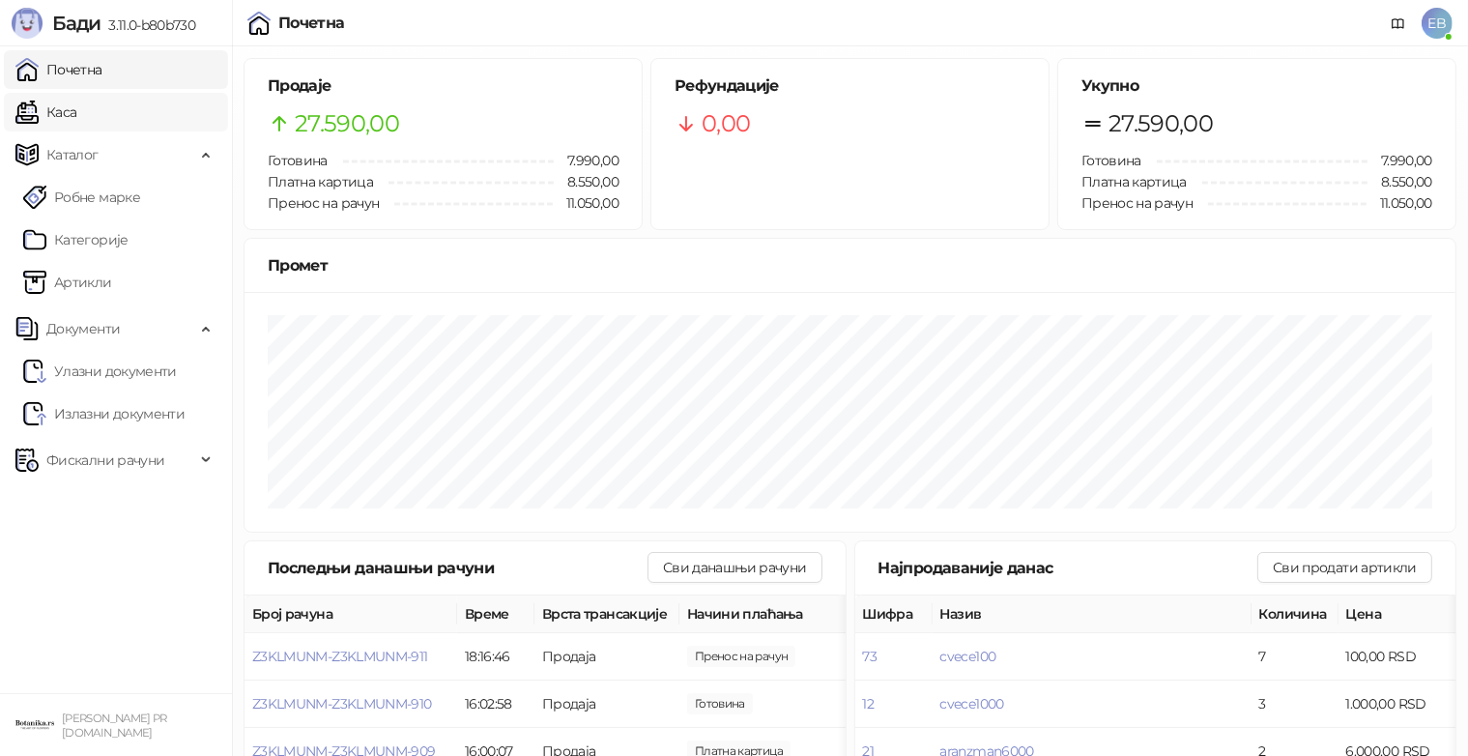
click at [76, 116] on link "Каса" at bounding box center [45, 112] width 61 height 39
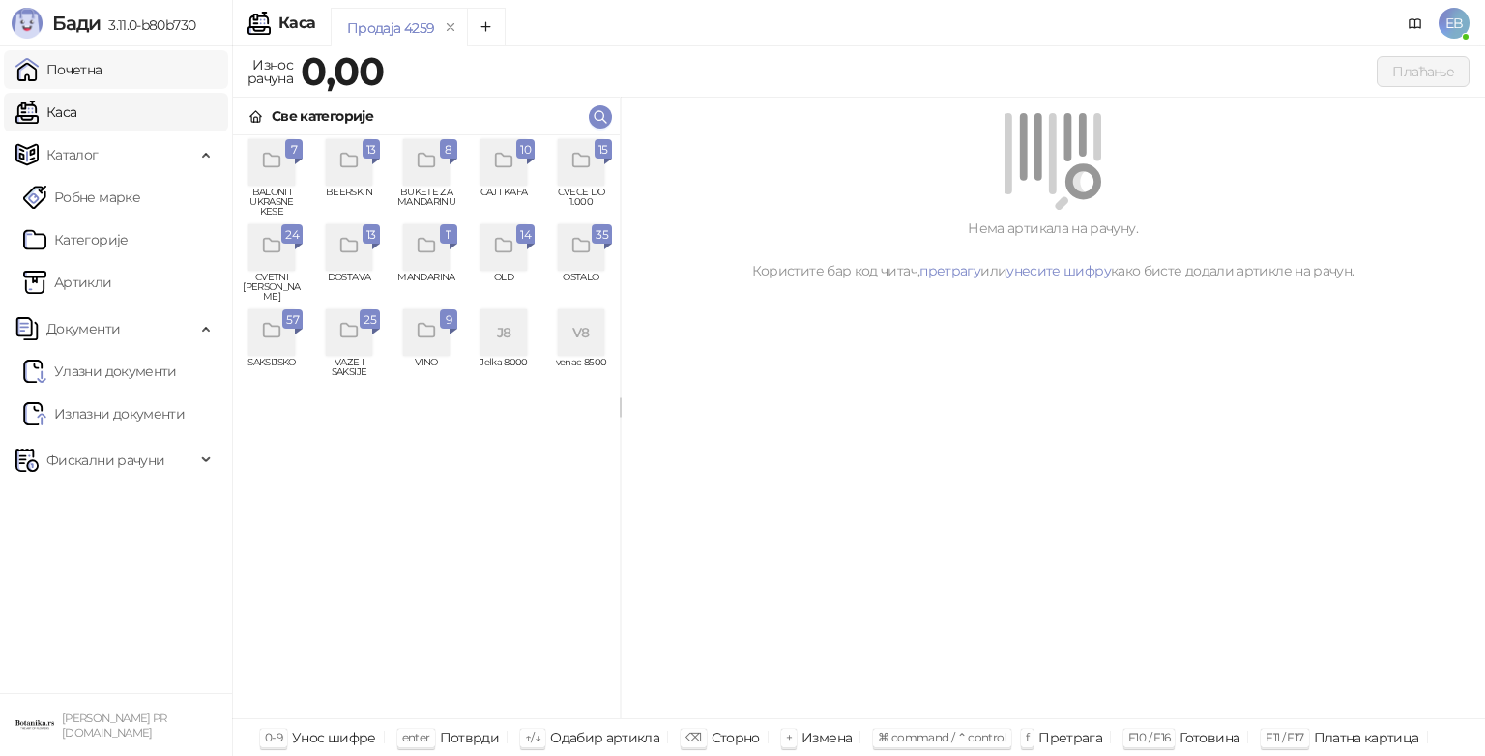
click at [85, 69] on link "Почетна" at bounding box center [58, 69] width 87 height 39
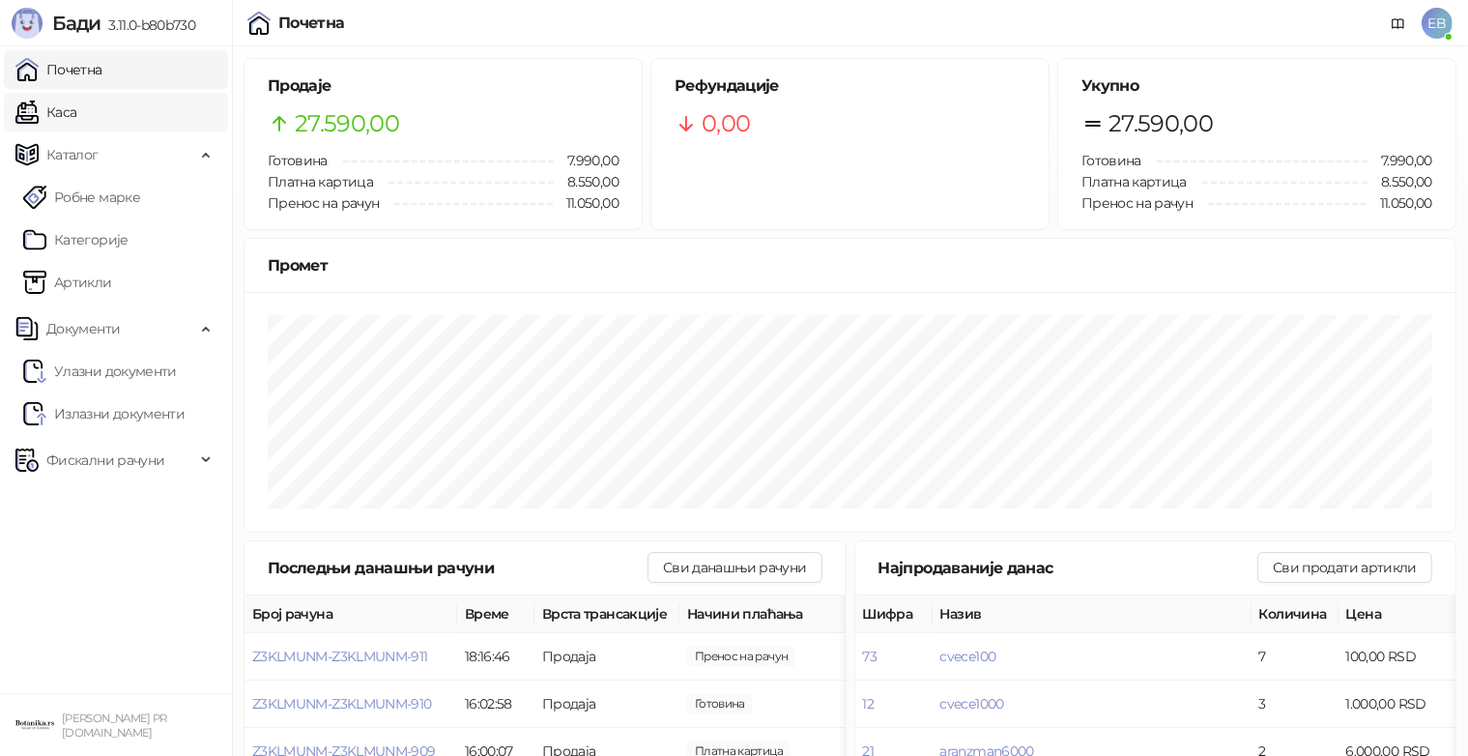
click at [72, 120] on link "Каса" at bounding box center [45, 112] width 61 height 39
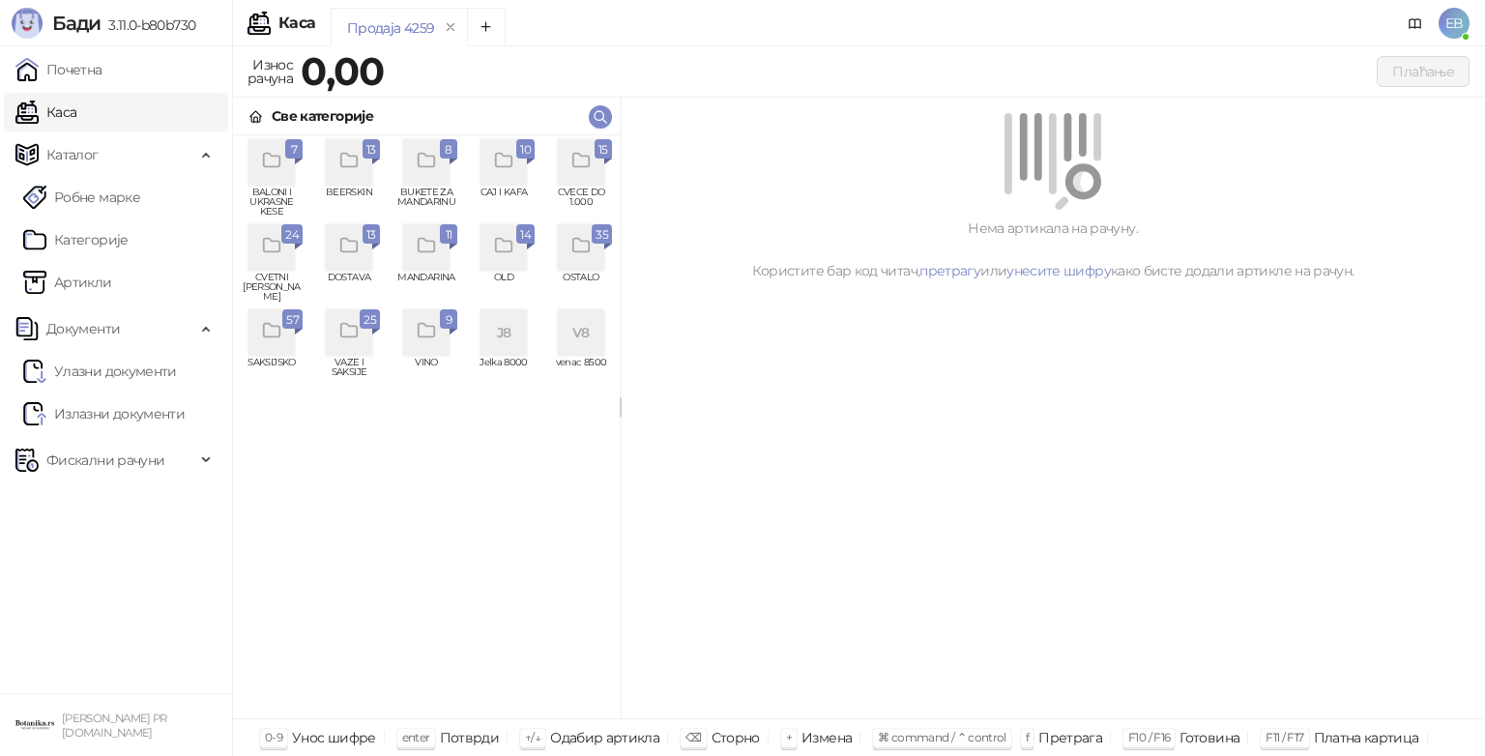
click at [591, 168] on icon "grid" at bounding box center [581, 161] width 22 height 22
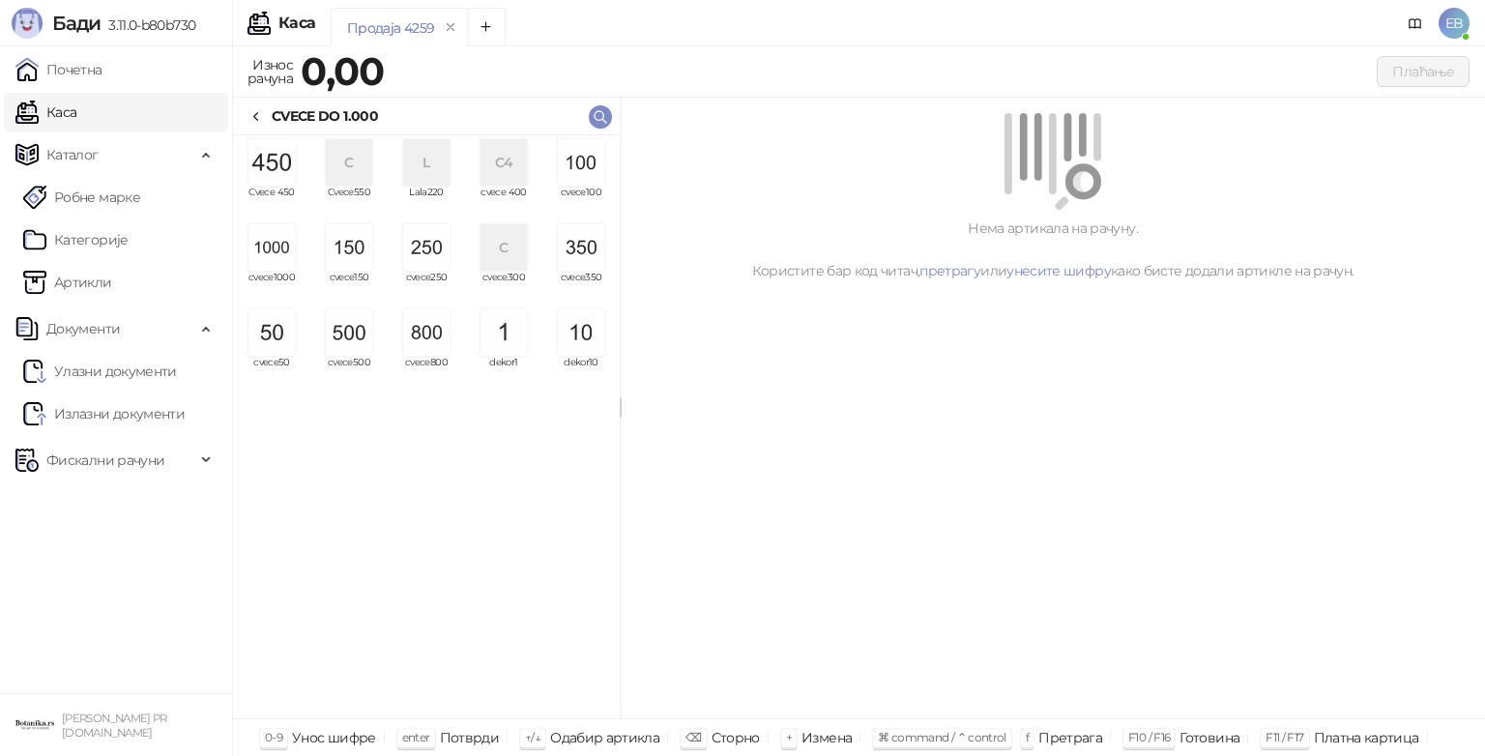
click at [268, 256] on img "grid" at bounding box center [271, 247] width 46 height 46
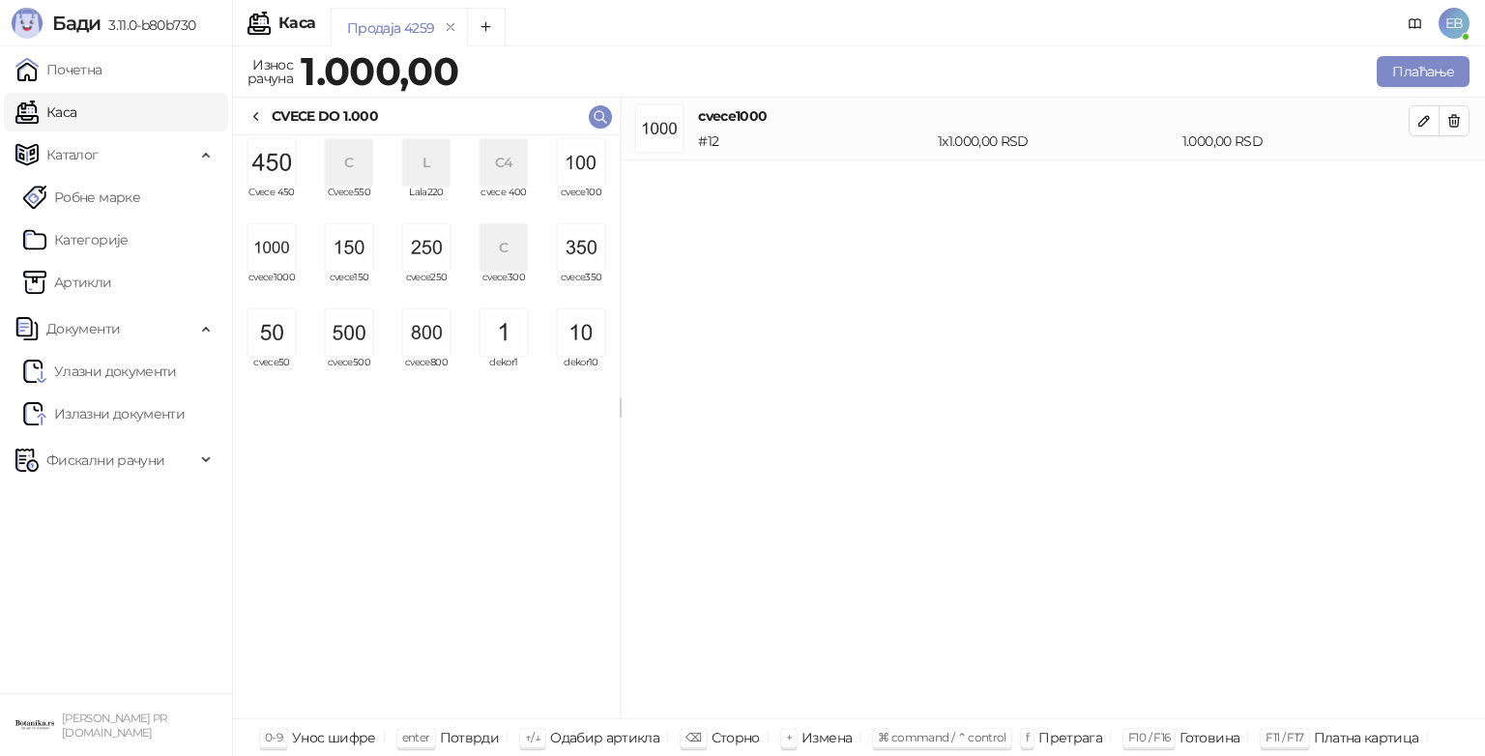
click at [580, 257] on img "grid" at bounding box center [581, 247] width 46 height 46
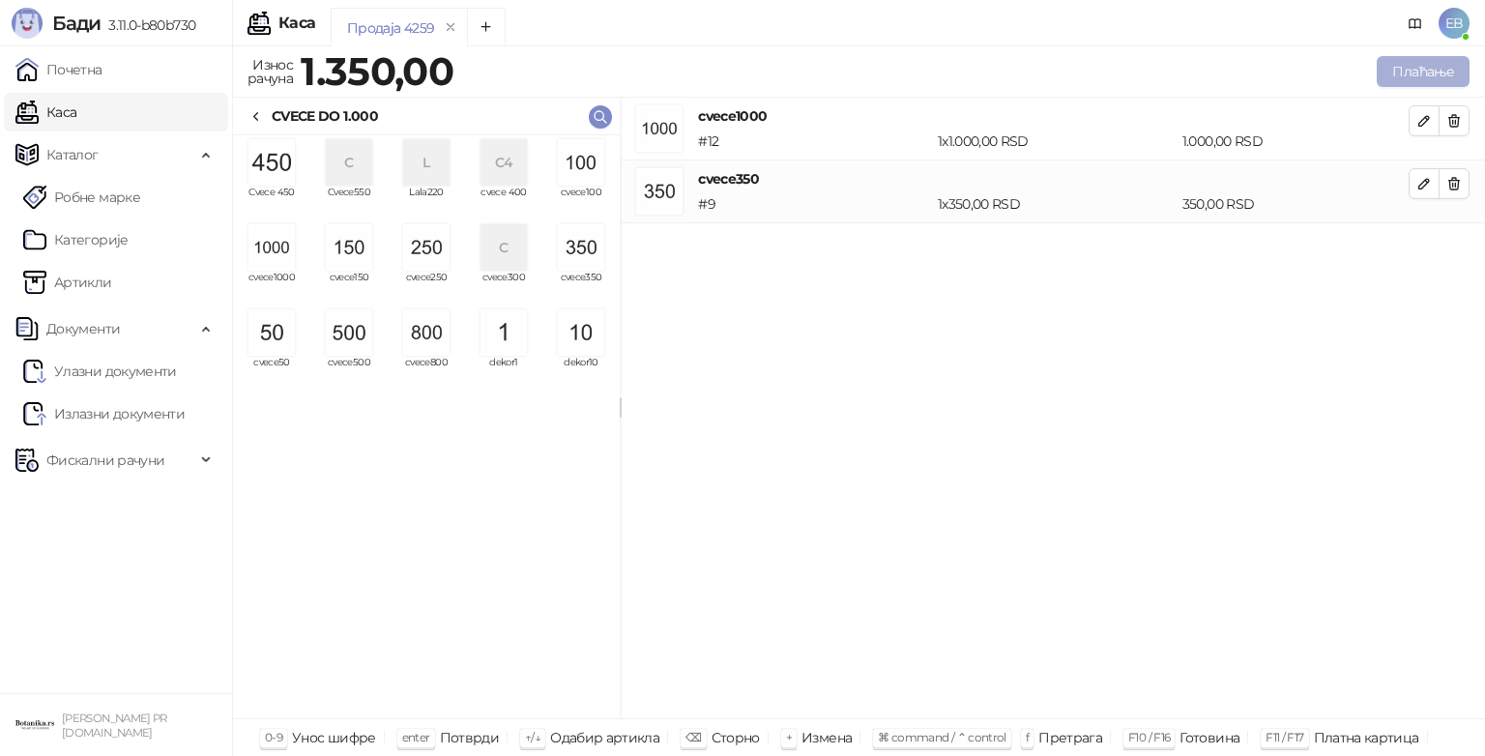
click at [1426, 72] on button "Плаћање" at bounding box center [1422, 71] width 93 height 31
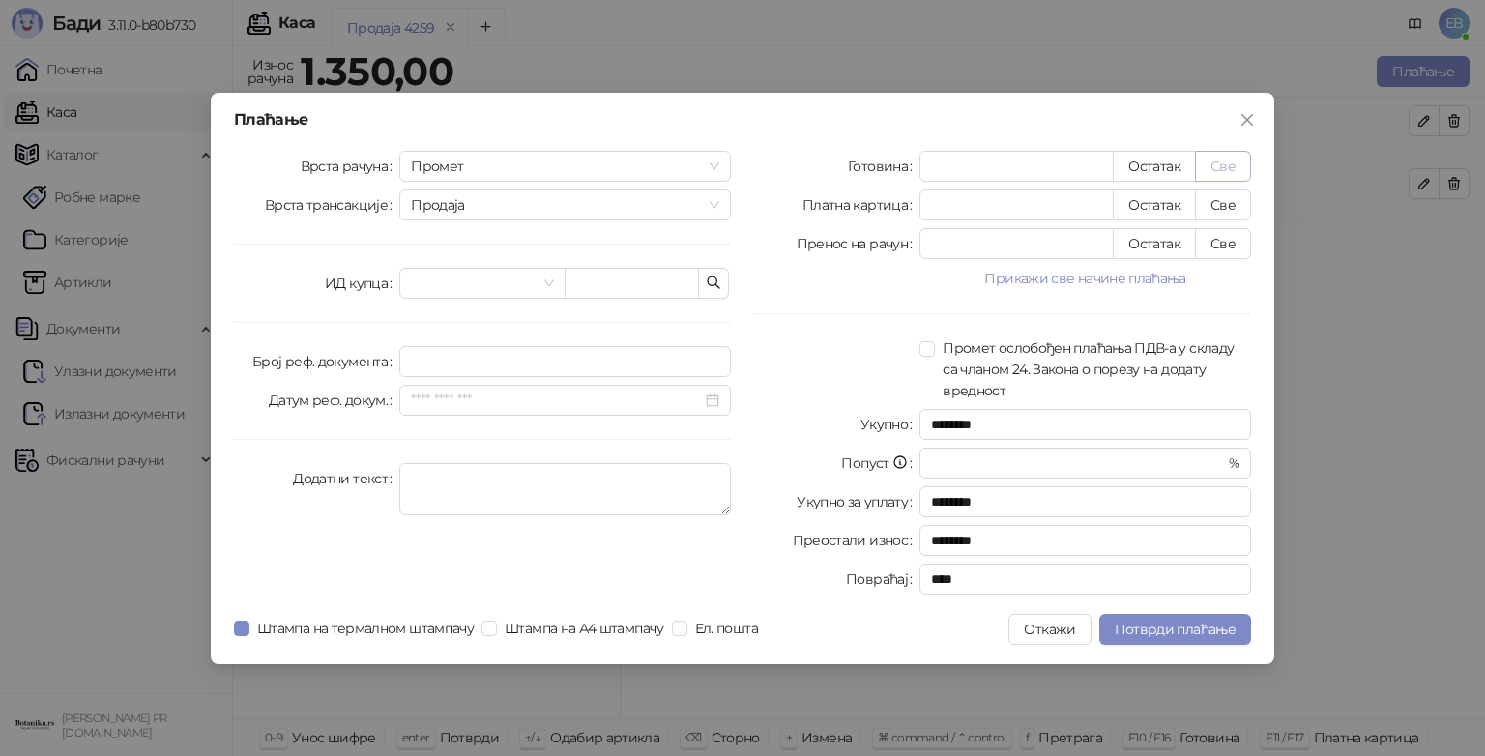
click at [1211, 160] on button "Све" at bounding box center [1223, 166] width 56 height 31
type input "****"
click at [1206, 620] on span "Потврди плаћање" at bounding box center [1174, 628] width 121 height 17
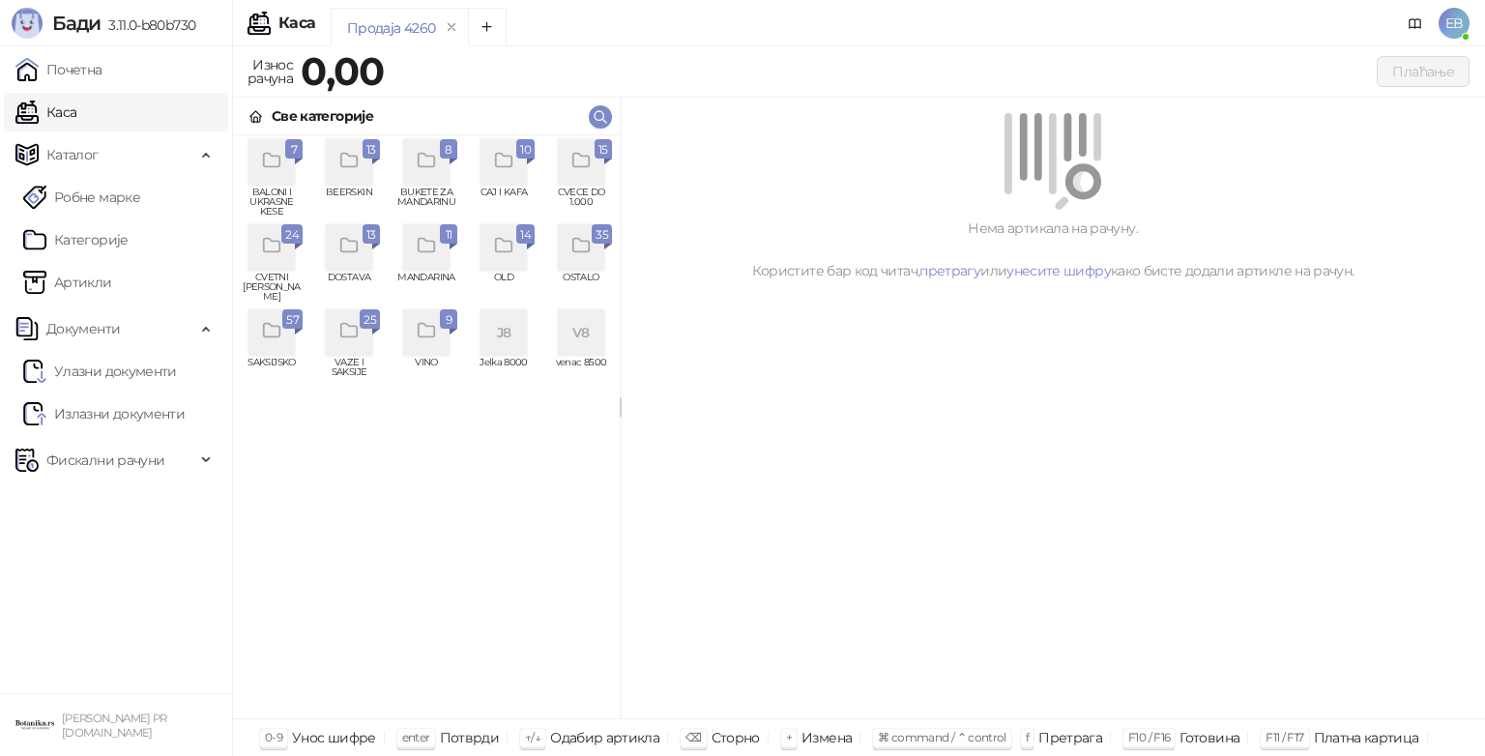
click at [571, 160] on icon "grid" at bounding box center [581, 161] width 22 height 22
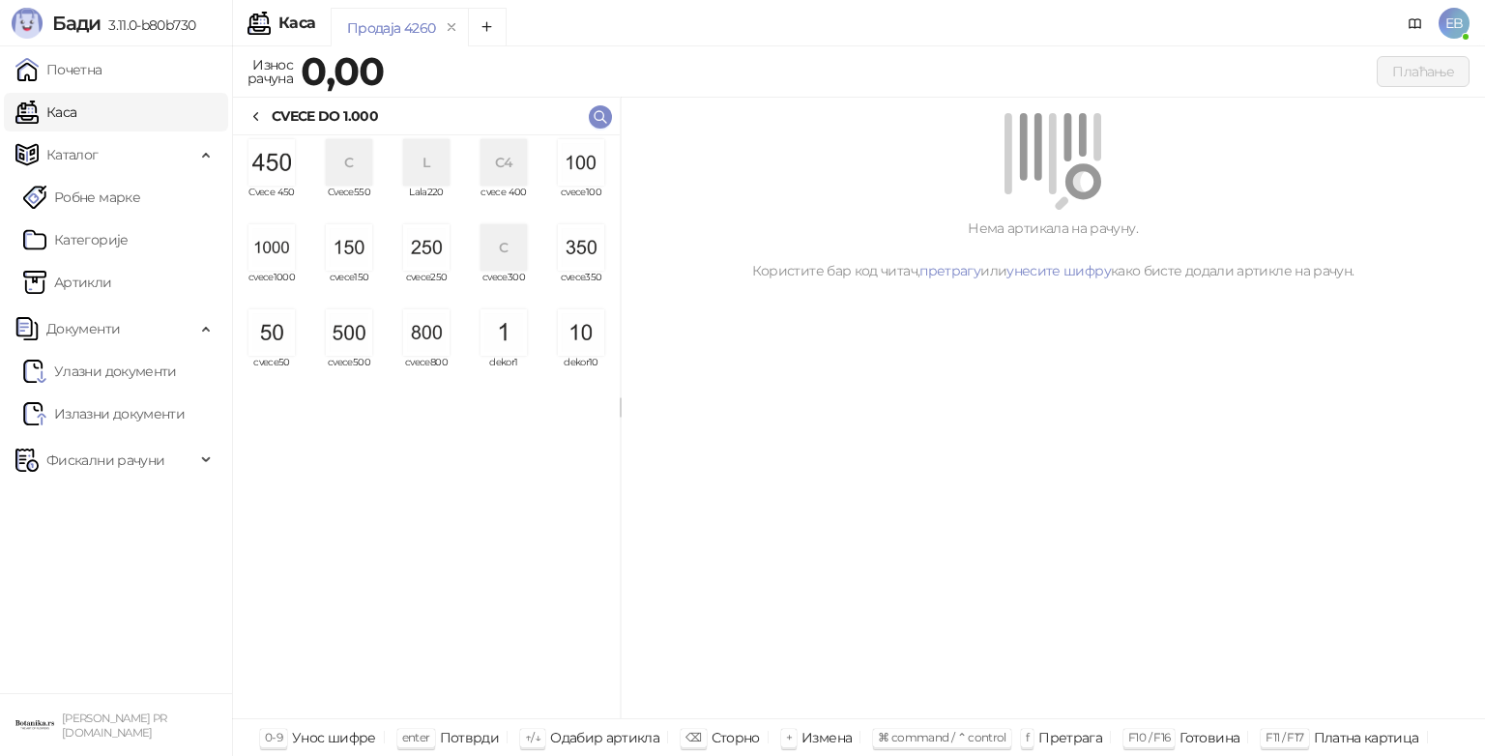
click at [584, 173] on img "grid" at bounding box center [581, 162] width 46 height 46
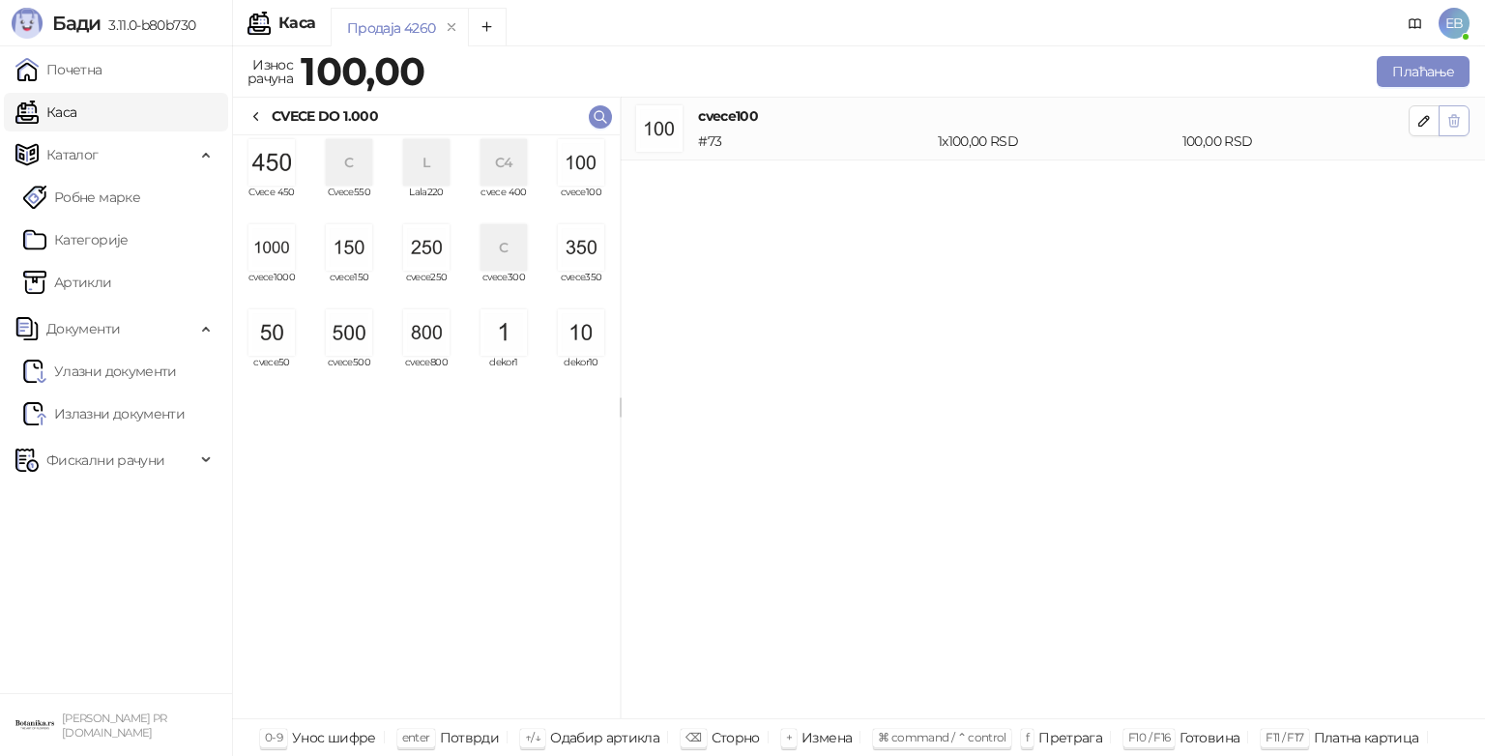
click at [1456, 120] on icon "button" at bounding box center [1453, 120] width 15 height 15
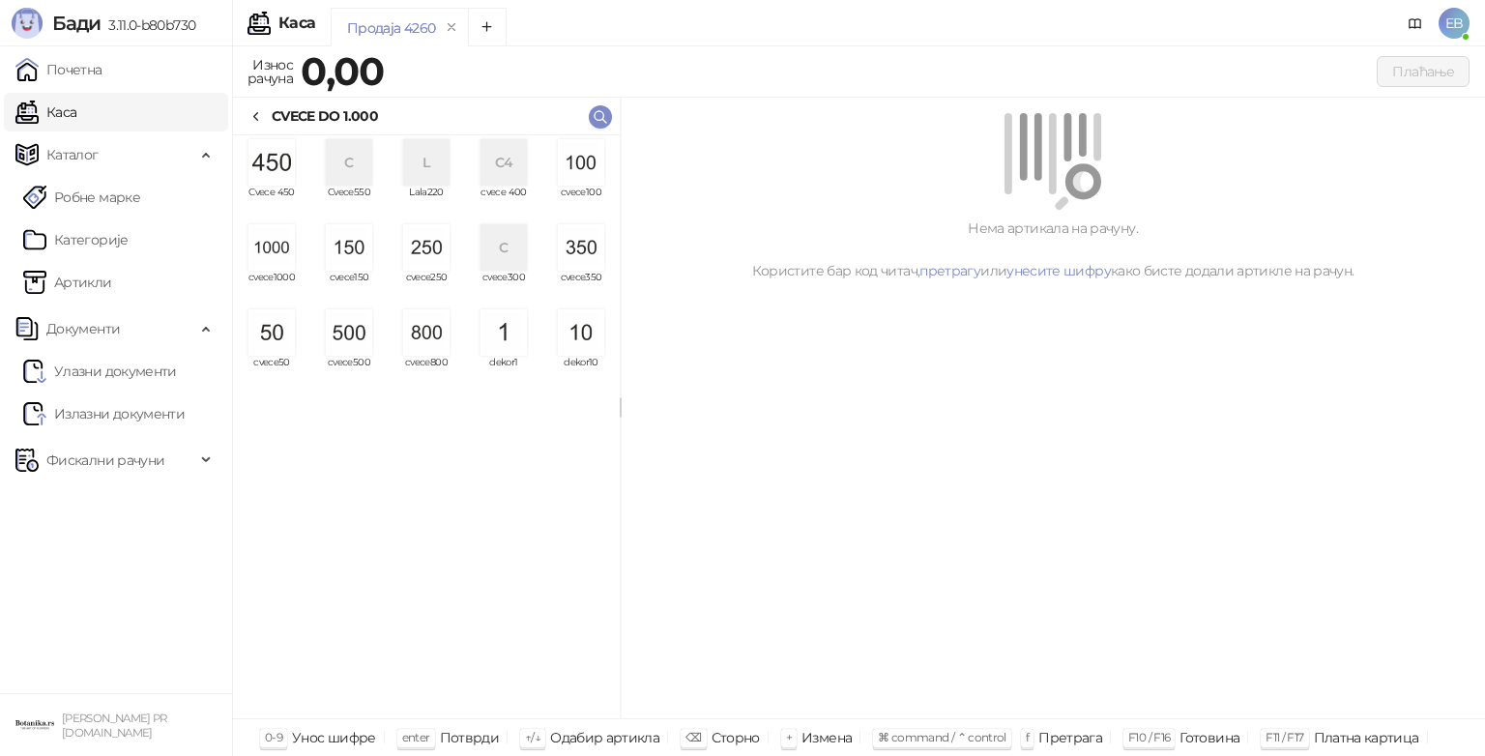
click at [279, 265] on img "grid" at bounding box center [271, 247] width 46 height 46
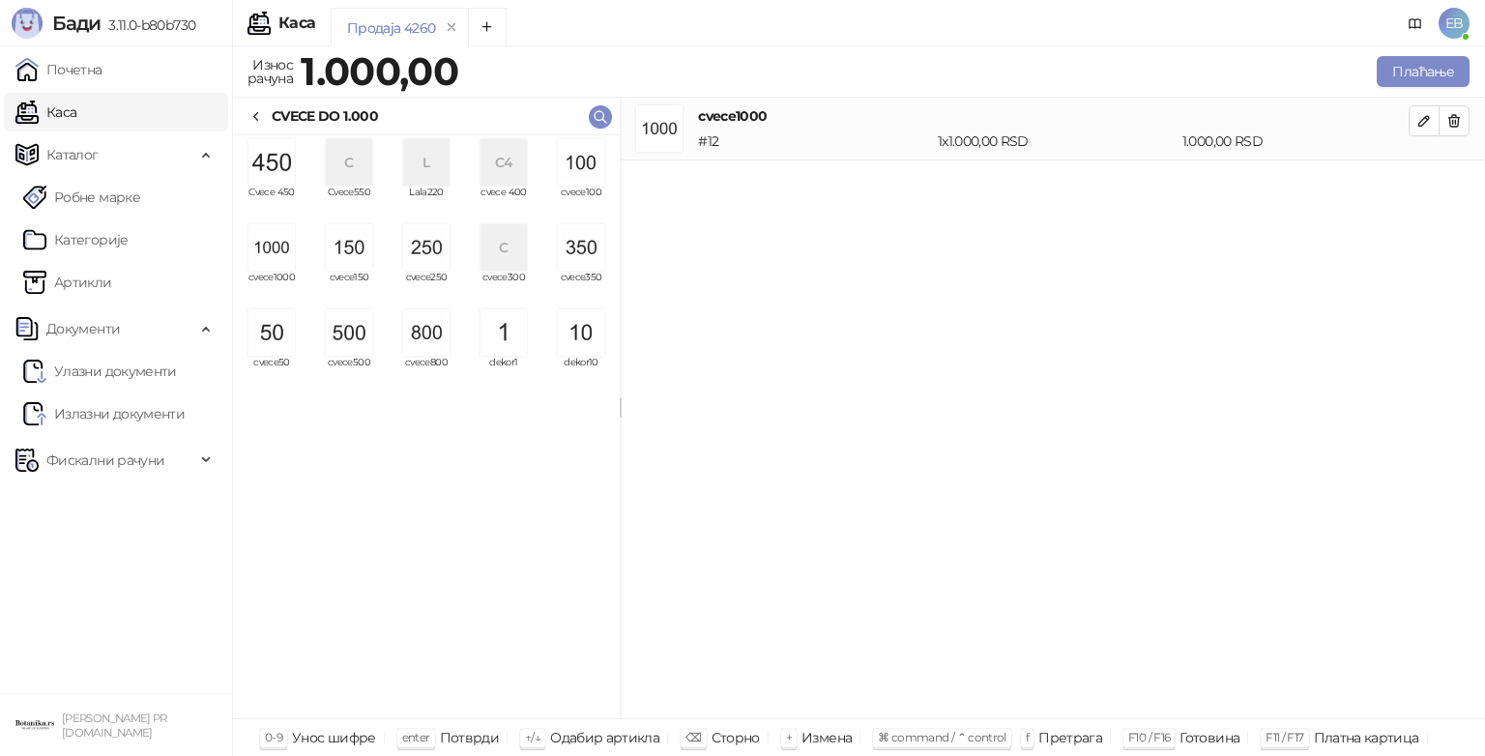
click at [278, 253] on img "grid" at bounding box center [271, 247] width 46 height 46
click at [356, 340] on img "grid" at bounding box center [349, 332] width 46 height 46
click at [351, 257] on img "grid" at bounding box center [349, 247] width 46 height 46
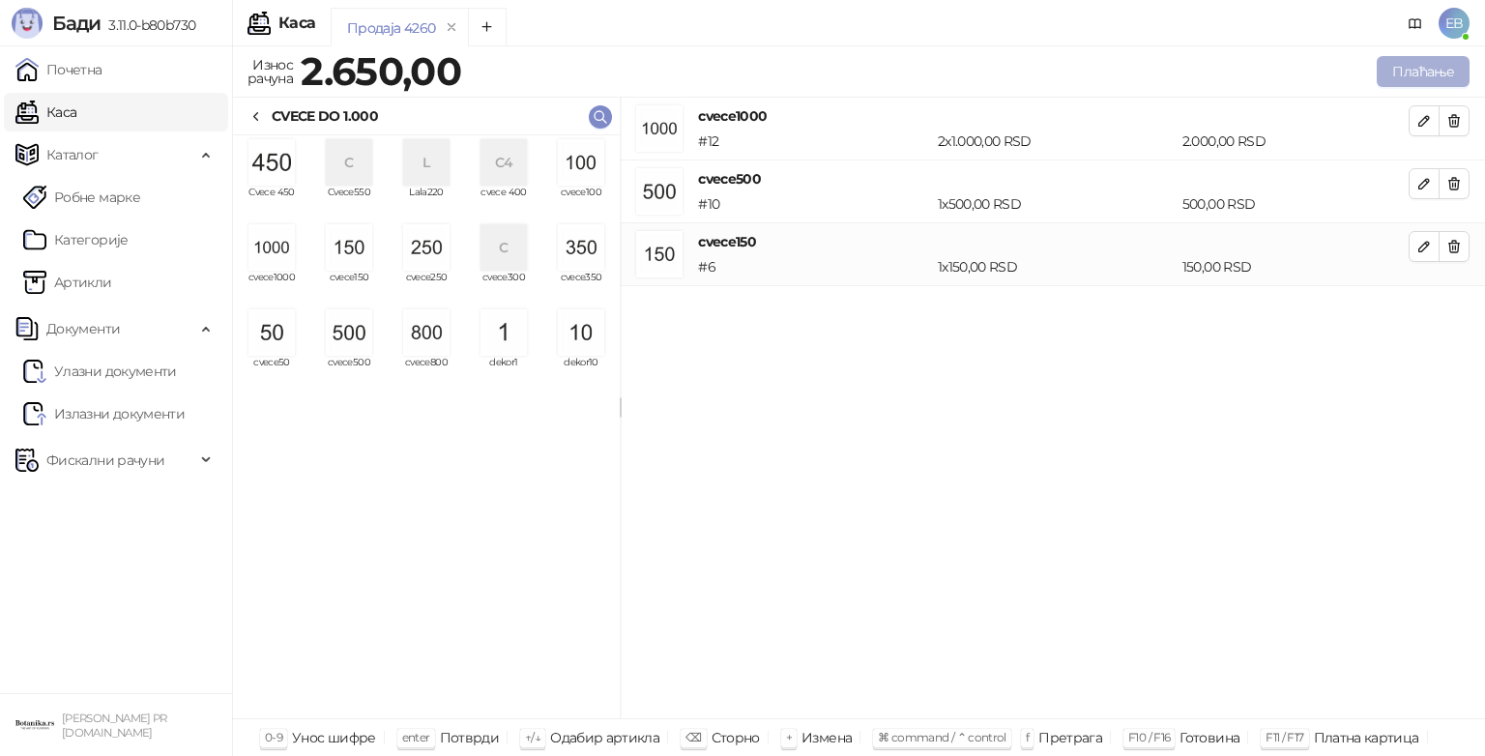
click at [1427, 71] on button "Плаћање" at bounding box center [1422, 71] width 93 height 31
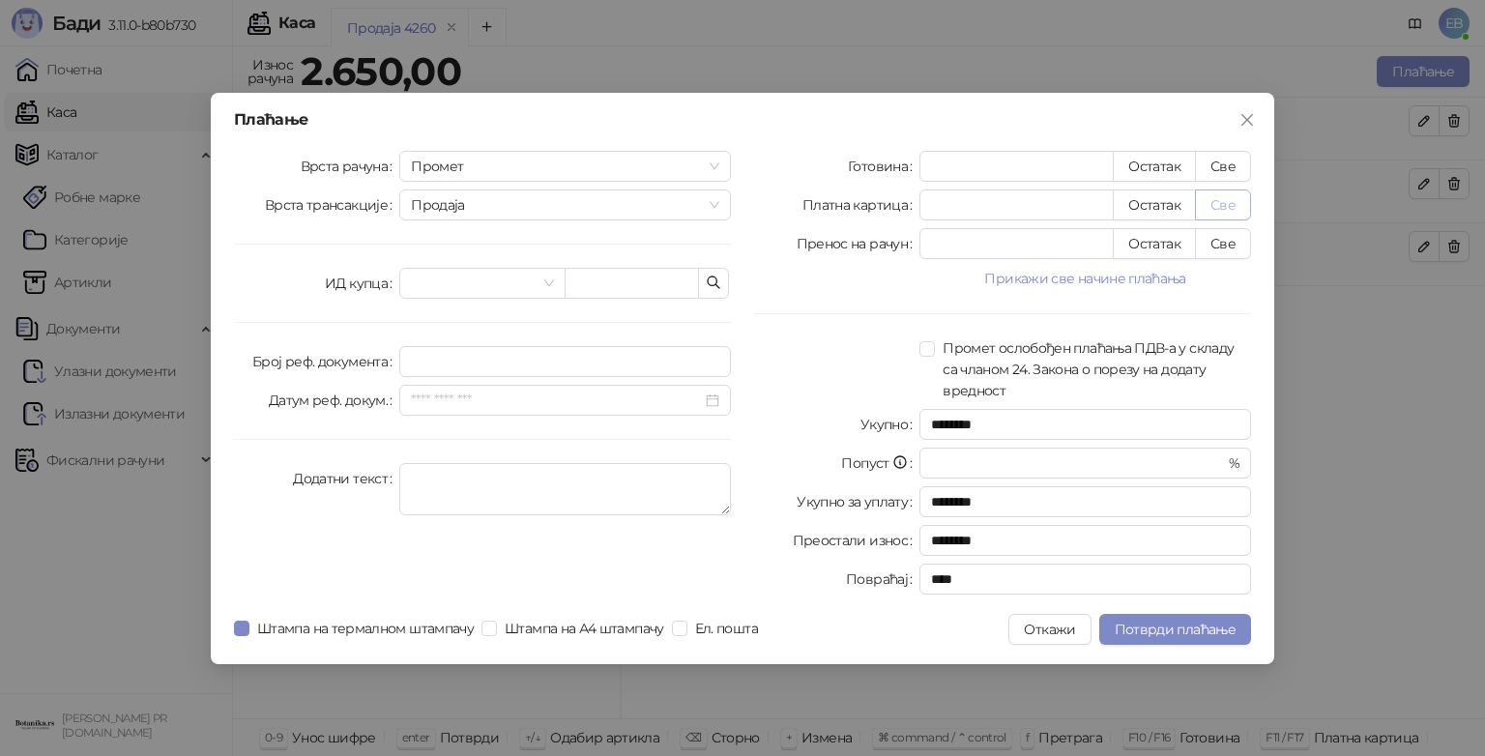
click at [1227, 212] on button "Све" at bounding box center [1223, 204] width 56 height 31
type input "****"
click at [1166, 625] on span "Потврди плаћање" at bounding box center [1174, 628] width 121 height 17
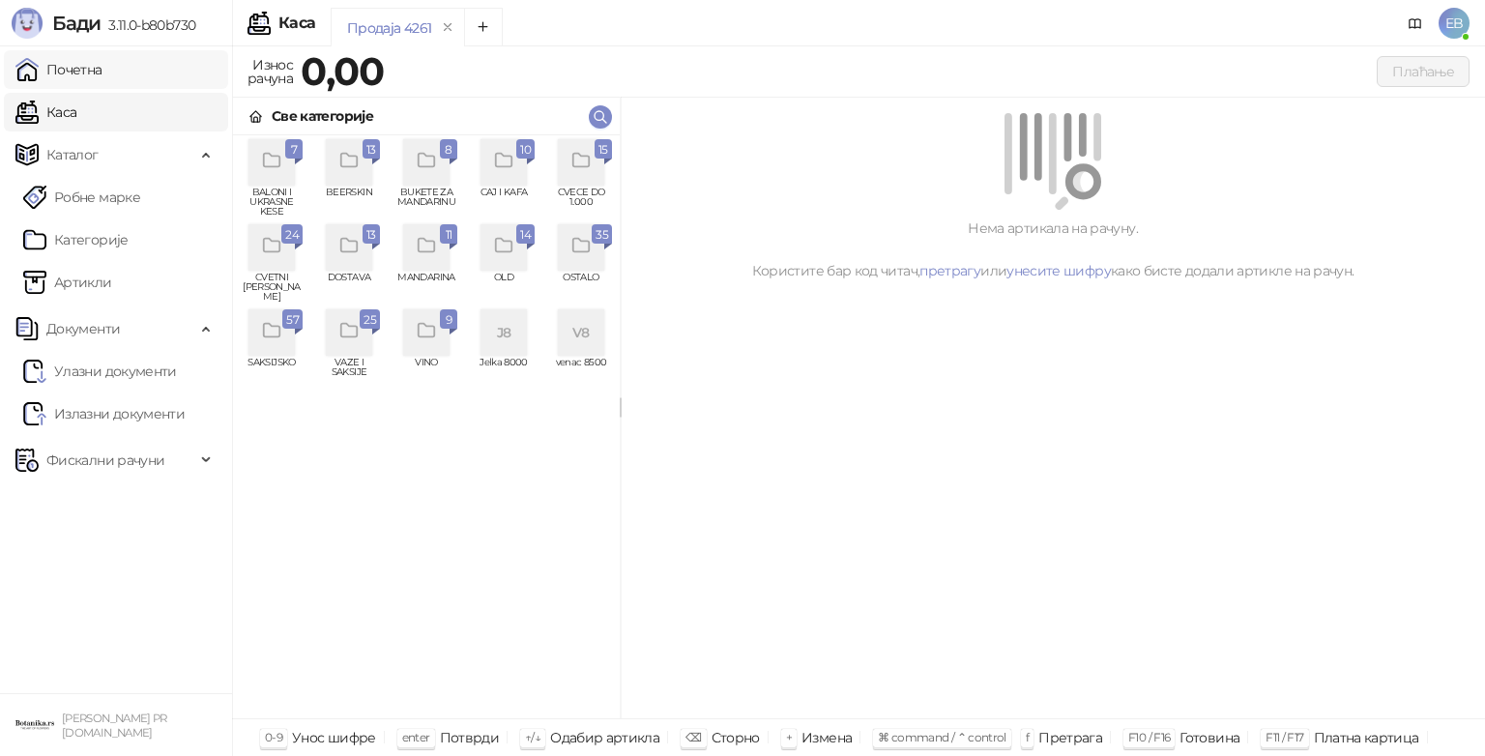
click at [67, 73] on link "Почетна" at bounding box center [58, 69] width 87 height 39
